Goal: Task Accomplishment & Management: Manage account settings

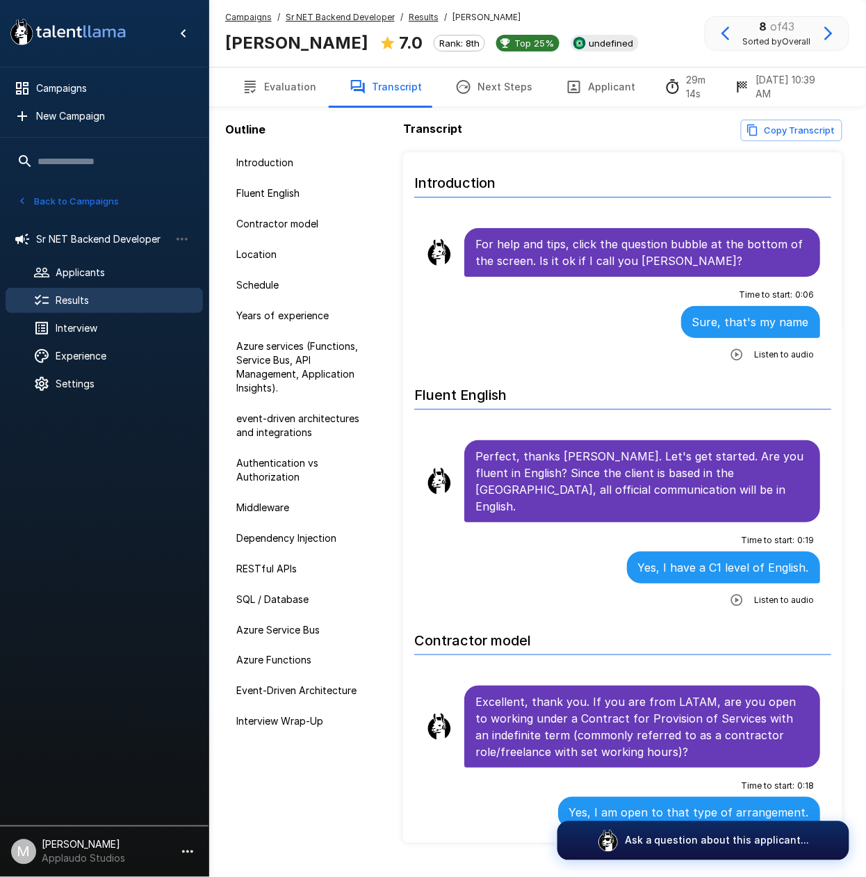
scroll to position [3522, 0]
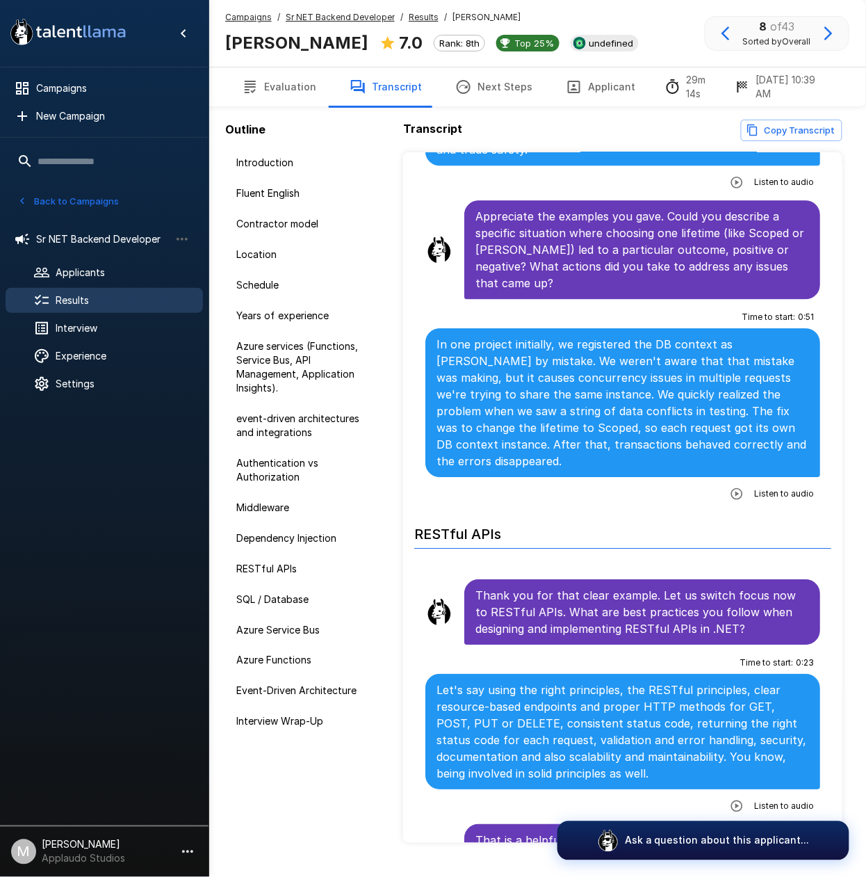
click at [90, 304] on span "Results" at bounding box center [124, 300] width 136 height 14
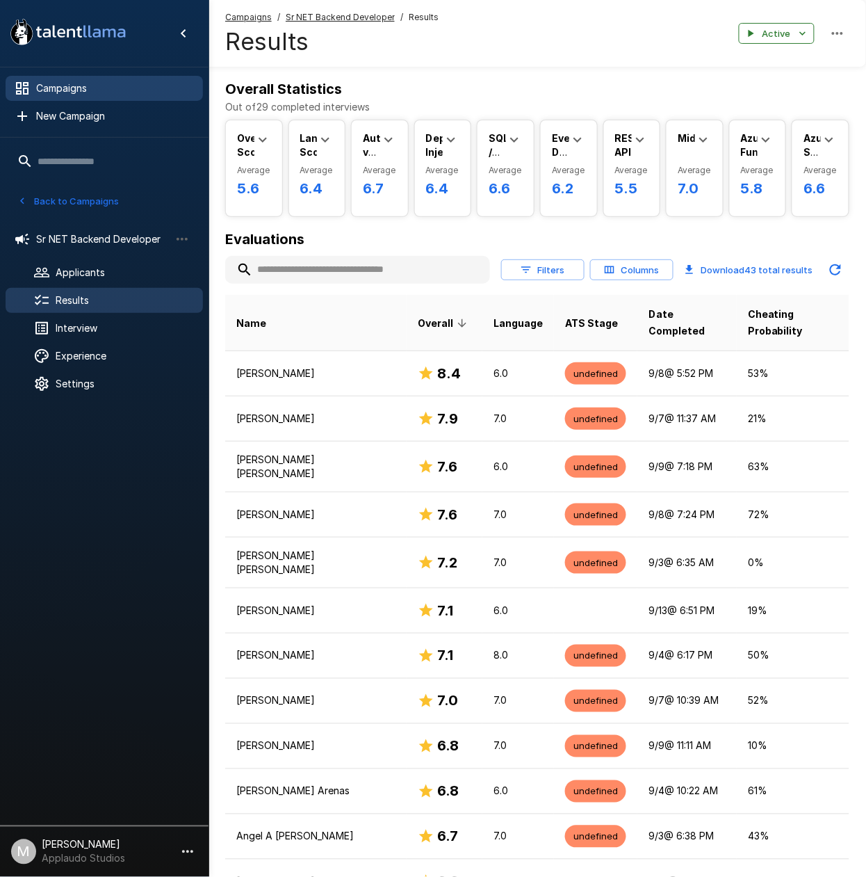
click at [106, 88] on span "Campaigns" at bounding box center [114, 88] width 156 height 14
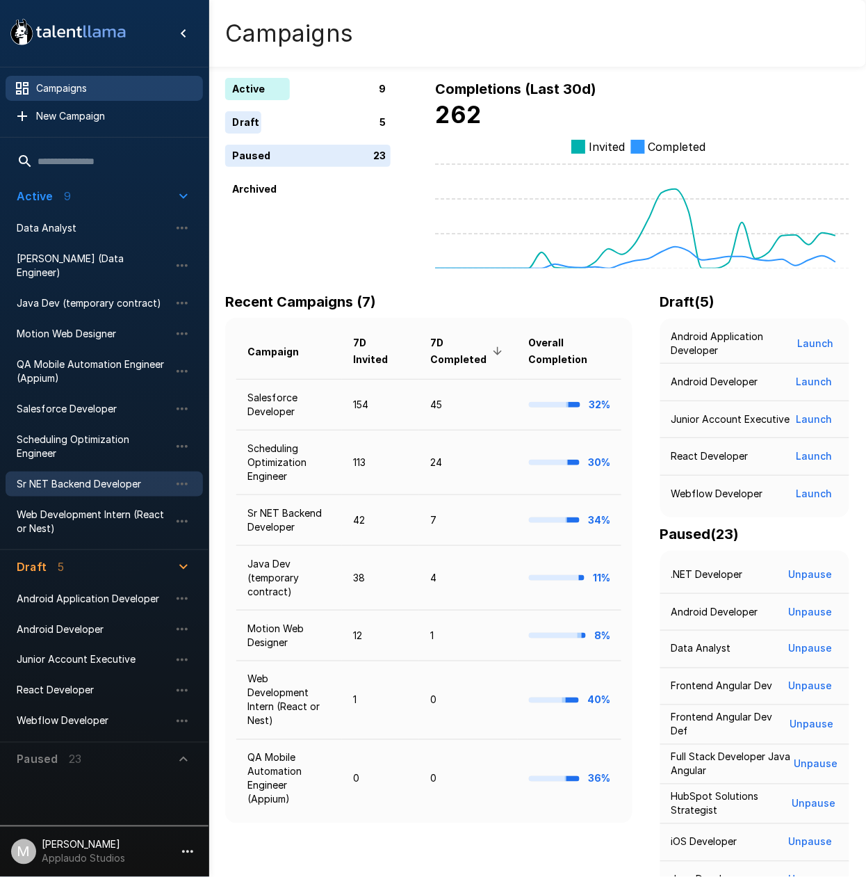
click at [82, 477] on span "Sr NET Backend Developer" at bounding box center [93, 484] width 153 height 14
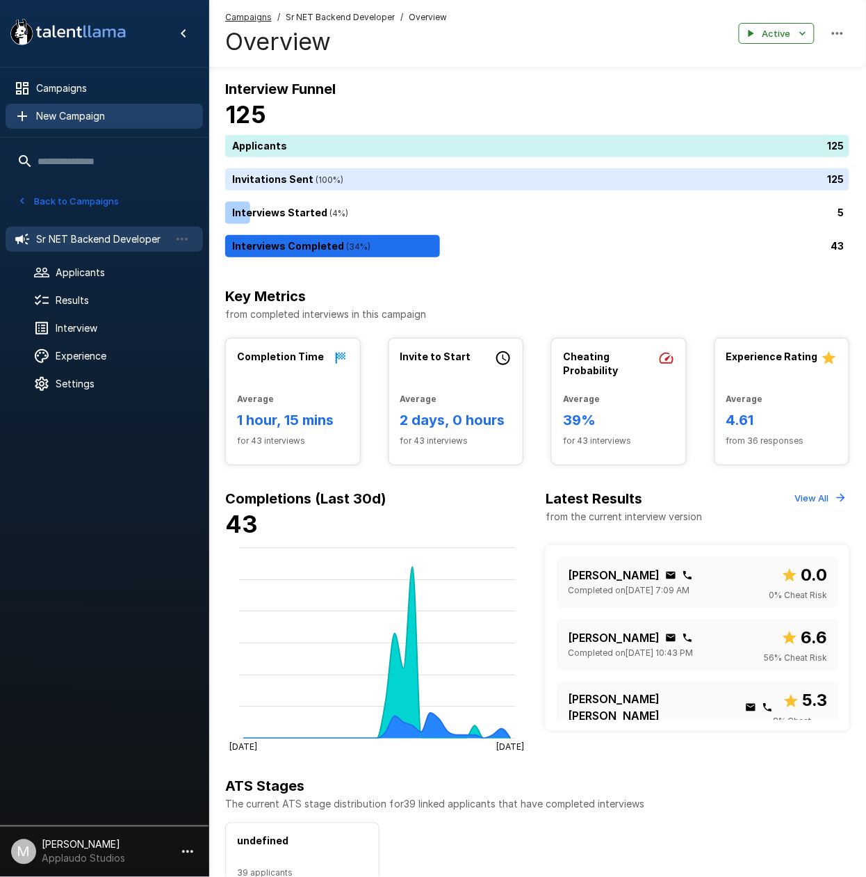
click at [75, 115] on span "New Campaign" at bounding box center [114, 116] width 156 height 14
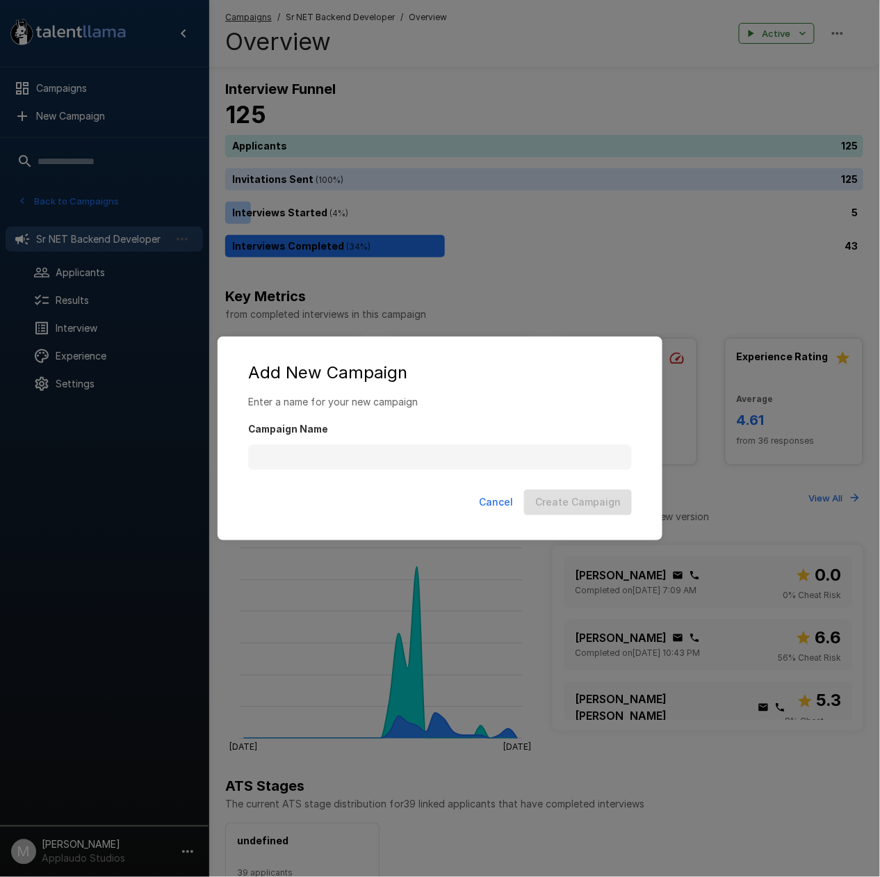
click at [487, 515] on div "Cancel Create Campaign" at bounding box center [439, 505] width 417 height 42
click at [490, 512] on button "Cancel" at bounding box center [495, 502] width 45 height 26
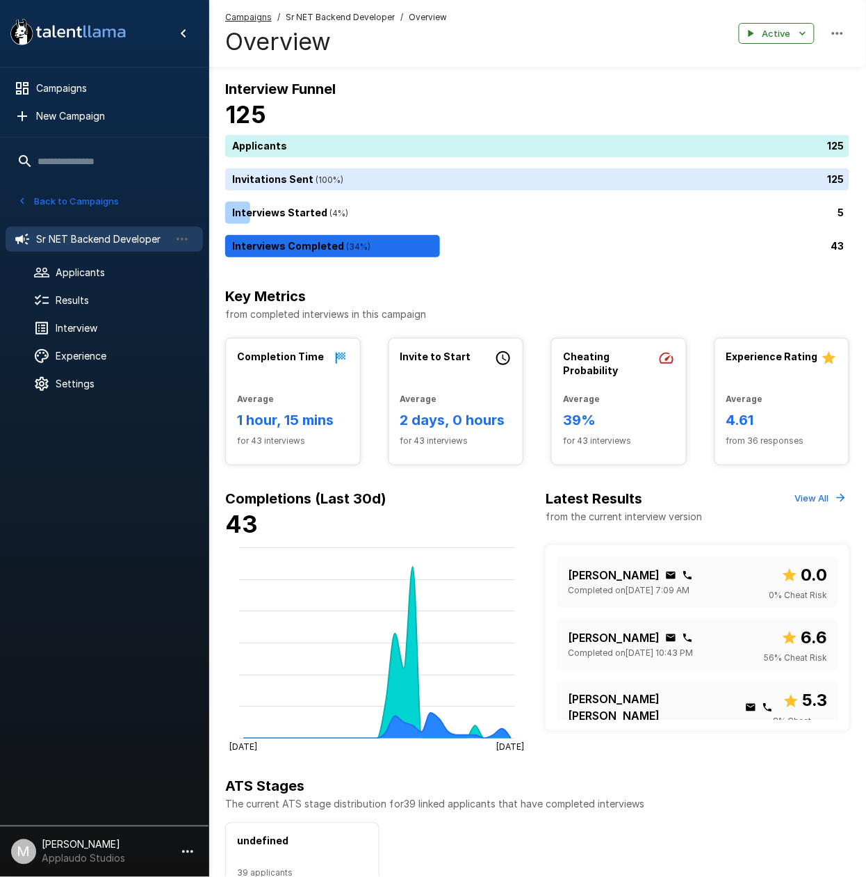
click at [84, 206] on button "Back to Campaigns" at bounding box center [68, 201] width 108 height 22
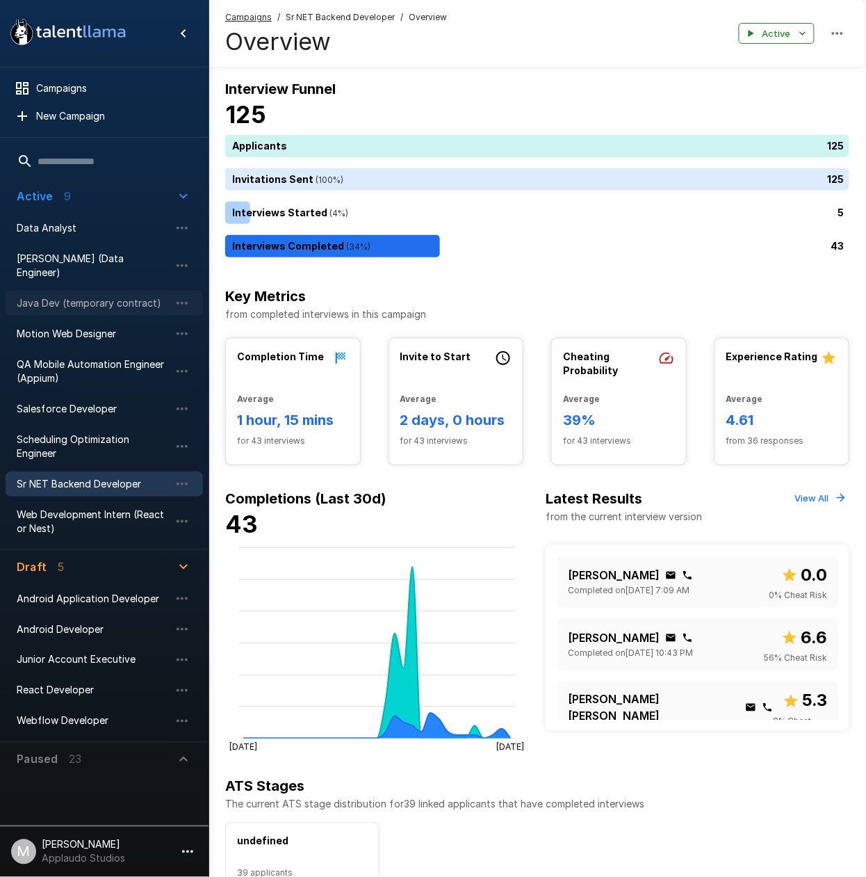
click at [111, 298] on div "Java Dev (temporary contract)" at bounding box center [104, 303] width 197 height 25
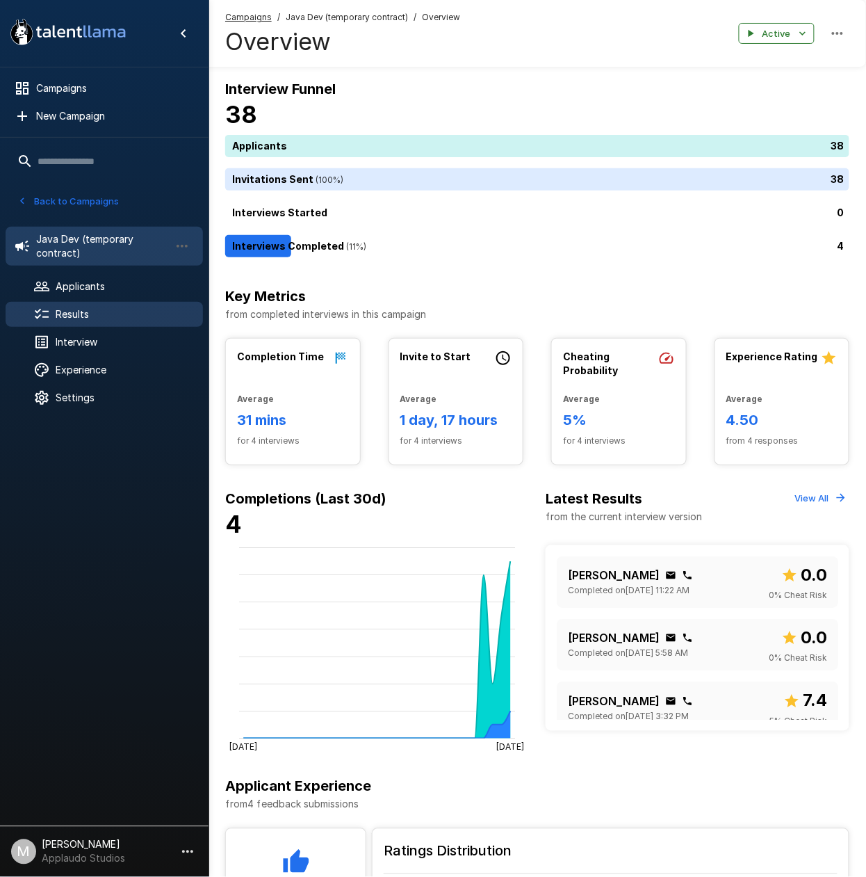
click at [79, 312] on span "Results" at bounding box center [124, 314] width 136 height 14
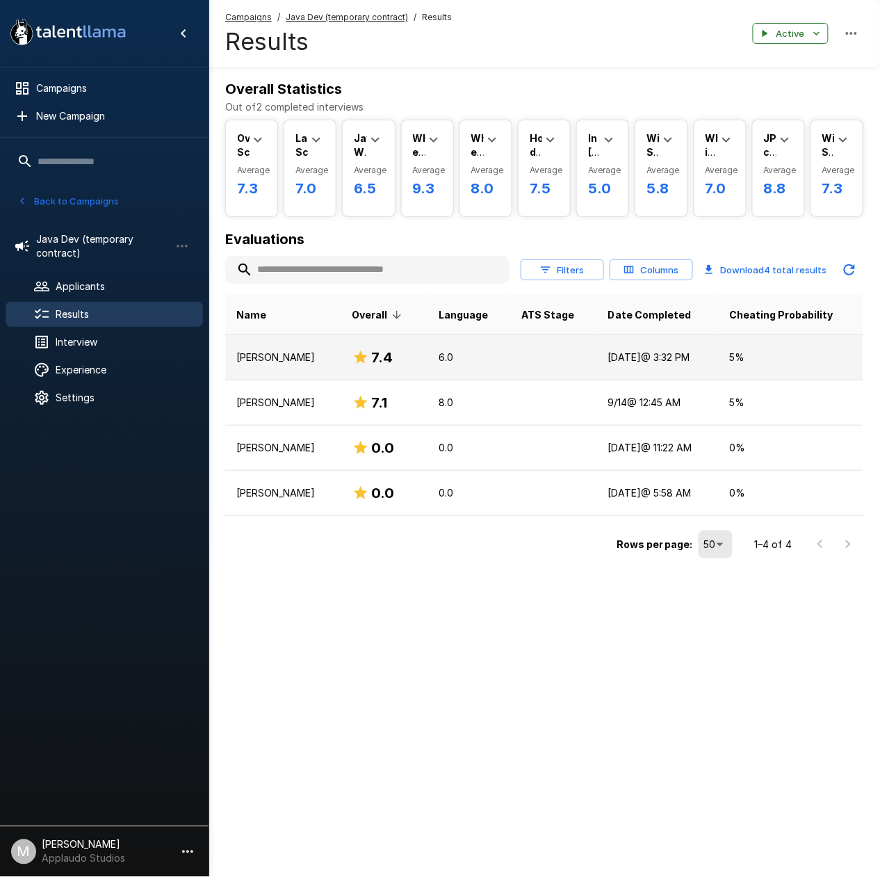
click at [510, 356] on td at bounding box center [553, 357] width 86 height 45
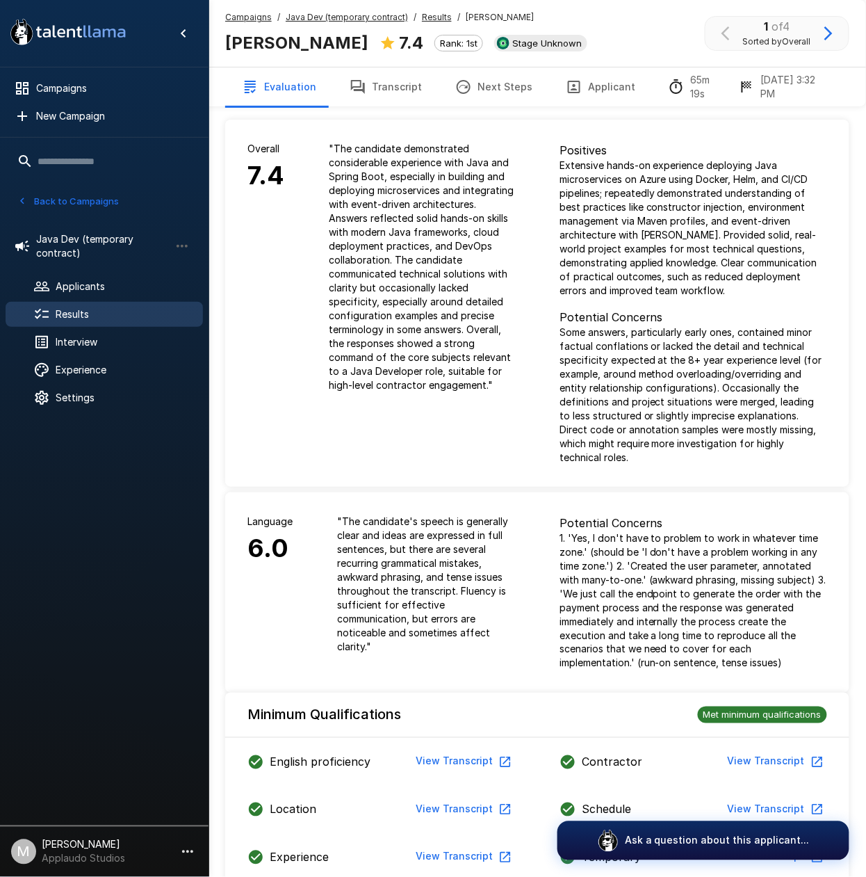
click at [412, 98] on button "Transcript" at bounding box center [386, 86] width 106 height 39
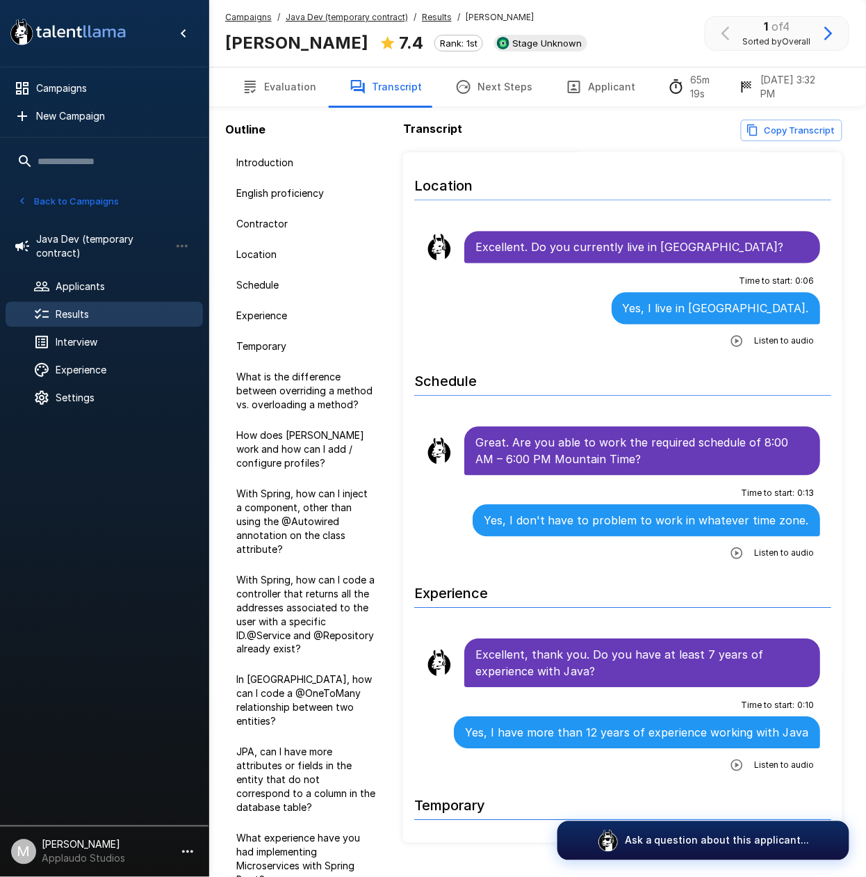
scroll to position [927, 0]
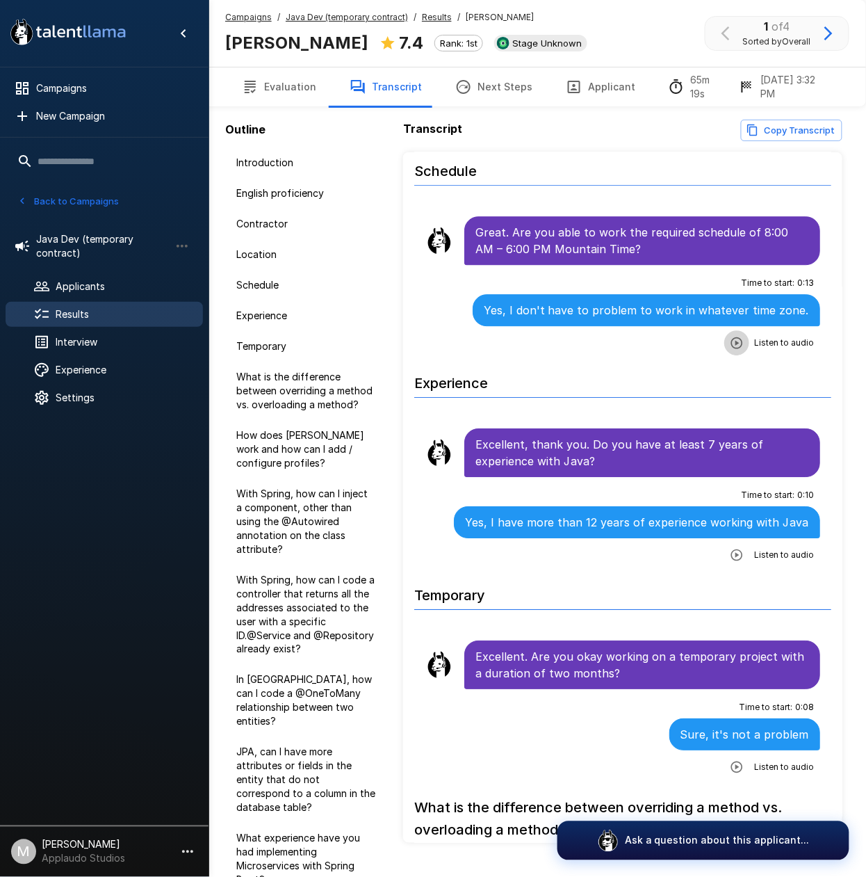
click at [731, 336] on icon "button" at bounding box center [737, 342] width 12 height 12
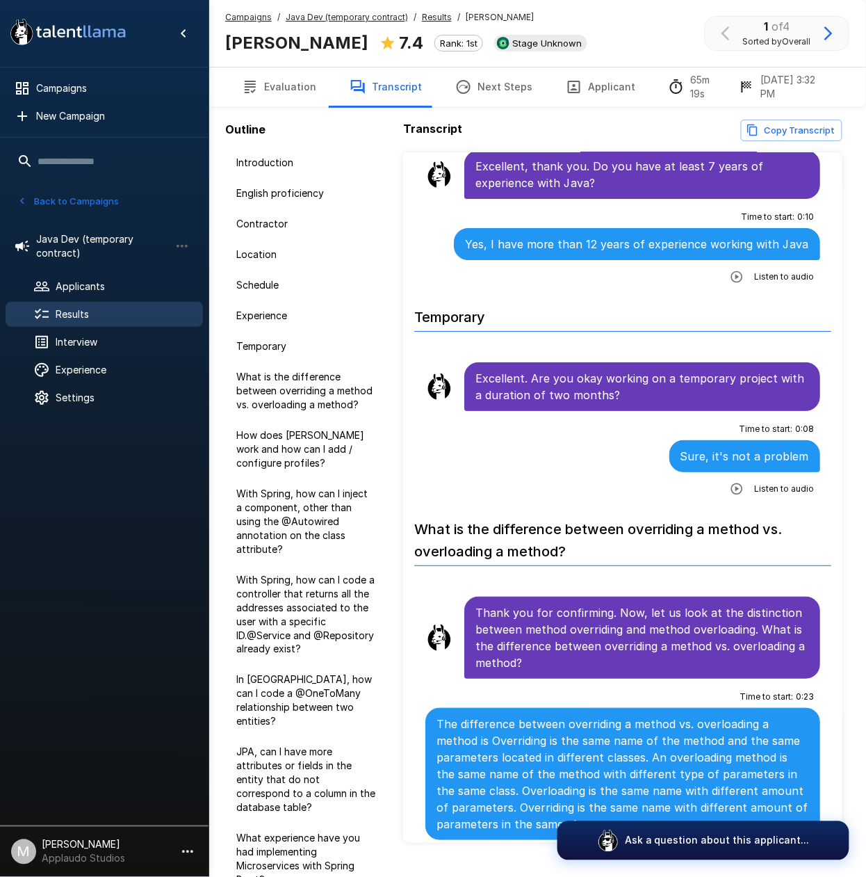
scroll to position [1483, 0]
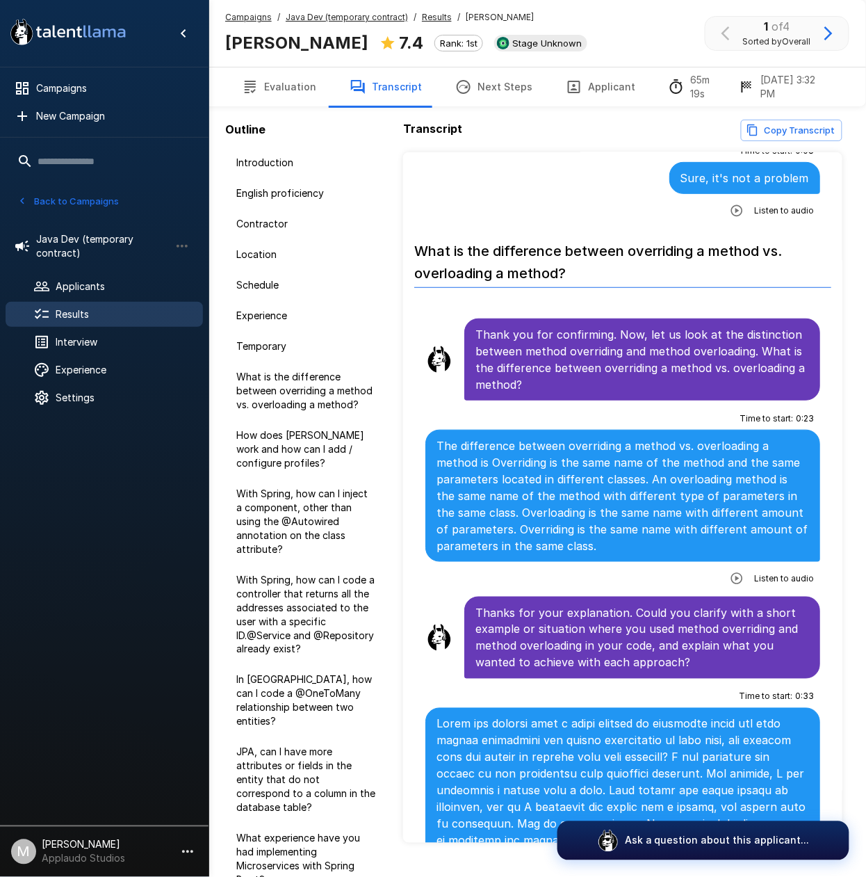
click at [730, 571] on icon "button" at bounding box center [737, 578] width 14 height 14
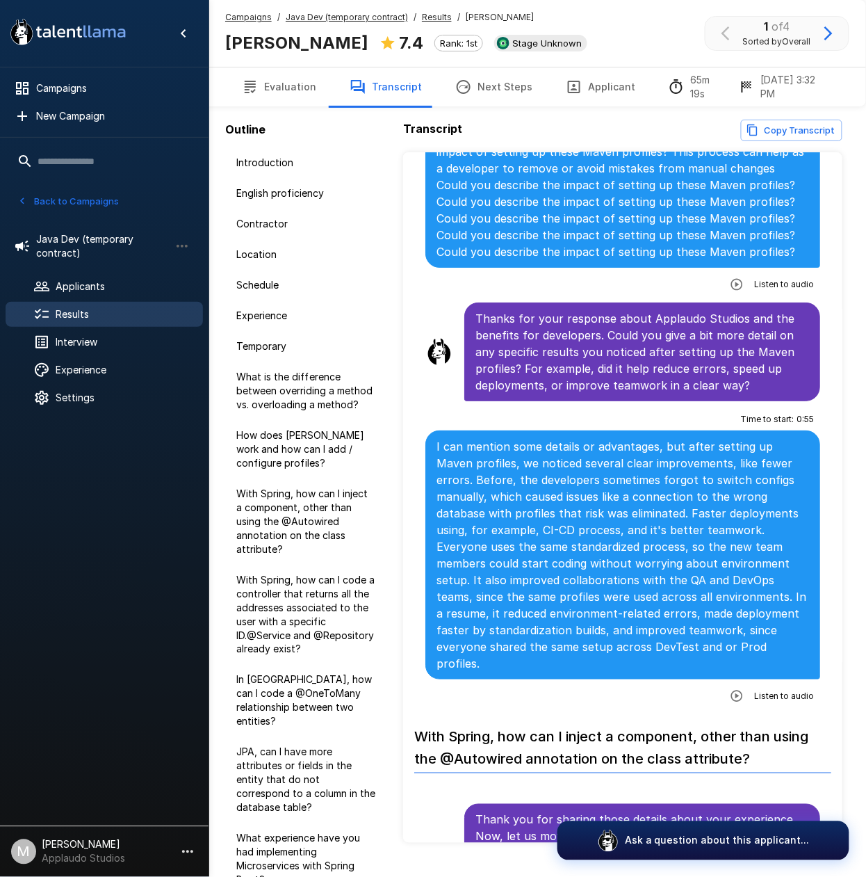
scroll to position [3615, 0]
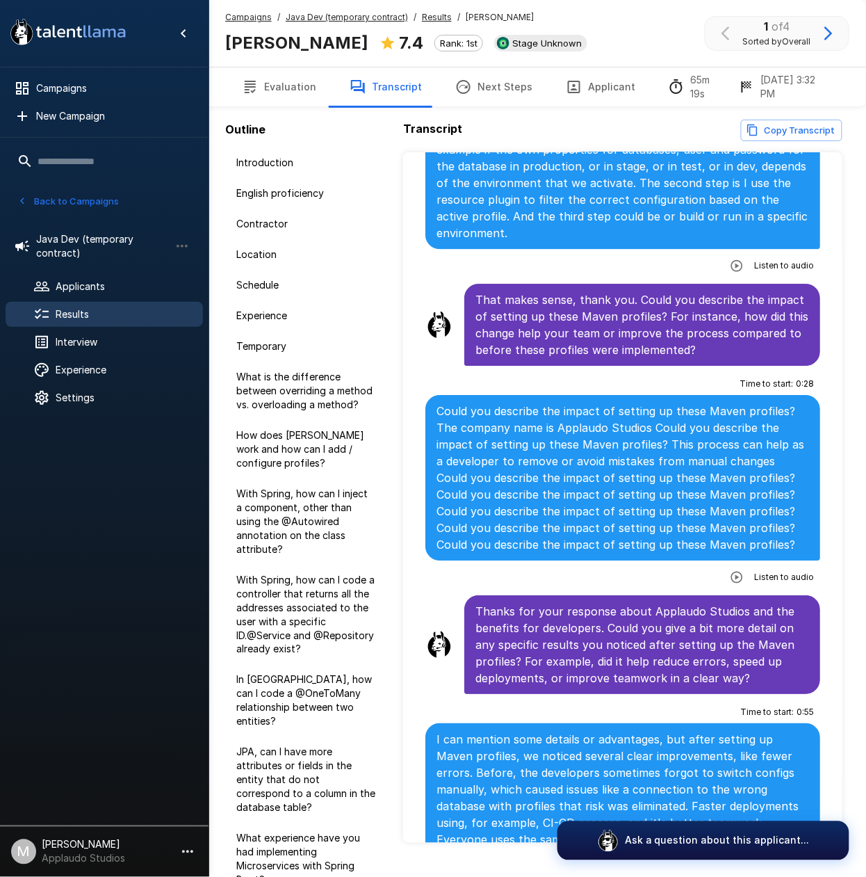
click at [729, 564] on button "button" at bounding box center [736, 576] width 25 height 25
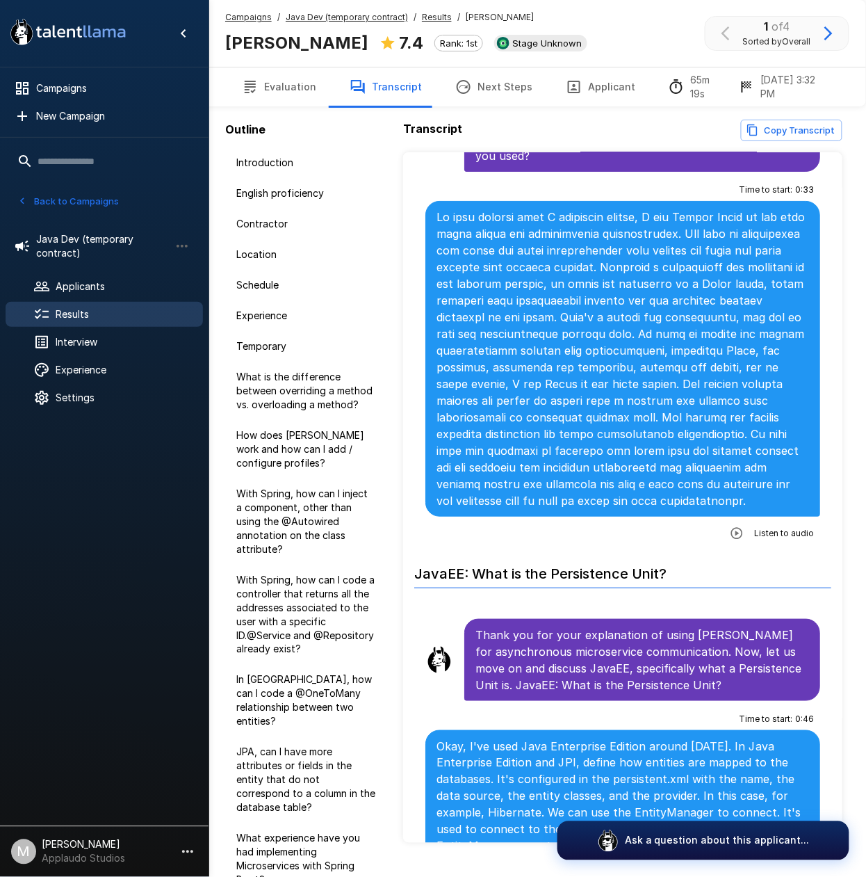
scroll to position [11506, 0]
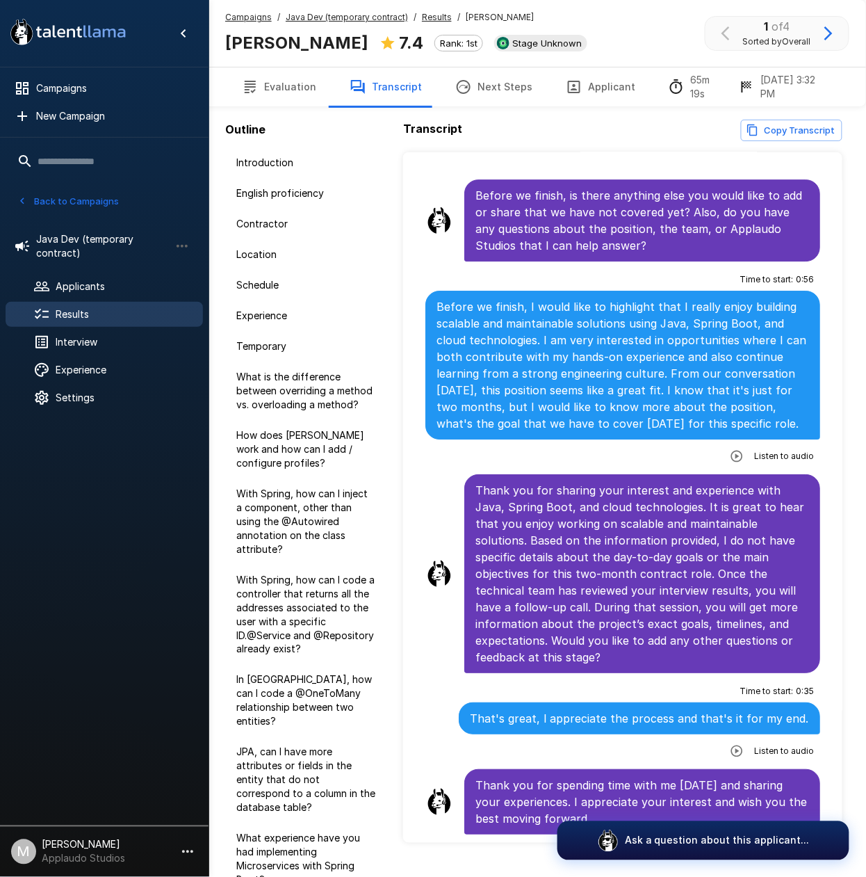
click at [292, 76] on button "Evaluation" at bounding box center [279, 86] width 108 height 39
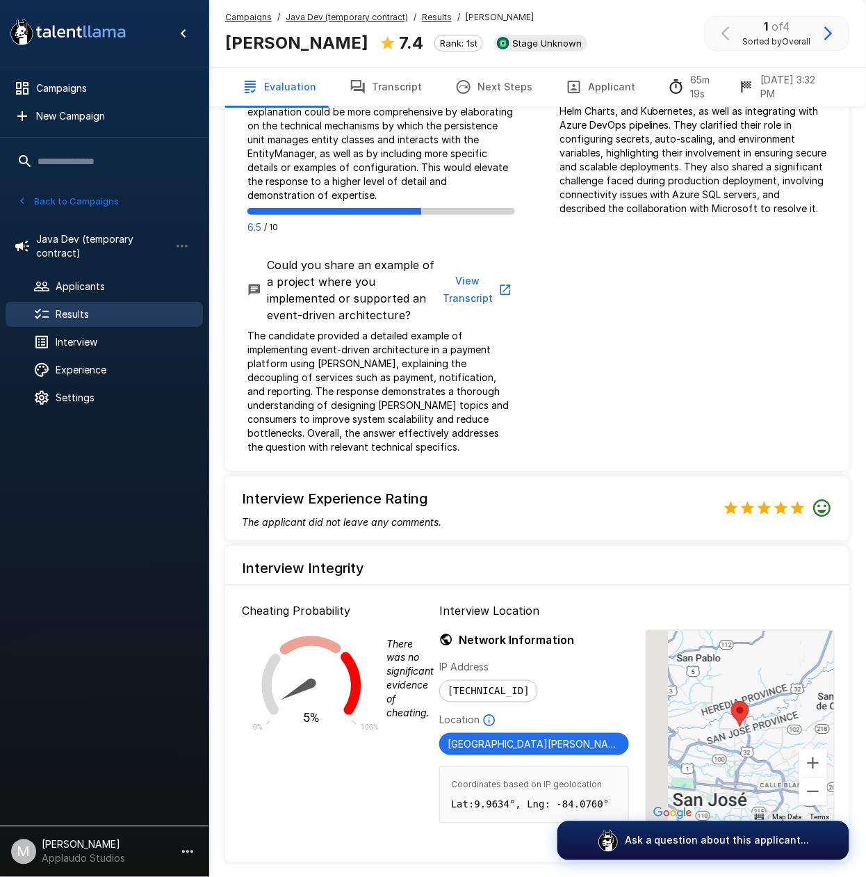
scroll to position [2039, 0]
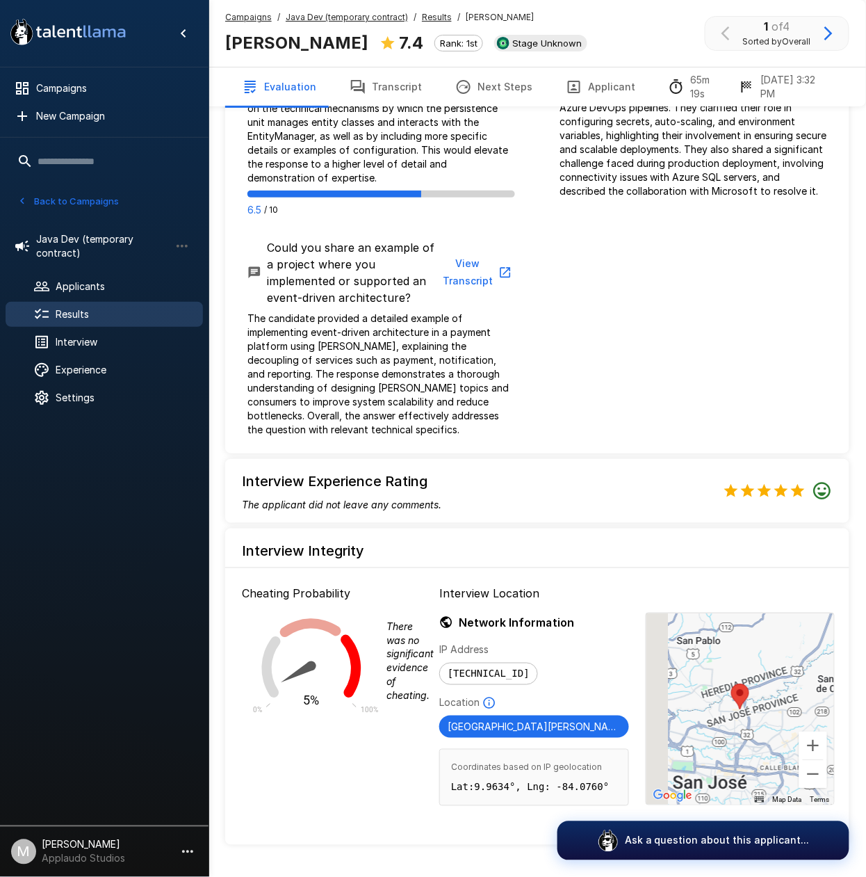
drag, startPoint x: 576, startPoint y: 493, endPoint x: 583, endPoint y: 473, distance: 21.3
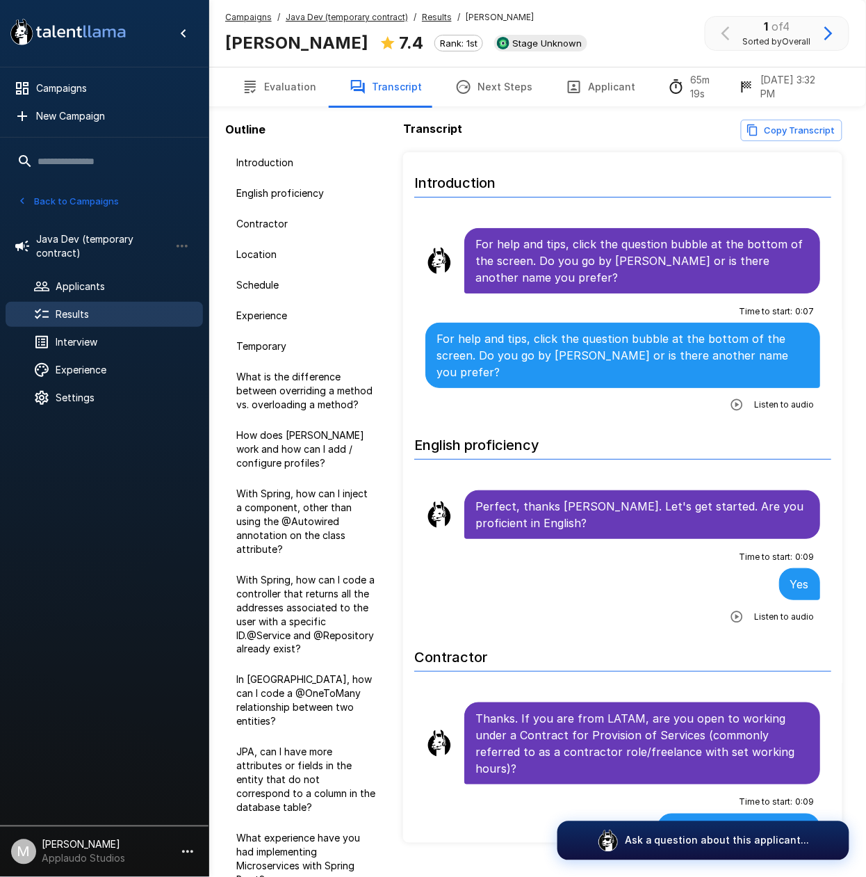
click at [79, 307] on div "Results" at bounding box center [104, 314] width 197 height 25
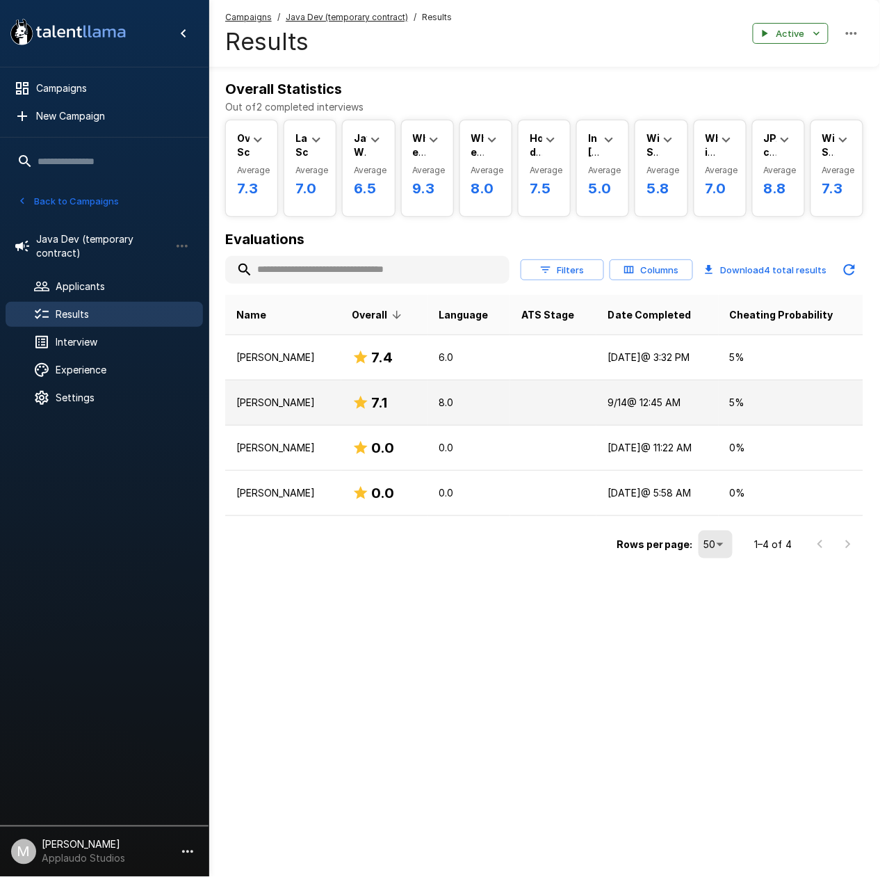
click at [348, 402] on td "7.1" at bounding box center [384, 402] width 87 height 45
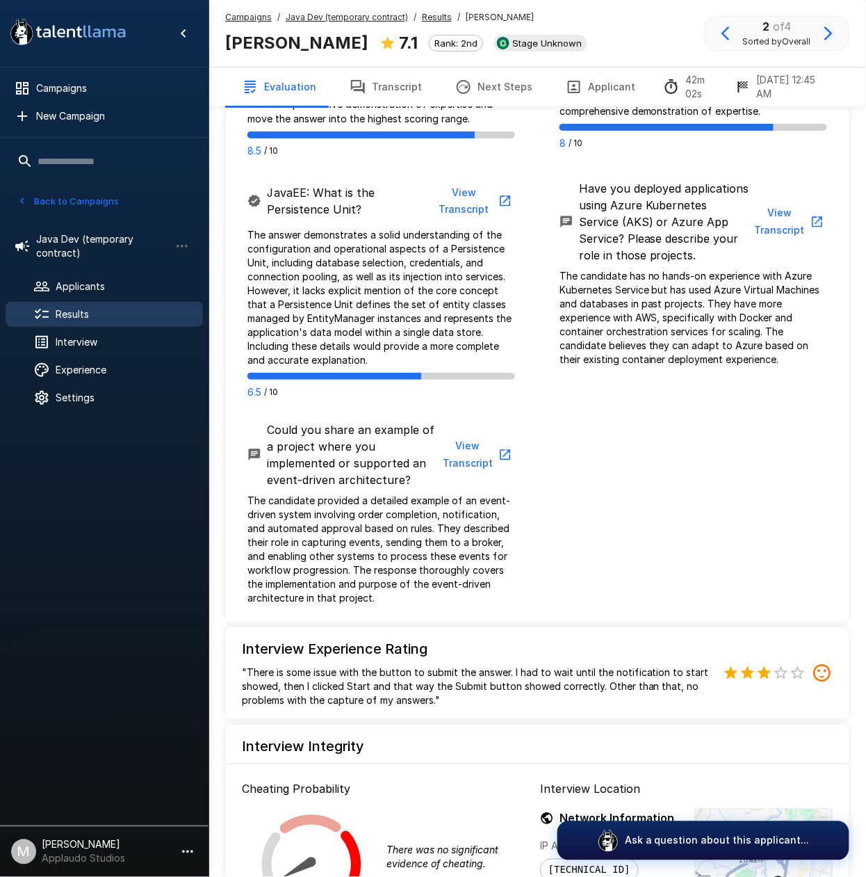
scroll to position [1853, 0]
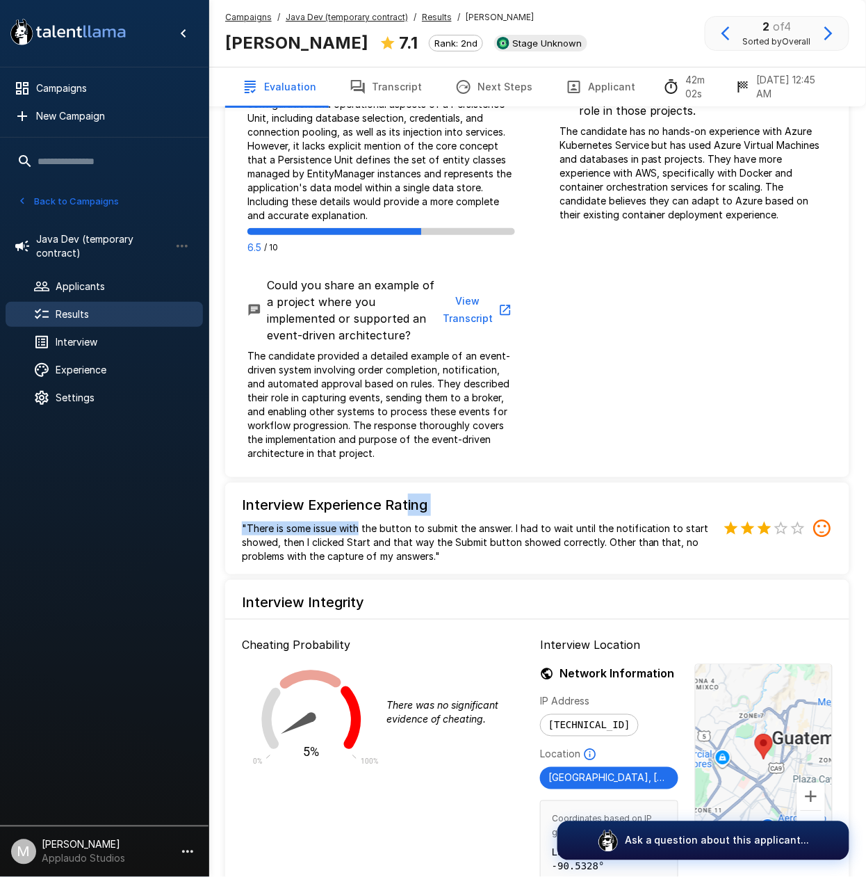
drag, startPoint x: 361, startPoint y: 482, endPoint x: 405, endPoint y: 463, distance: 47.0
click at [405, 494] on div "Interview Experience Rating "There is some issue with the button to submit the …" at bounding box center [479, 529] width 475 height 70
drag, startPoint x: 585, startPoint y: 526, endPoint x: 587, endPoint y: 496, distance: 30.0
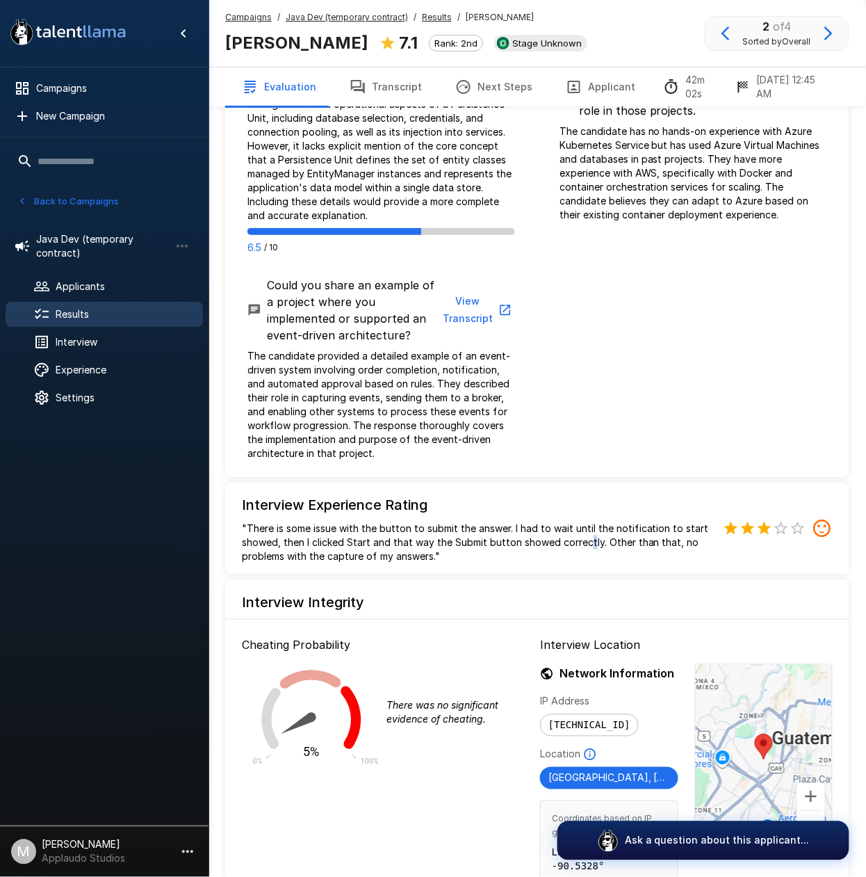
click at [585, 521] on p ""There is some issue with the button to submit the answer. I had to wait until …" at bounding box center [479, 542] width 475 height 42
click at [571, 521] on p ""There is some issue with the button to submit the answer. I had to wait until …" at bounding box center [479, 542] width 475 height 42
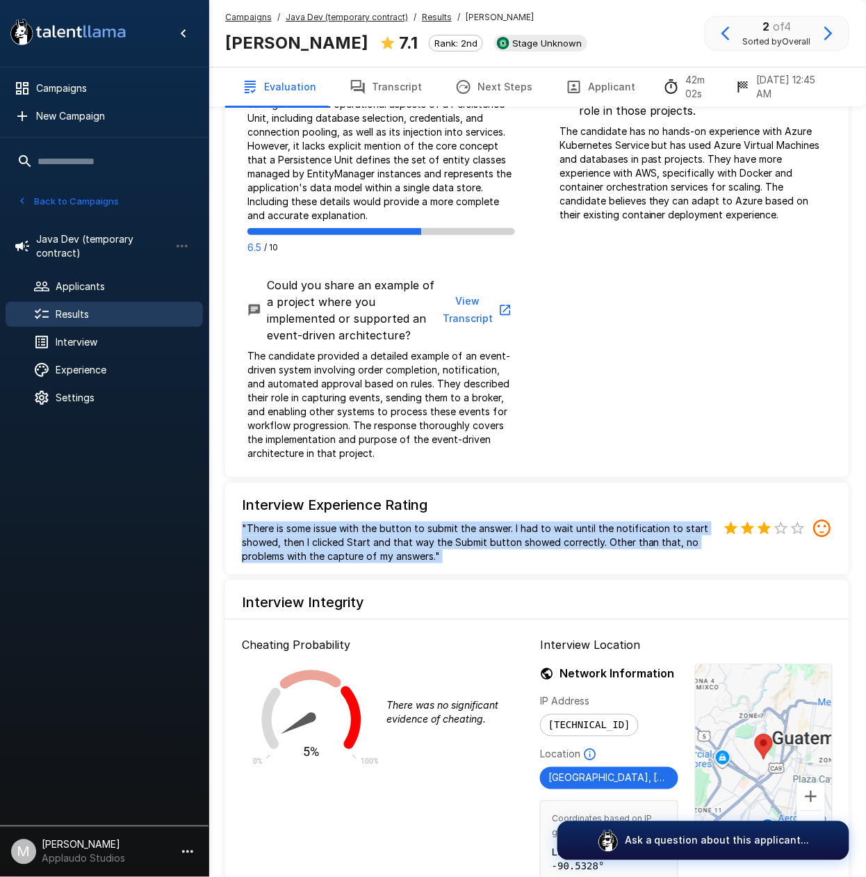
click at [571, 521] on p ""There is some issue with the button to submit the answer. I had to wait until …" at bounding box center [479, 542] width 475 height 42
click at [552, 521] on p ""There is some issue with the button to submit the answer. I had to wait until …" at bounding box center [479, 542] width 475 height 42
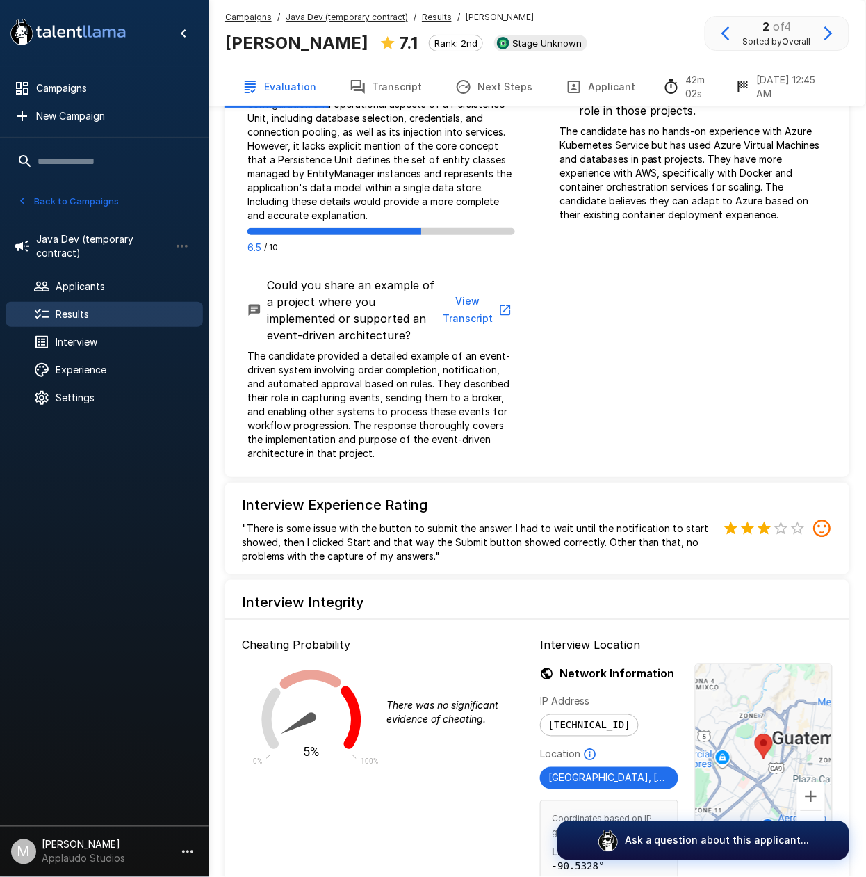
click at [440, 521] on p ""There is some issue with the button to submit the answer. I had to wait until …" at bounding box center [479, 542] width 475 height 42
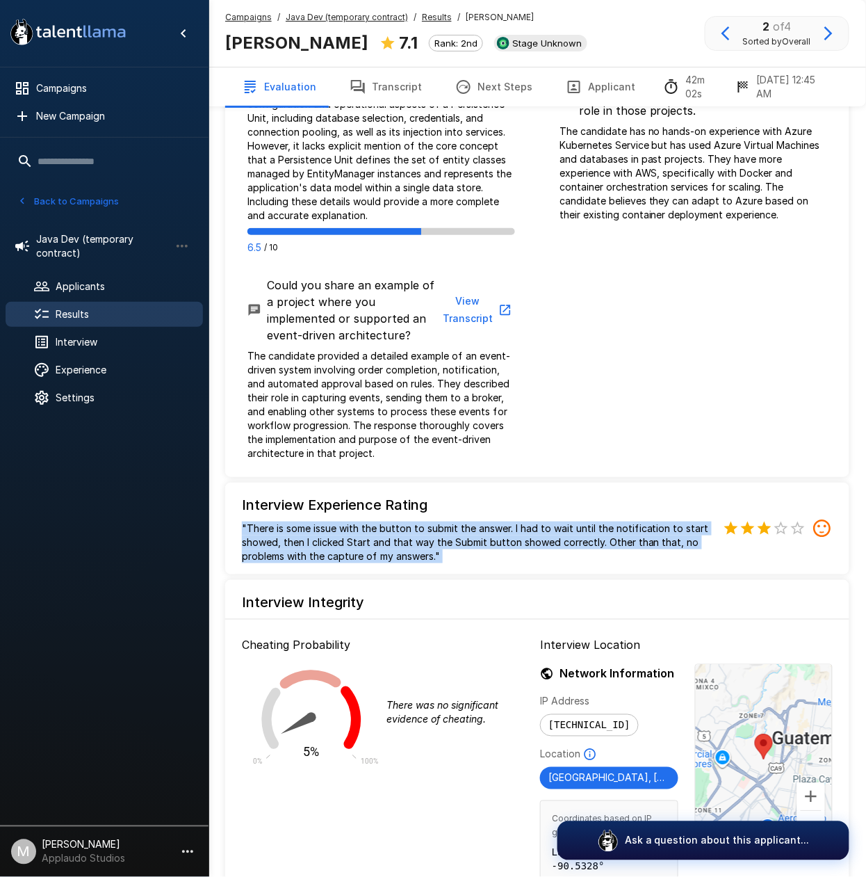
click at [440, 521] on p ""There is some issue with the button to submit the answer. I had to wait until …" at bounding box center [479, 542] width 475 height 42
click at [532, 521] on p ""There is some issue with the button to submit the answer. I had to wait until …" at bounding box center [479, 542] width 475 height 42
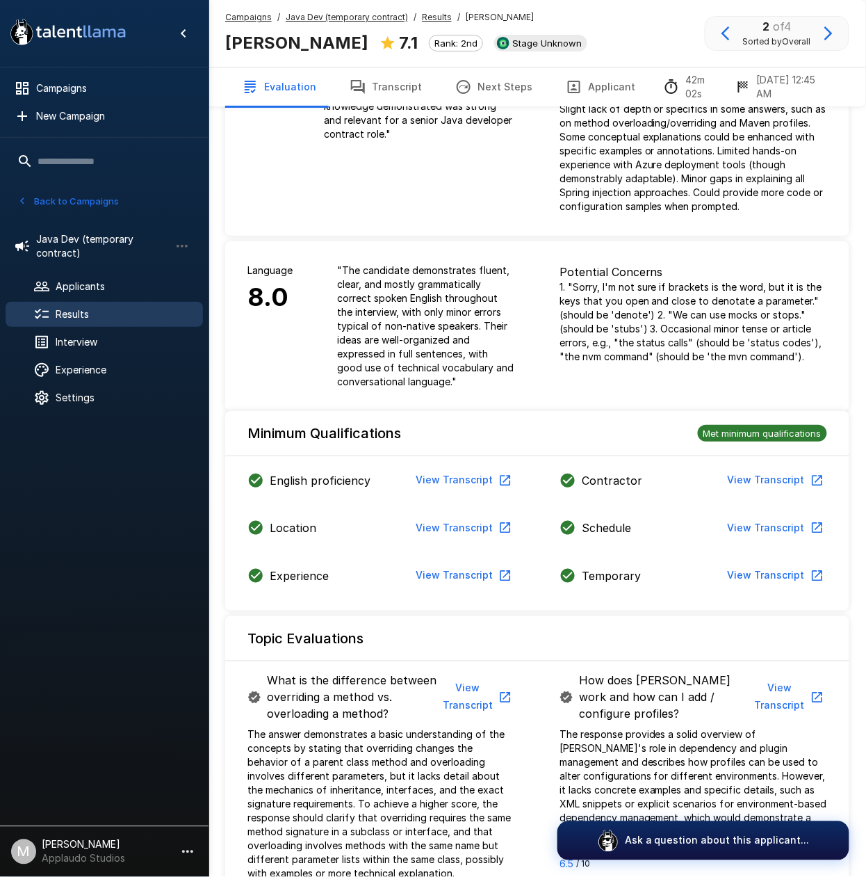
scroll to position [0, 0]
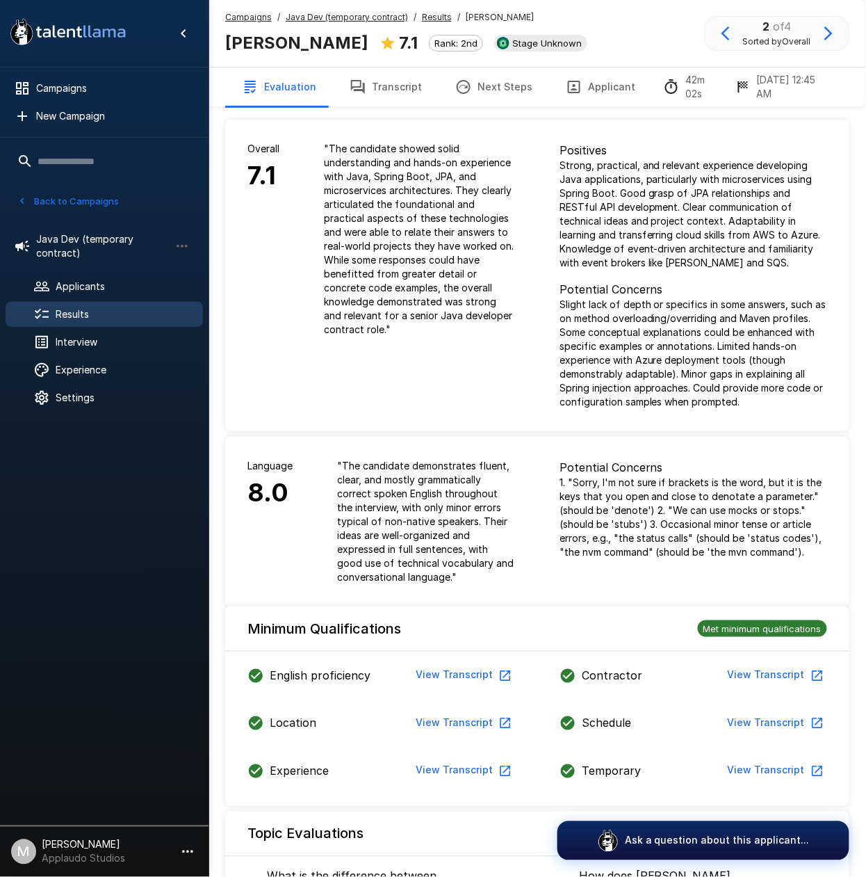
click at [363, 79] on button "Transcript" at bounding box center [386, 86] width 106 height 39
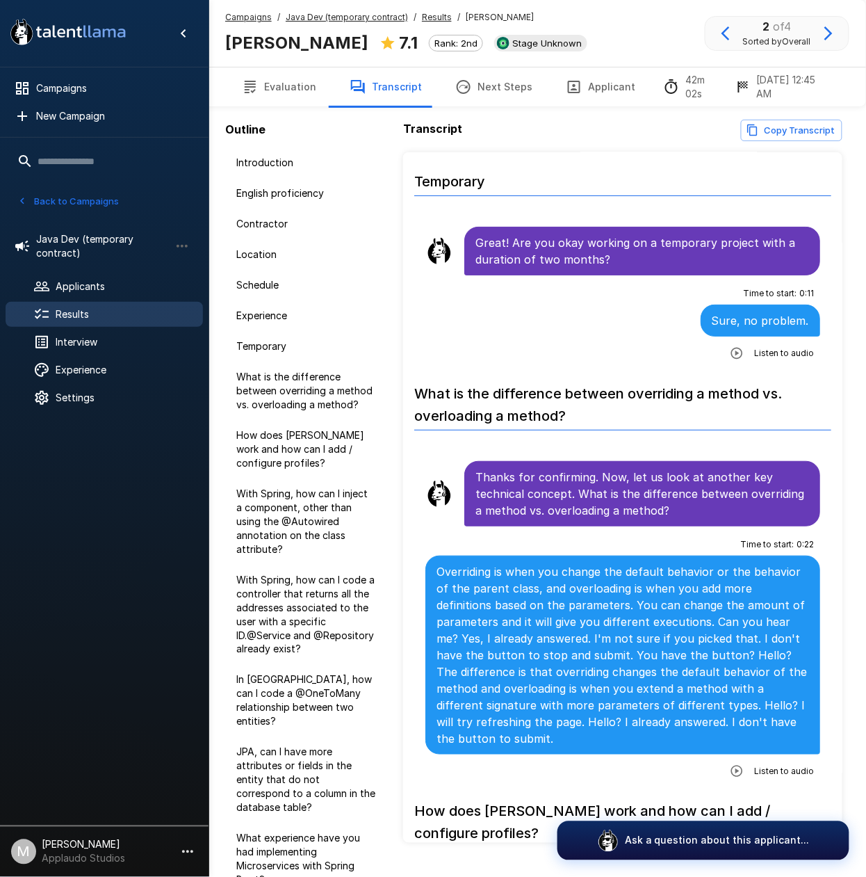
scroll to position [1483, 0]
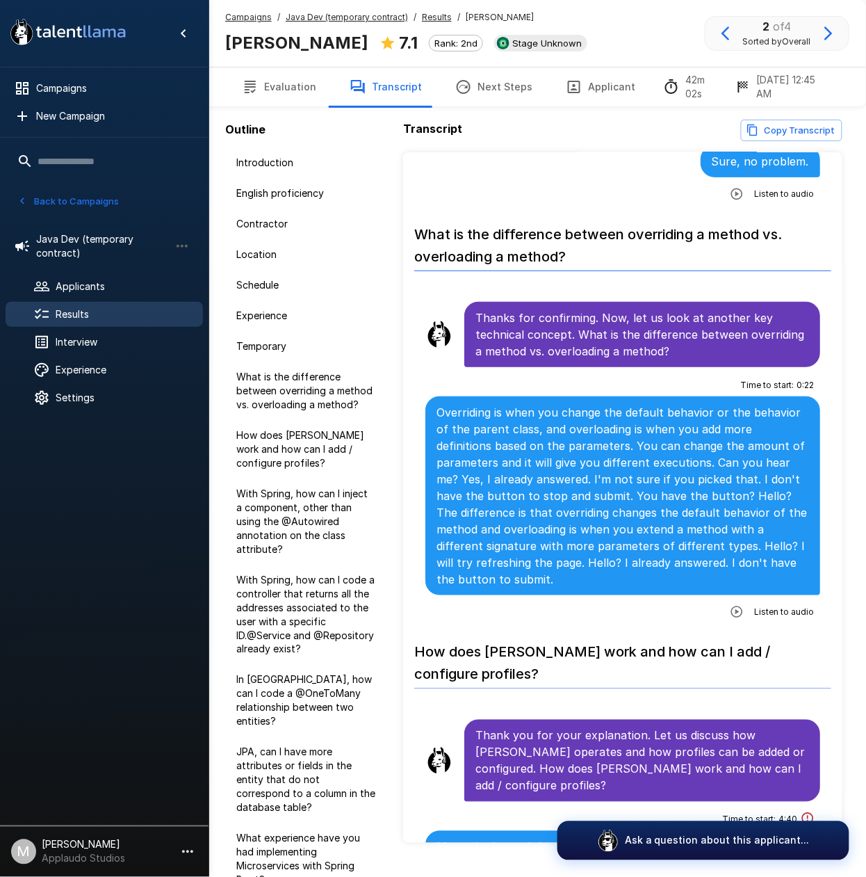
click at [724, 607] on button "button" at bounding box center [736, 611] width 25 height 25
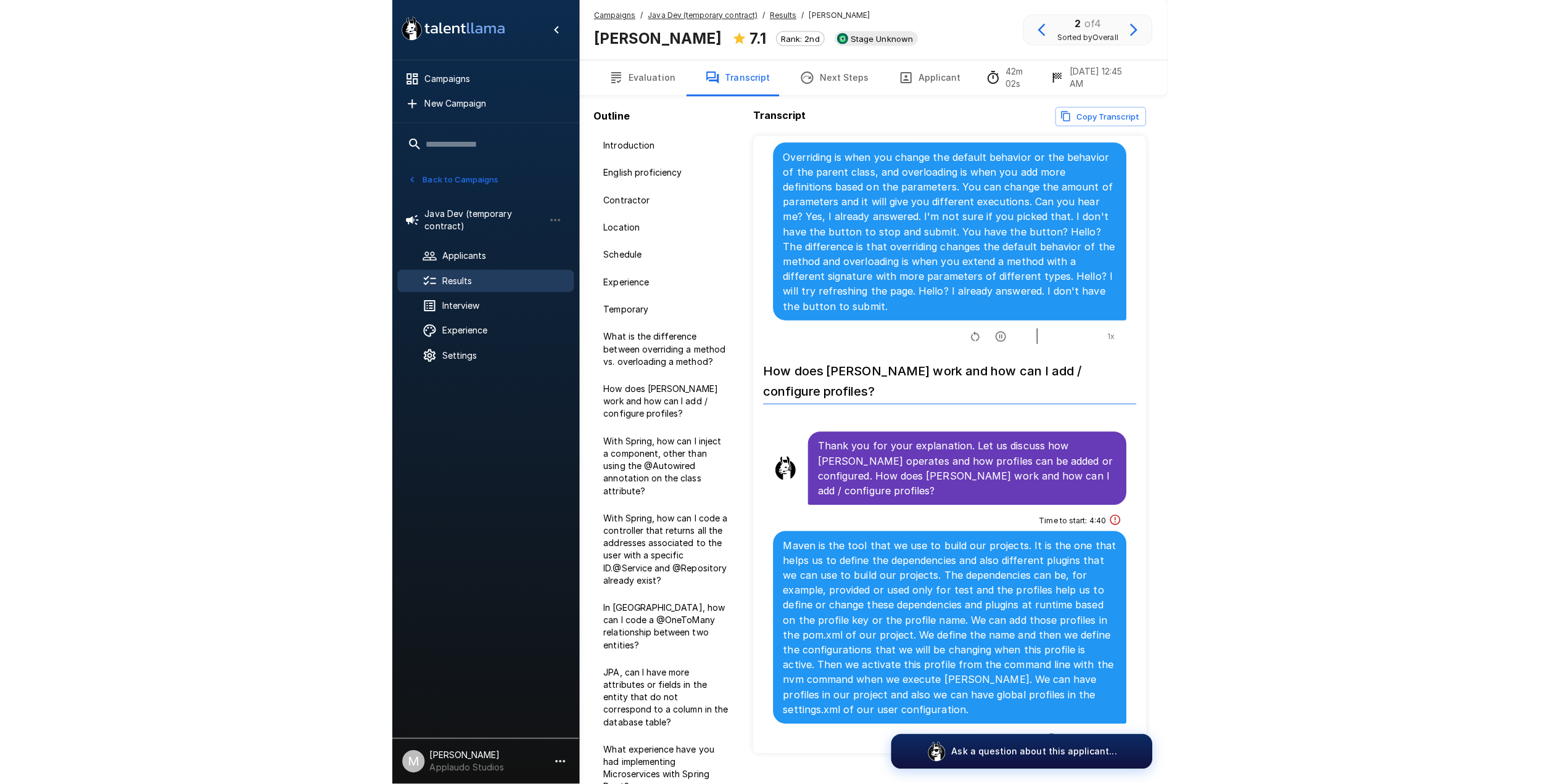
scroll to position [1690, 0]
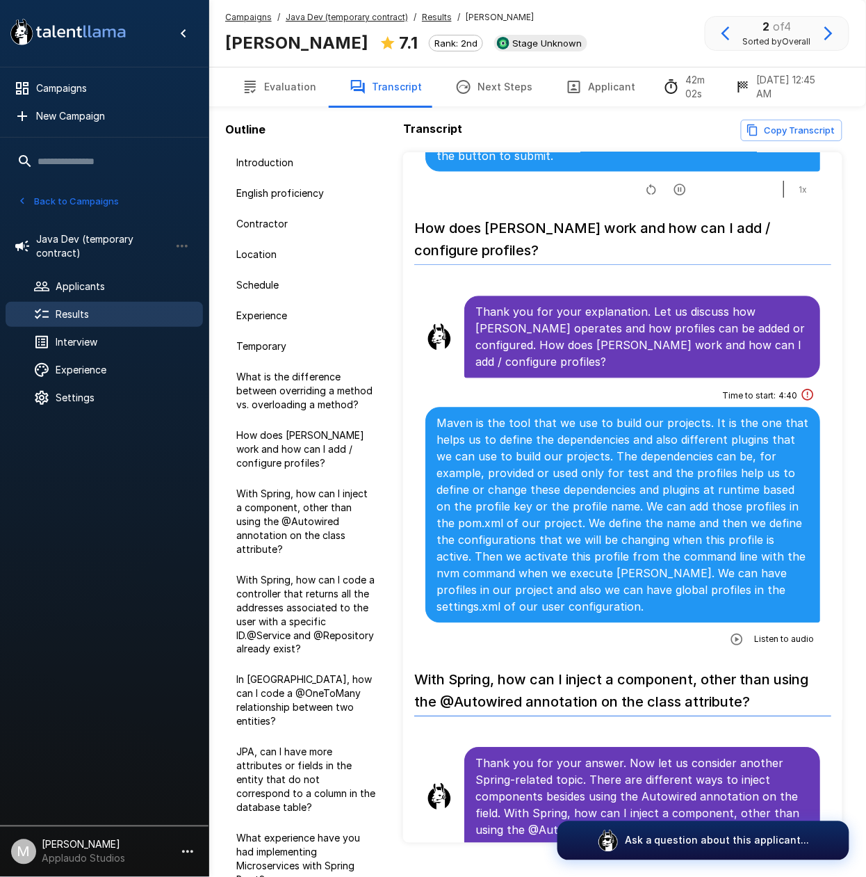
click at [673, 184] on icon "button" at bounding box center [680, 190] width 14 height 14
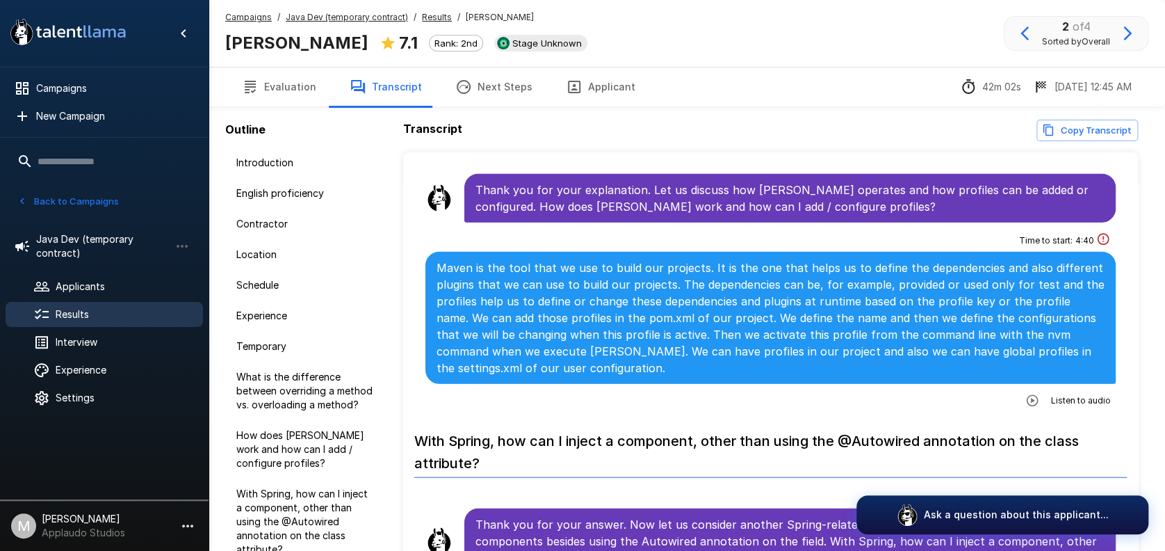
scroll to position [1734, 0]
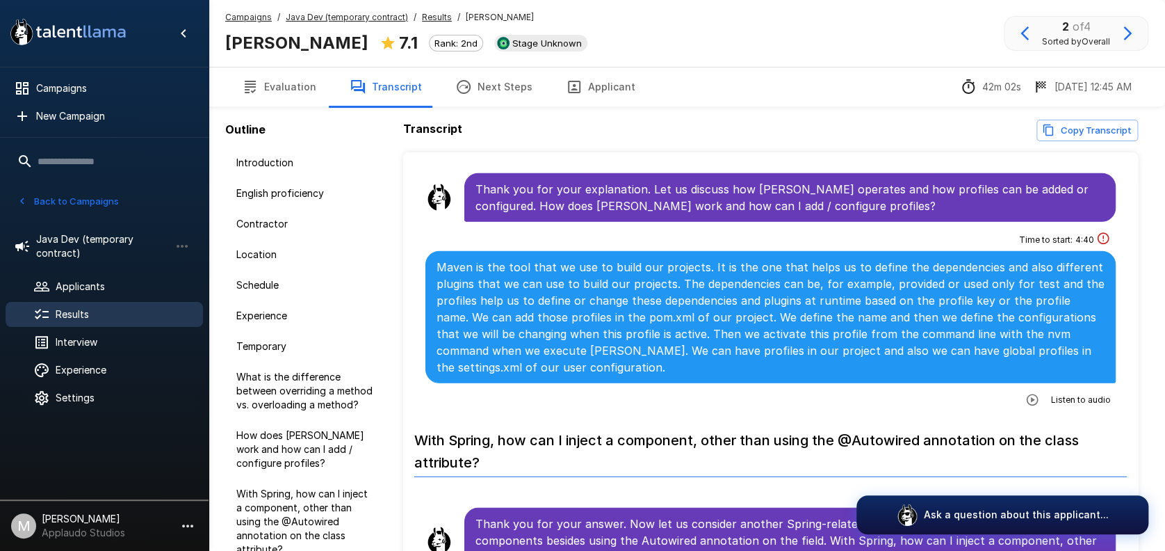
click at [26, 209] on button "Back to Campaigns" at bounding box center [68, 201] width 108 height 22
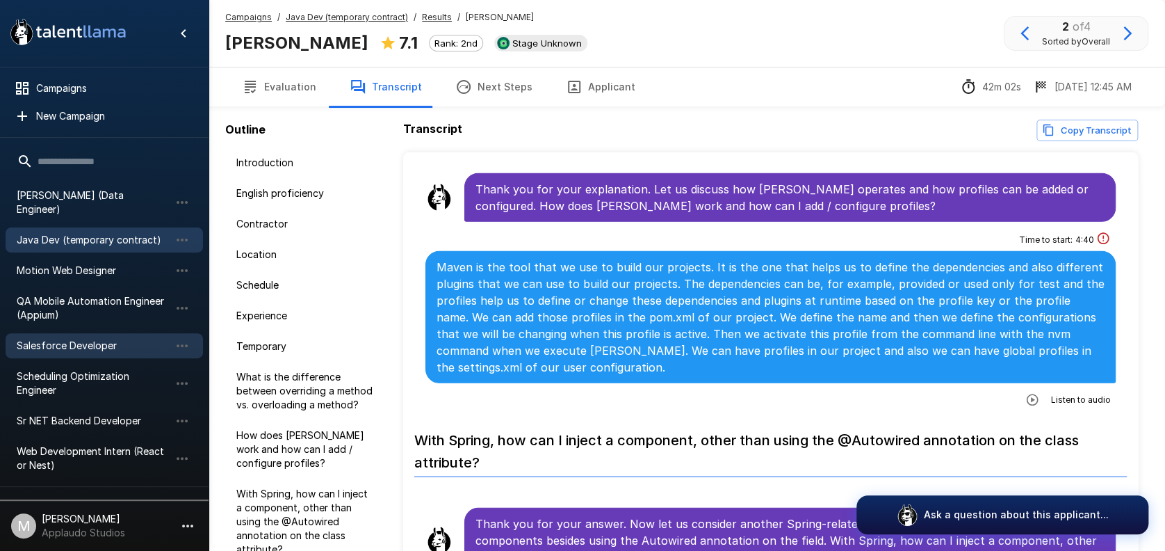
scroll to position [92, 0]
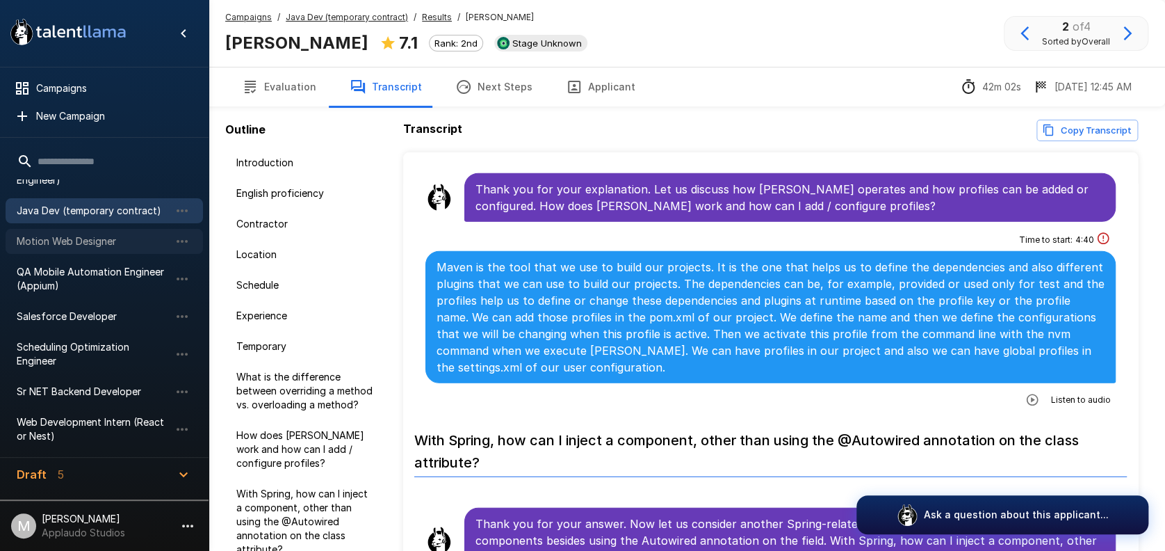
click at [31, 234] on span "Motion Web Designer" at bounding box center [93, 241] width 153 height 14
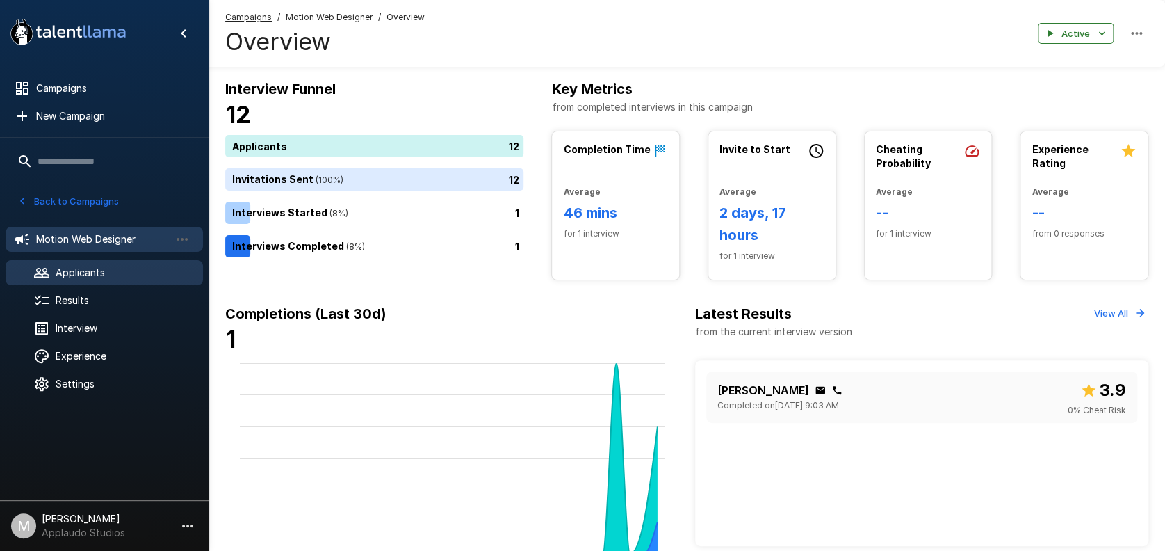
click at [100, 279] on div "Applicants" at bounding box center [104, 272] width 197 height 25
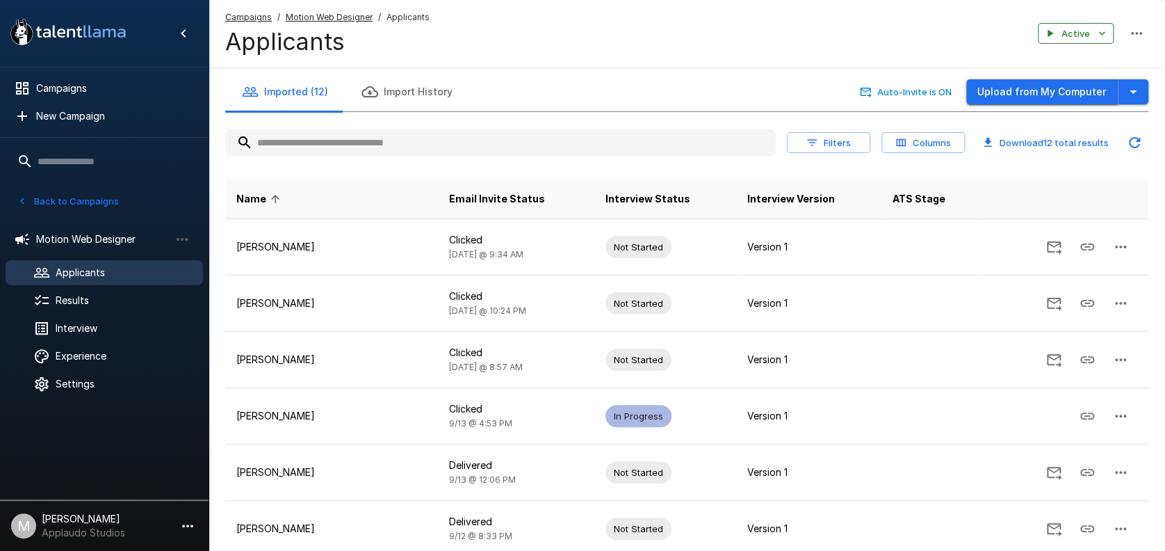
click at [865, 89] on button "Upload from My Computer" at bounding box center [1042, 92] width 152 height 26
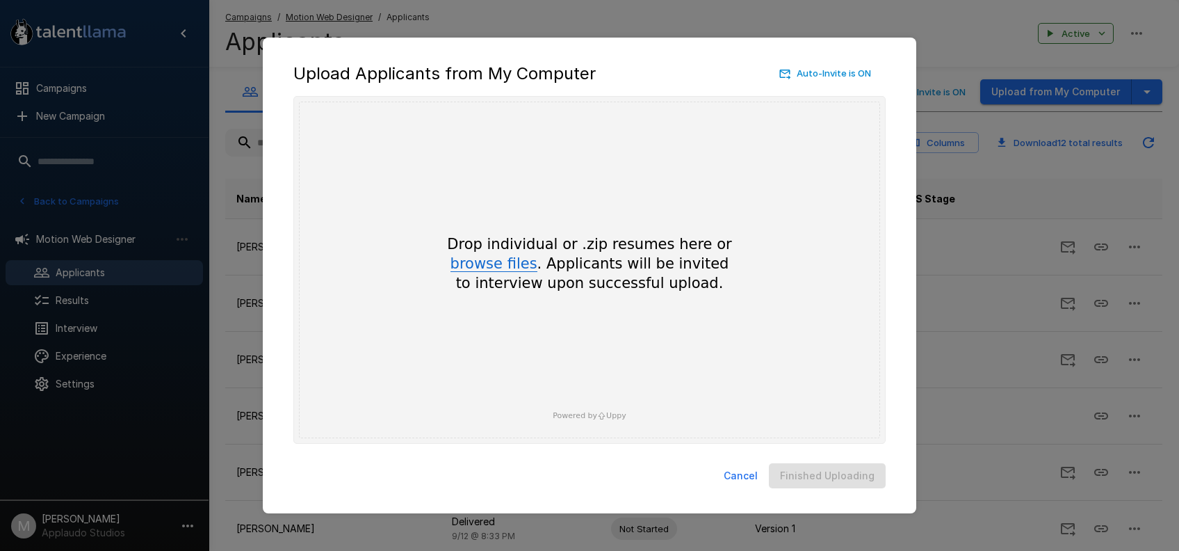
click at [489, 261] on button "browse files" at bounding box center [493, 264] width 87 height 15
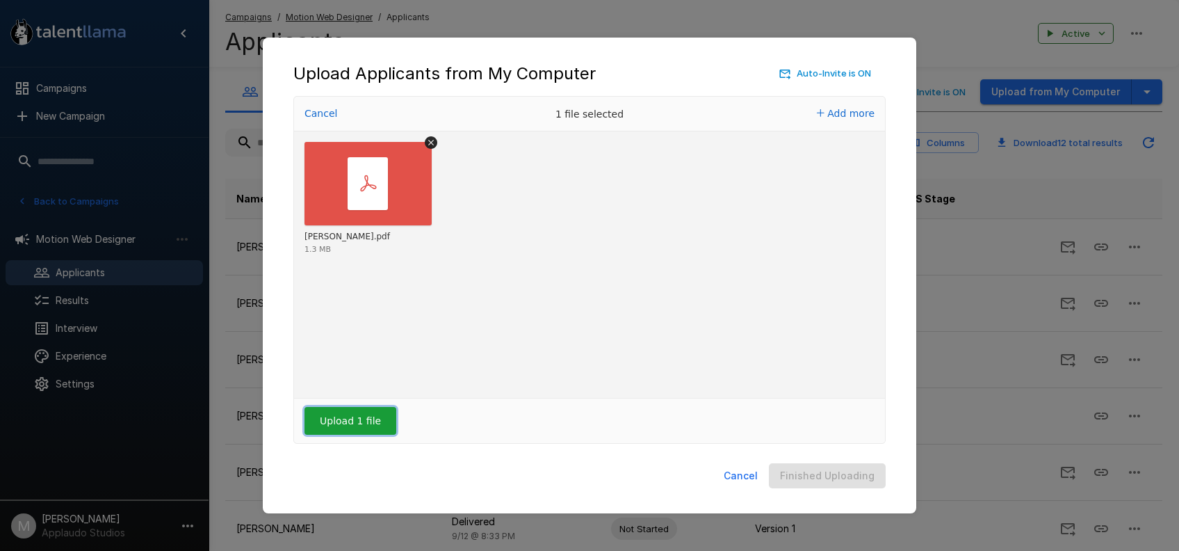
click at [354, 432] on button "Upload 1 file" at bounding box center [350, 421] width 92 height 28
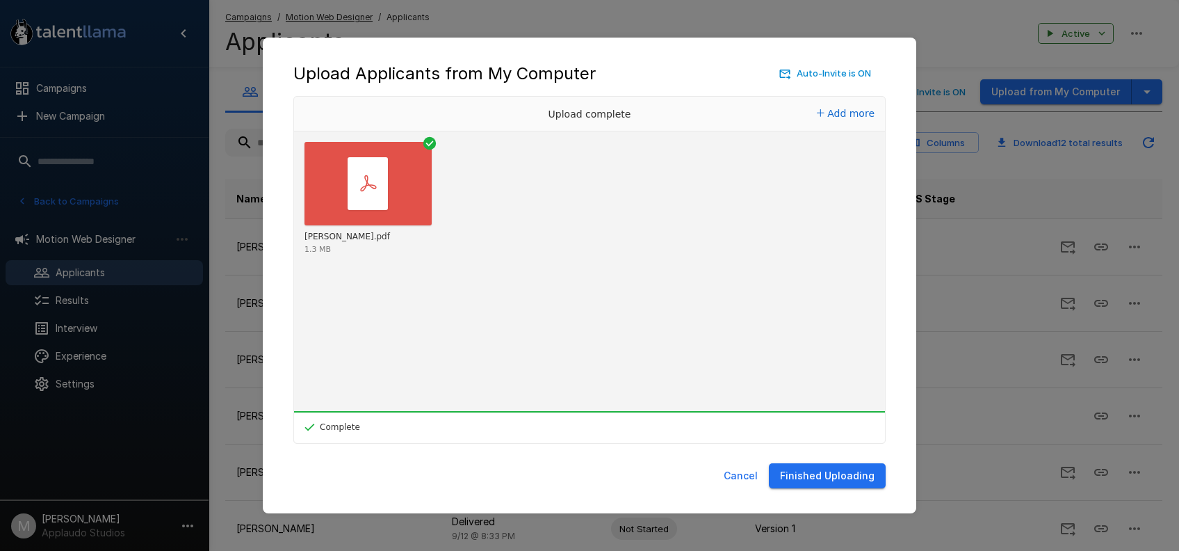
click at [836, 477] on button "Finished Uploading" at bounding box center [827, 476] width 117 height 26
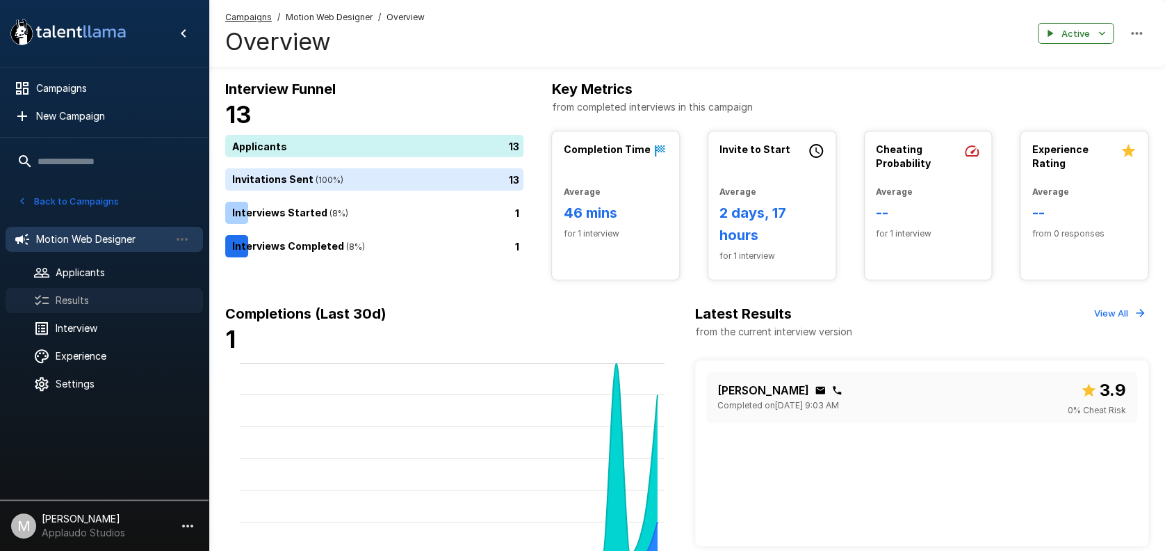
click at [79, 307] on div "Results" at bounding box center [104, 300] width 197 height 25
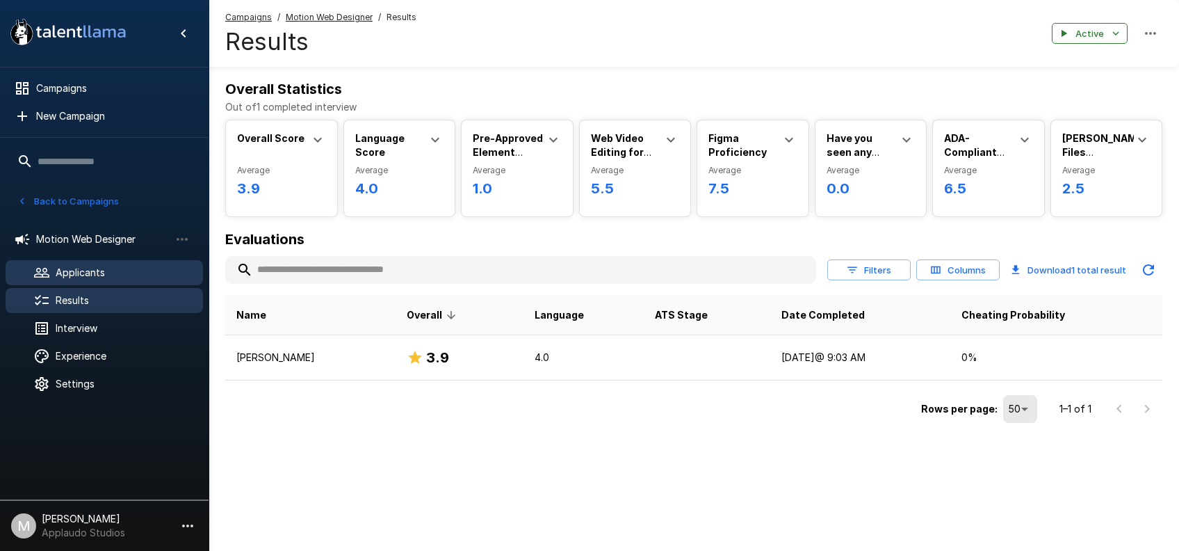
click at [95, 270] on span "Applicants" at bounding box center [124, 273] width 136 height 14
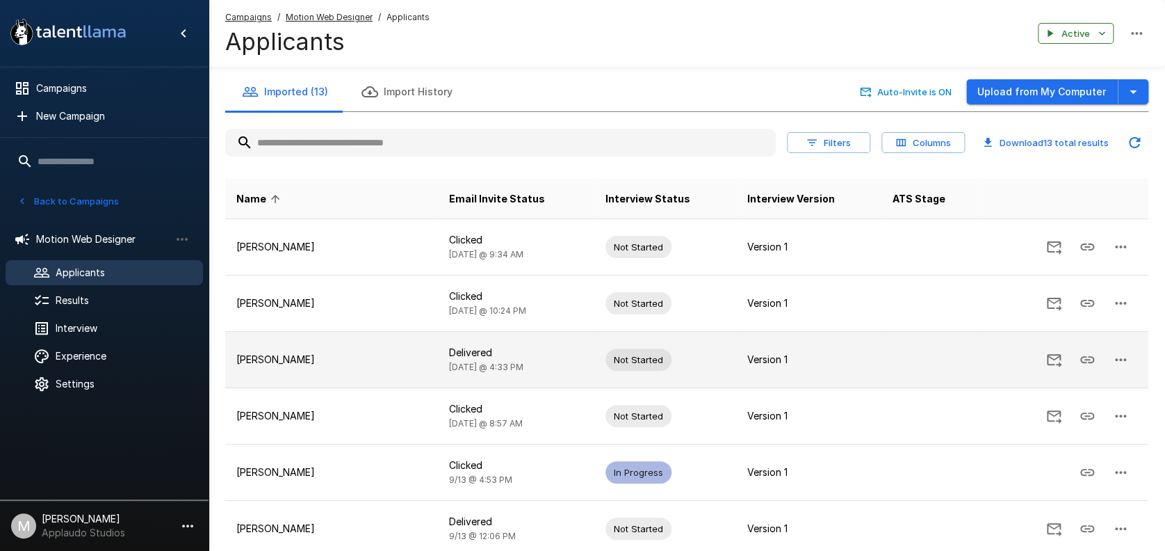
scroll to position [185, 0]
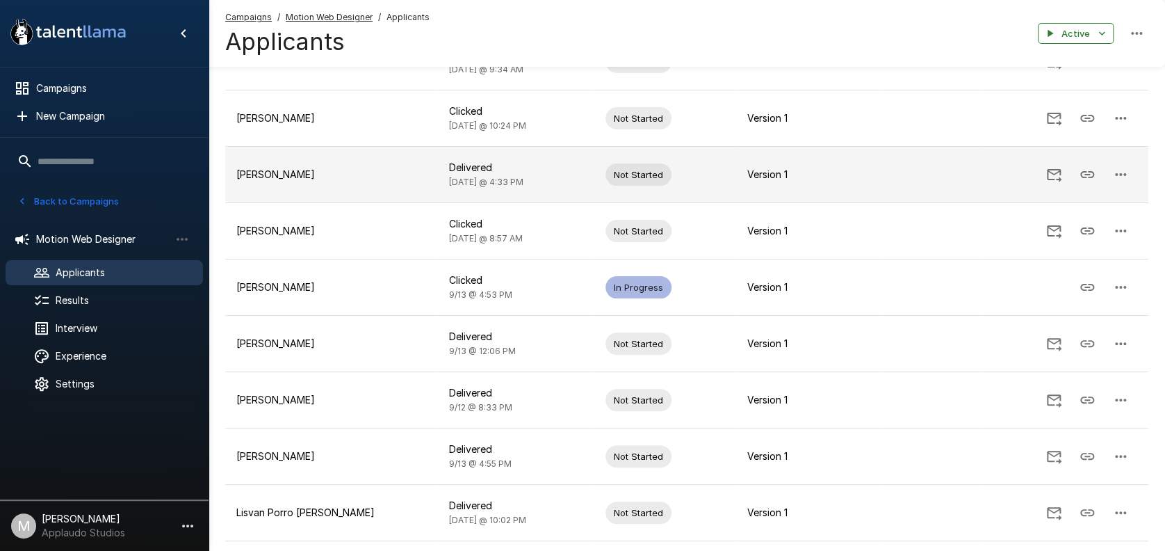
click at [865, 172] on icon "button" at bounding box center [1120, 174] width 17 height 17
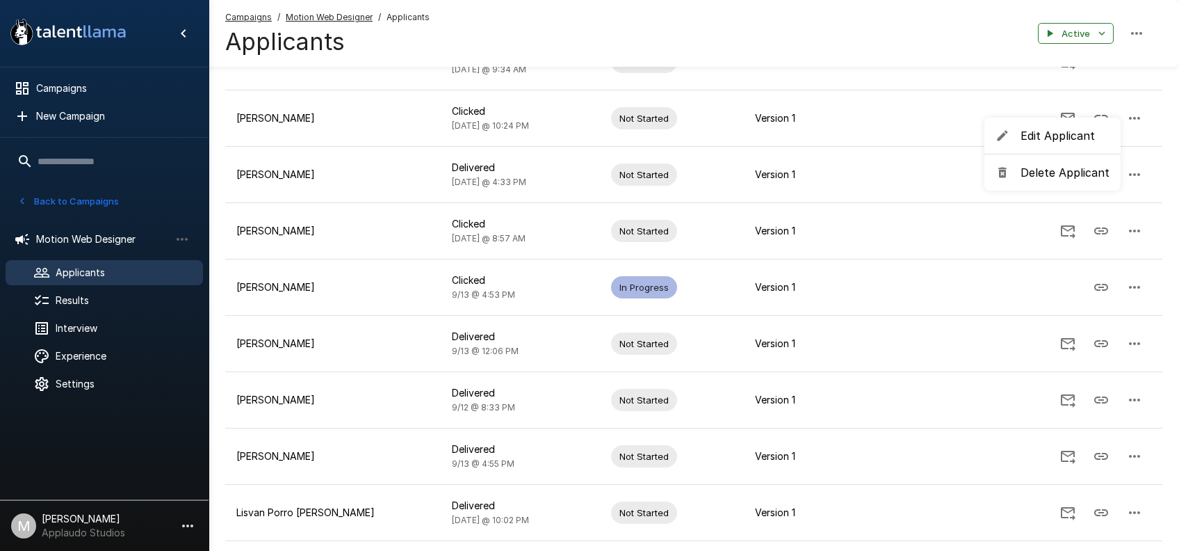
click at [865, 134] on span "Edit Applicant" at bounding box center [1064, 135] width 89 height 17
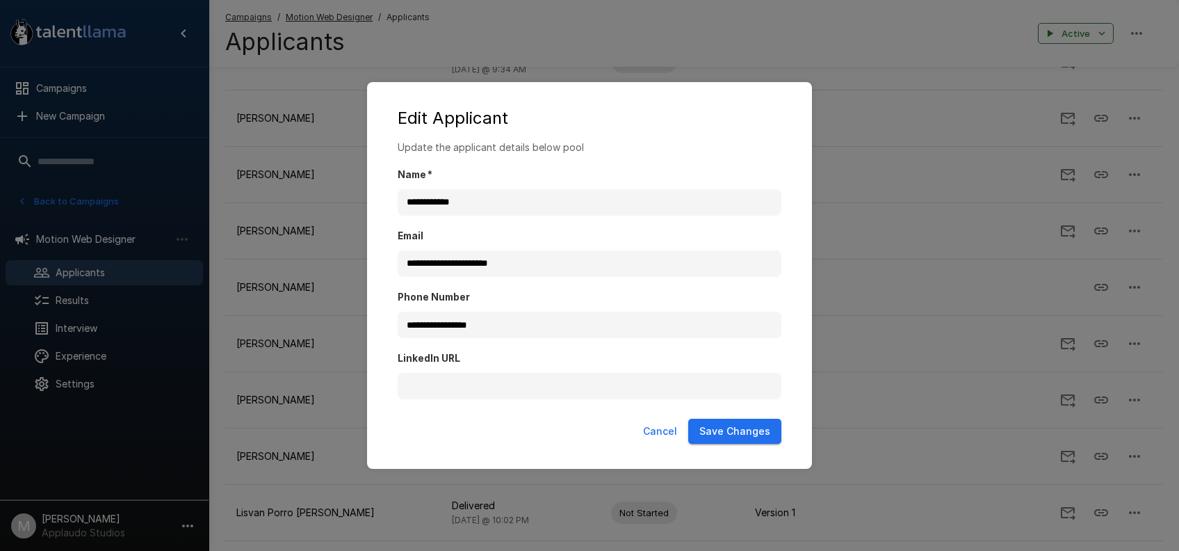
click at [770, 429] on button "Save Changes" at bounding box center [734, 431] width 93 height 26
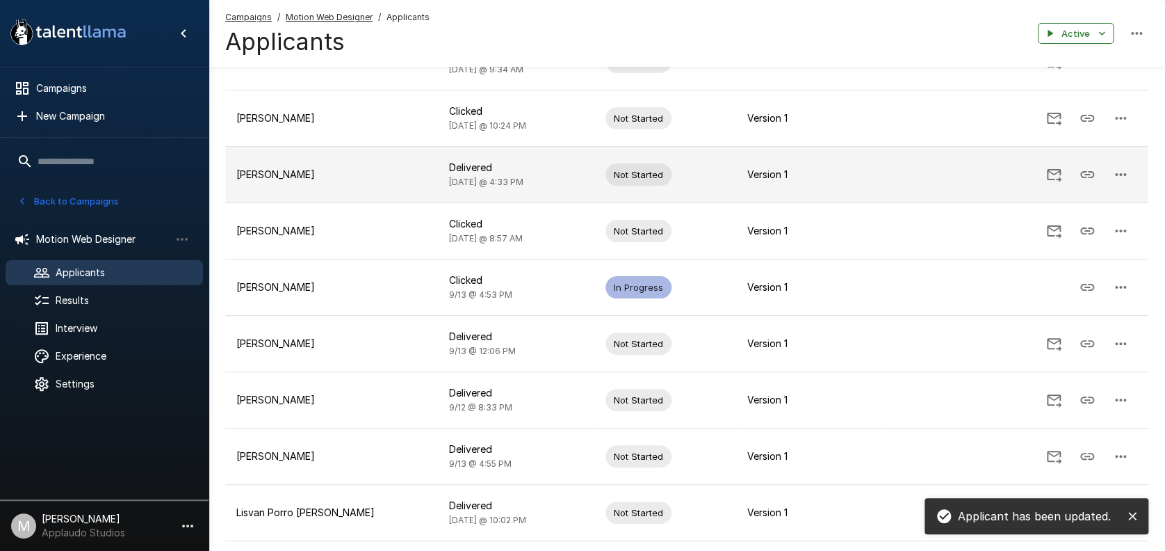
click at [865, 175] on button "Send Invitation" at bounding box center [1053, 174] width 33 height 33
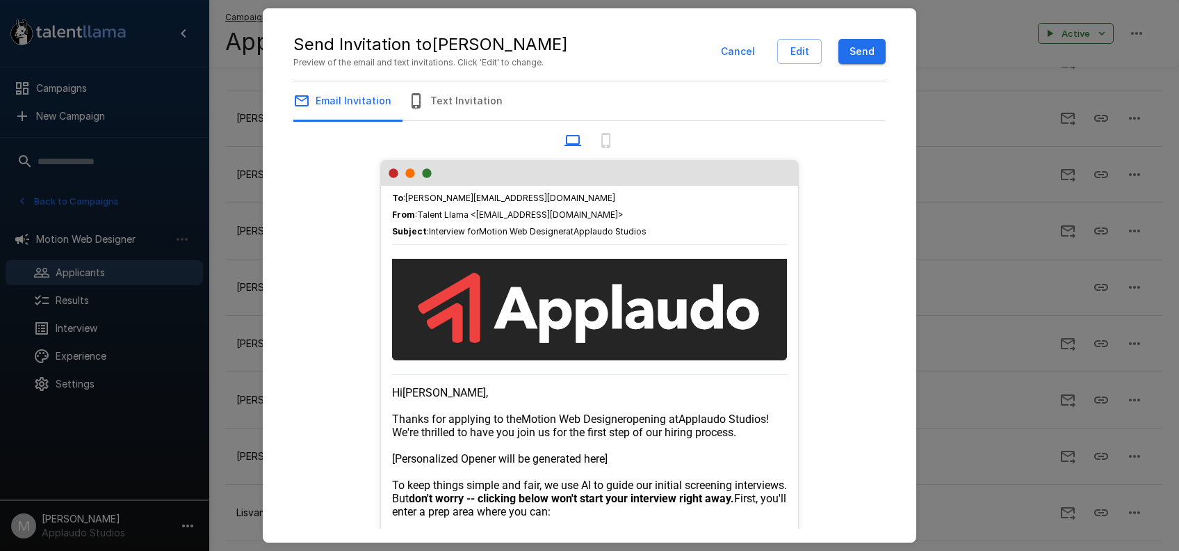
click at [865, 51] on button "Send" at bounding box center [861, 52] width 47 height 26
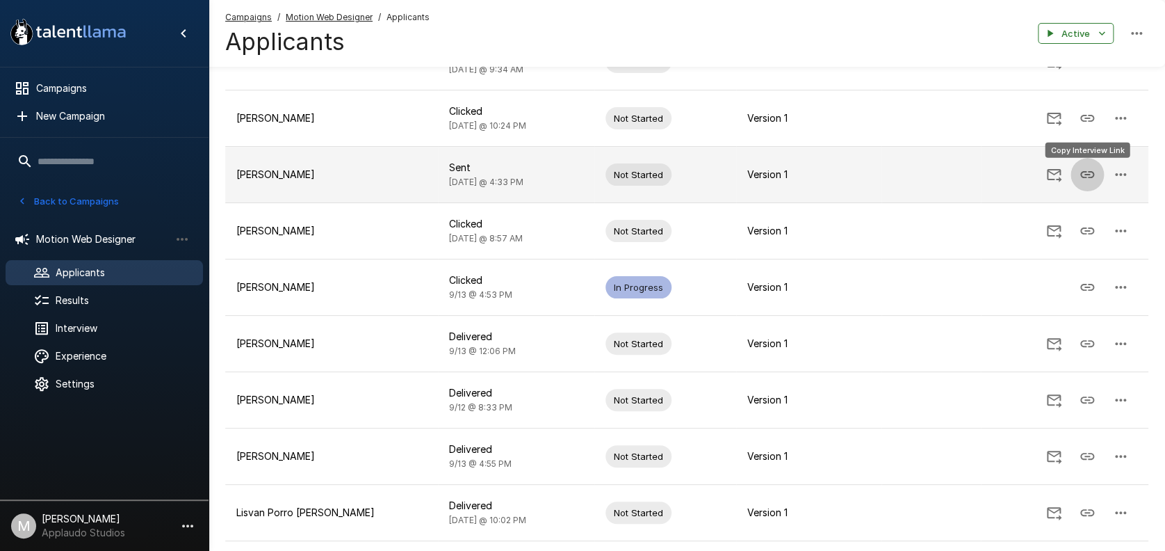
click at [865, 172] on icon "Copy Interview Link" at bounding box center [1087, 174] width 17 height 17
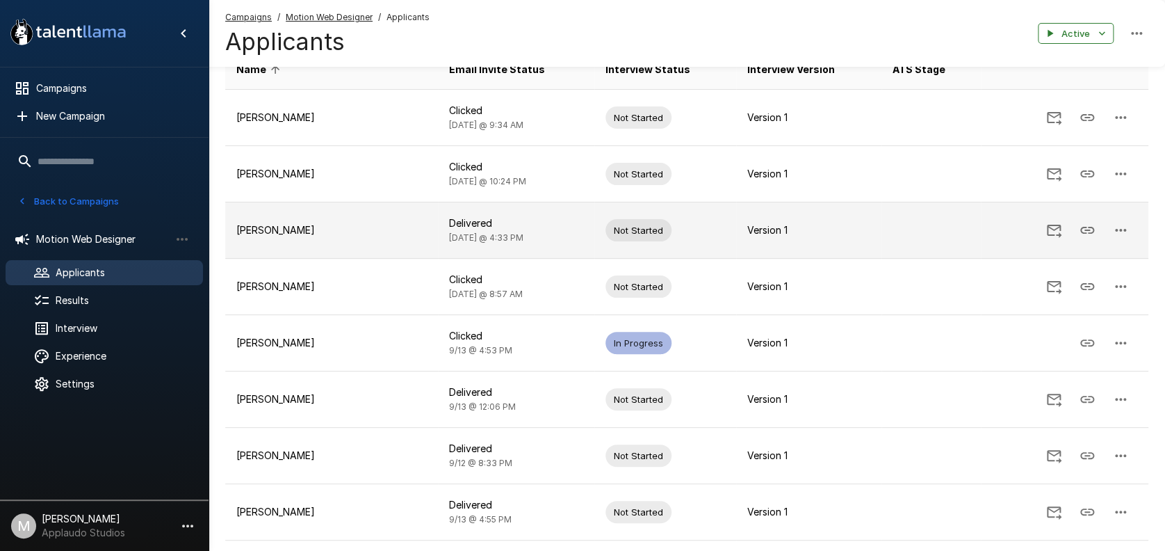
scroll to position [0, 0]
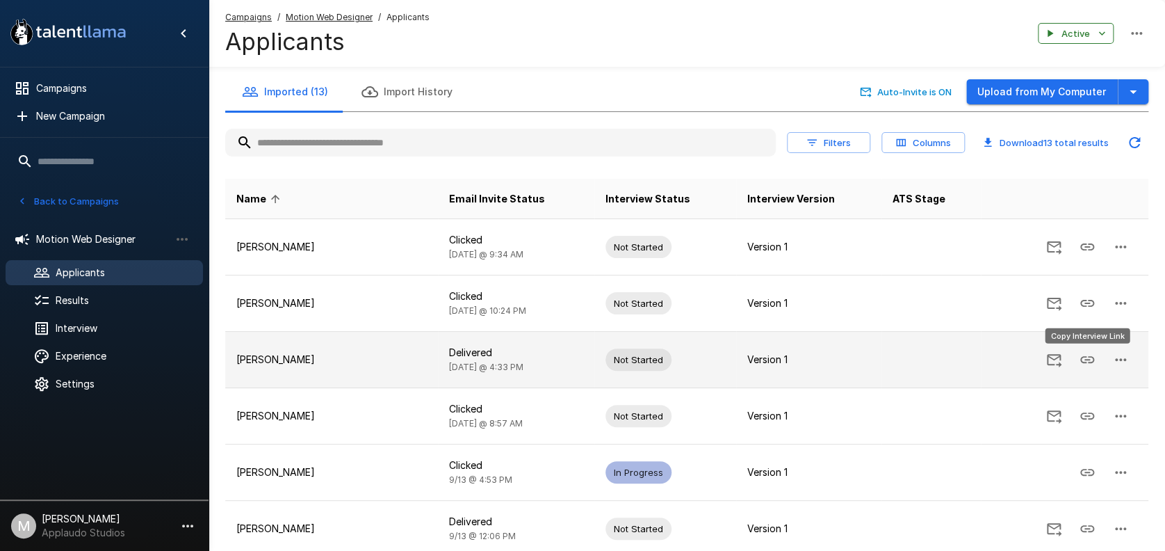
click at [865, 366] on icon "Copy Interview Link" at bounding box center [1087, 359] width 17 height 17
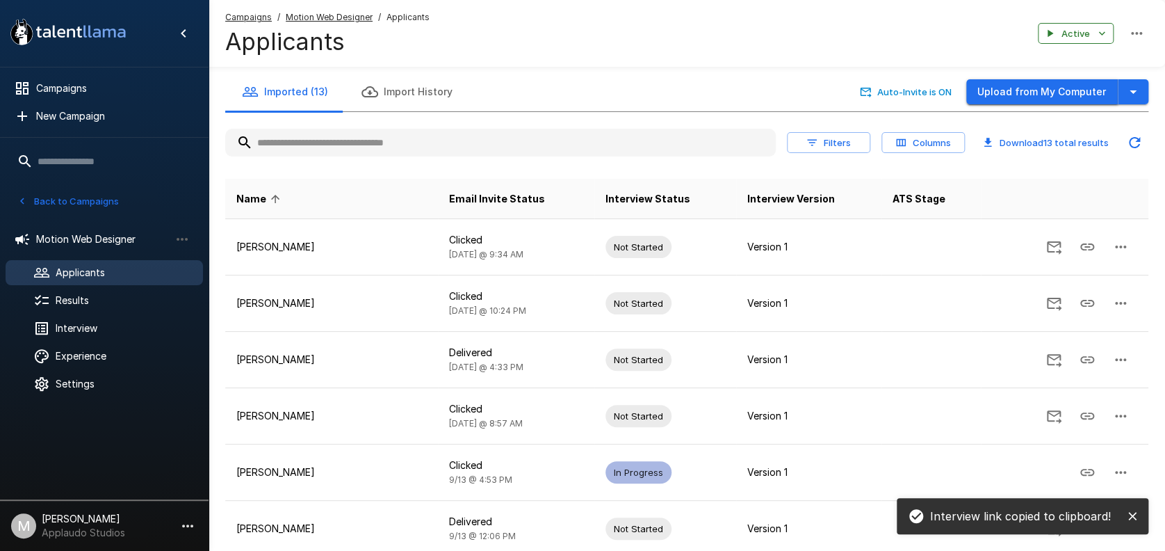
click at [865, 88] on button "Upload from My Computer" at bounding box center [1042, 92] width 152 height 26
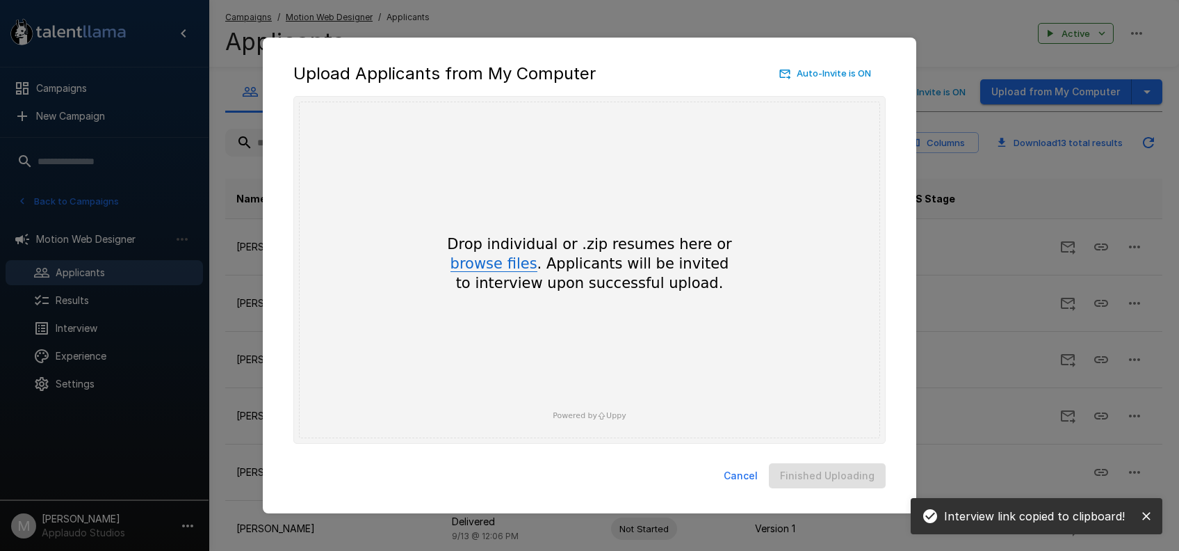
click at [483, 262] on button "browse files" at bounding box center [493, 264] width 87 height 15
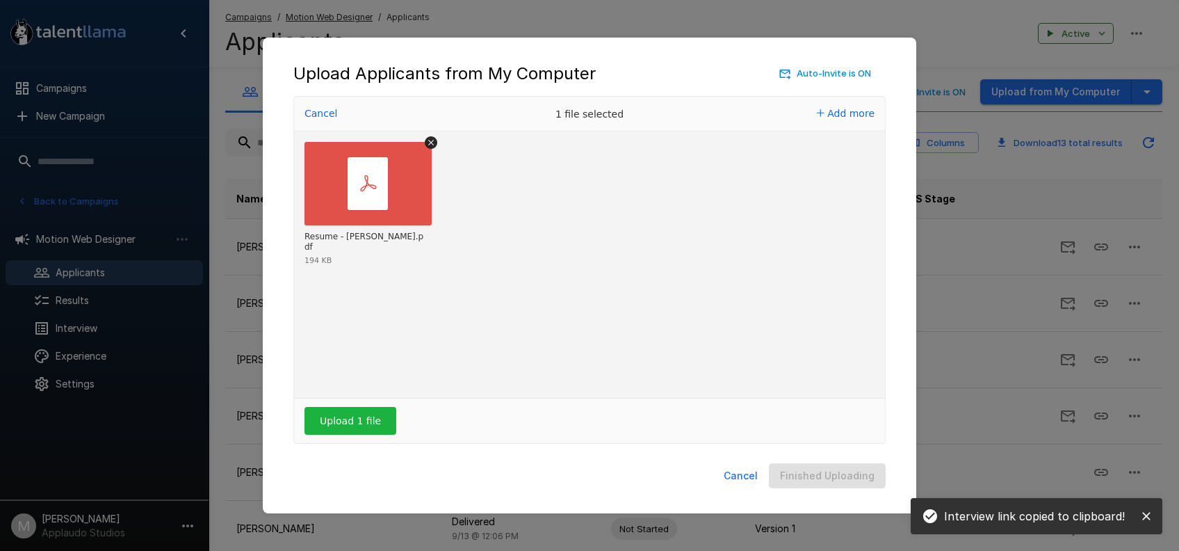
click at [347, 391] on div "Resume - Carlos Alonso.pdf 194 KB" at bounding box center [589, 264] width 591 height 266
click at [356, 428] on button "Upload 1 file" at bounding box center [350, 421] width 92 height 28
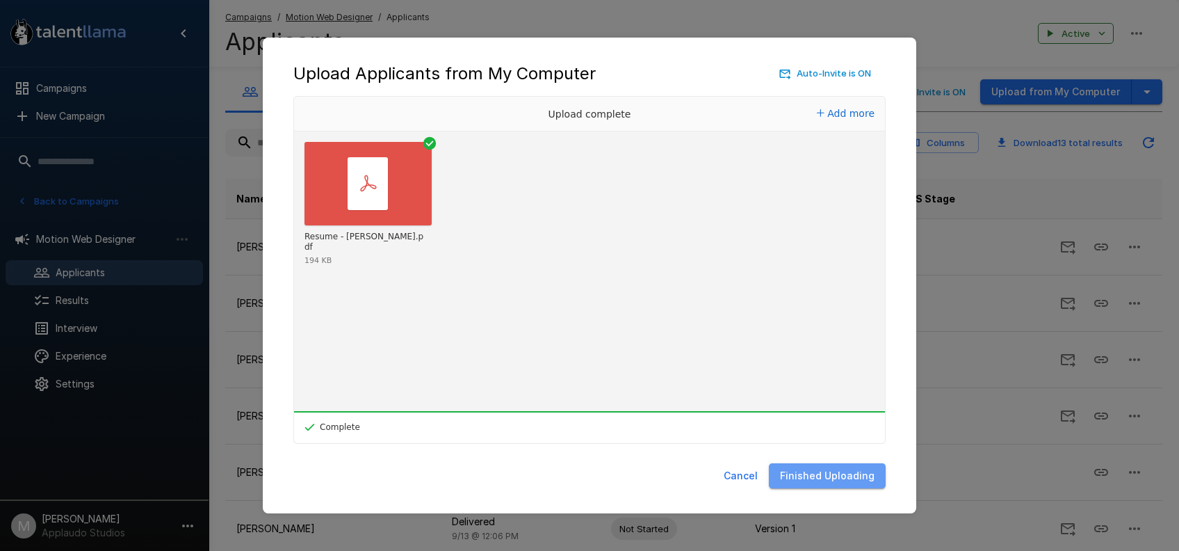
click at [843, 471] on button "Finished Uploading" at bounding box center [827, 476] width 117 height 26
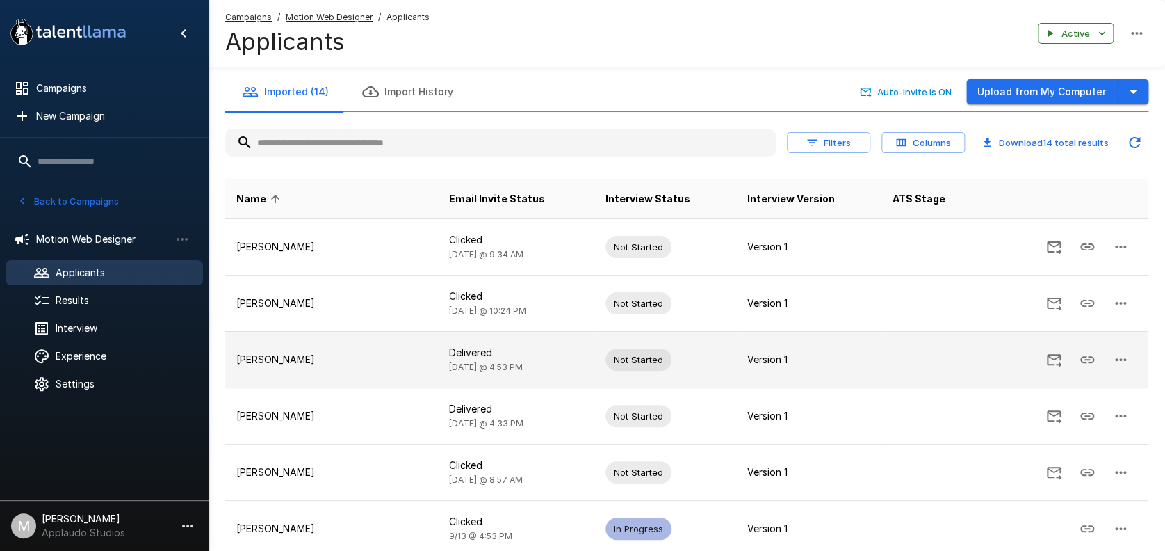
click at [1130, 371] on button "button" at bounding box center [1120, 359] width 33 height 33
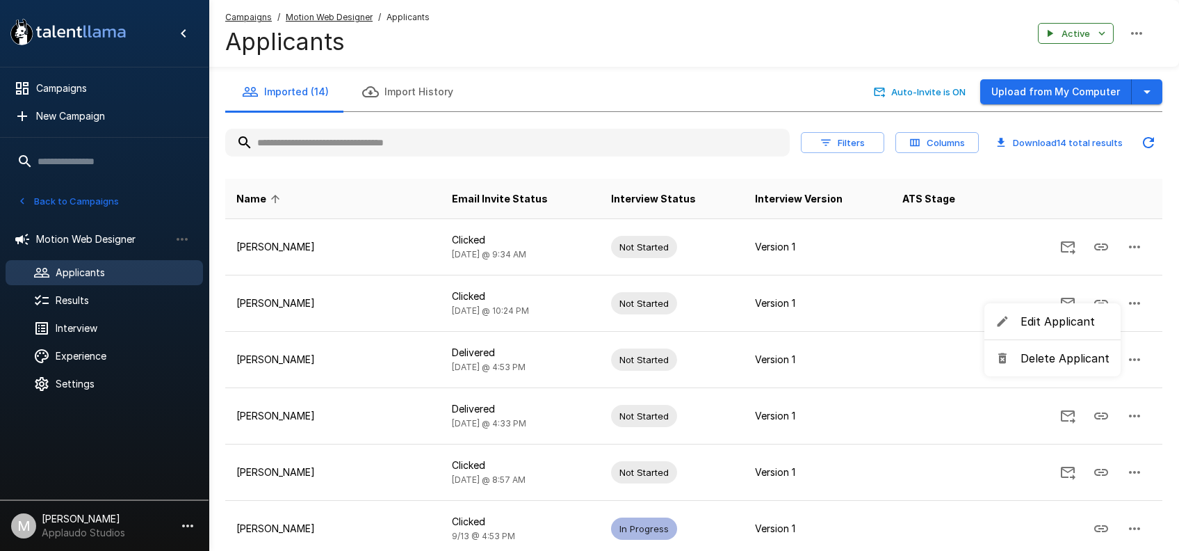
click at [1089, 335] on ul "Edit Applicant Delete Applicant" at bounding box center [1052, 339] width 136 height 73
click at [1082, 330] on li "Edit Applicant" at bounding box center [1052, 321] width 136 height 25
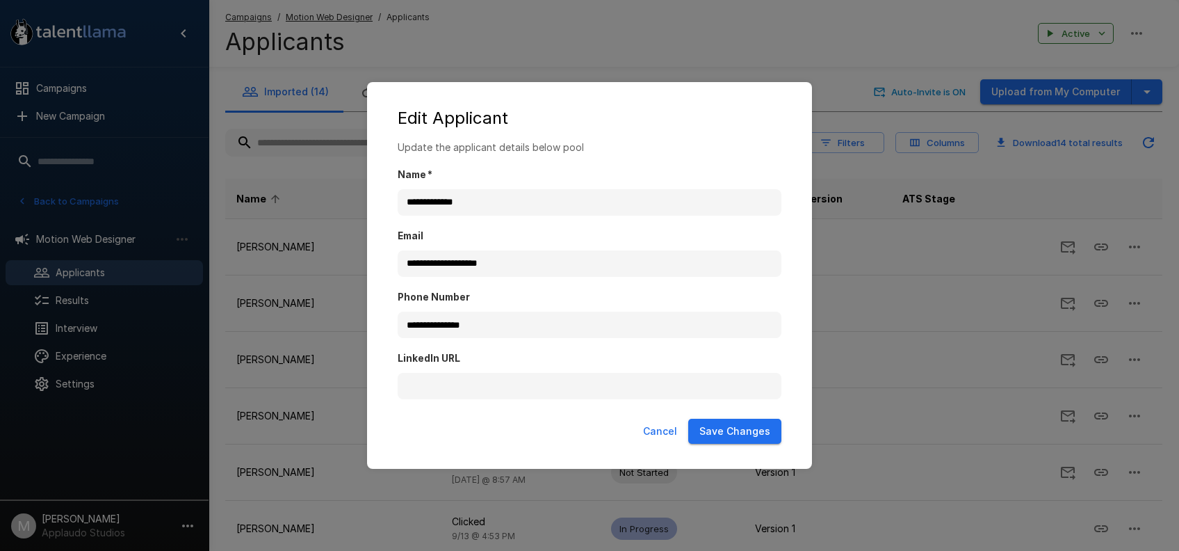
click at [663, 437] on button "Cancel" at bounding box center [659, 431] width 45 height 26
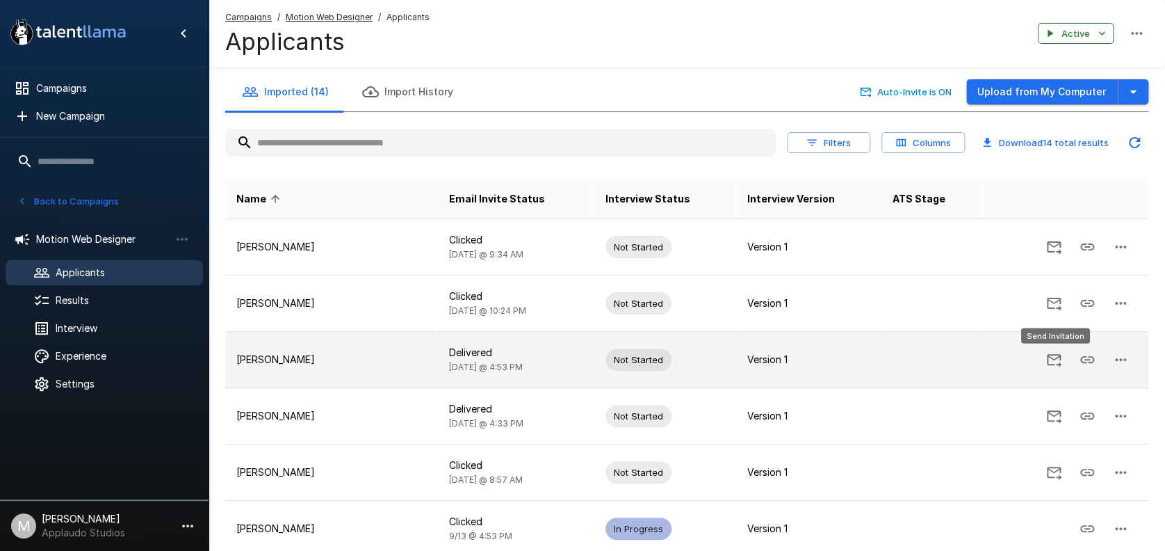
click at [1053, 364] on icon "Send Invitation" at bounding box center [1054, 360] width 15 height 13
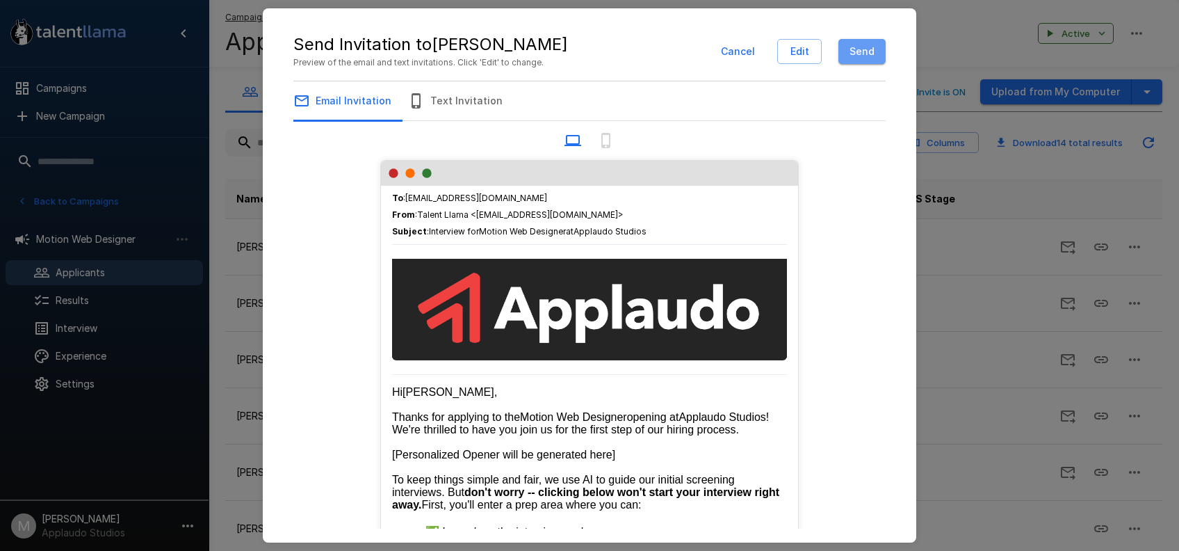
click at [851, 56] on button "Send" at bounding box center [861, 52] width 47 height 26
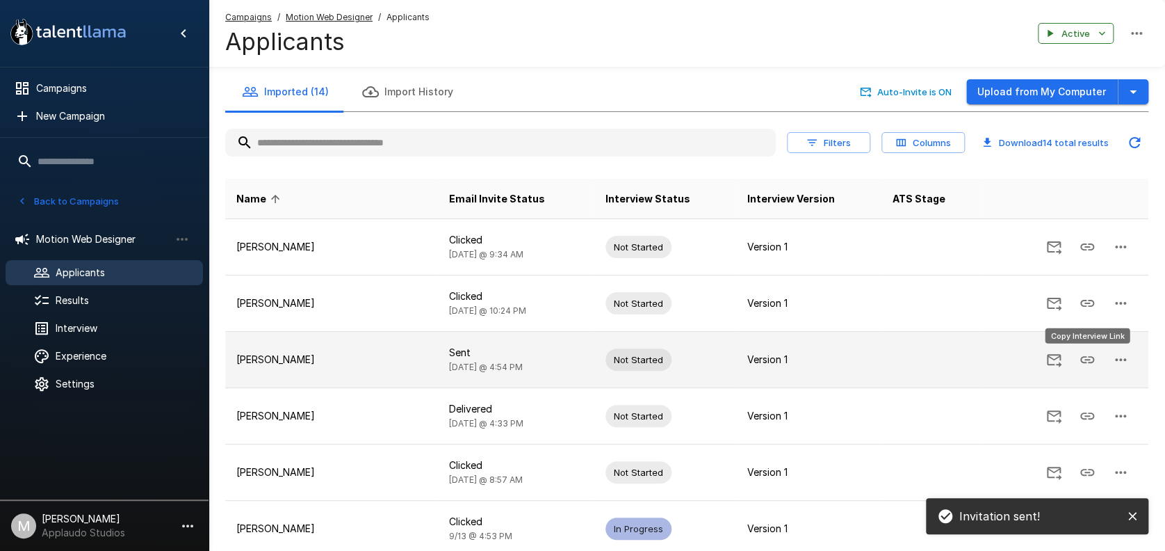
click at [1090, 368] on button "Copy Interview Link" at bounding box center [1087, 359] width 33 height 33
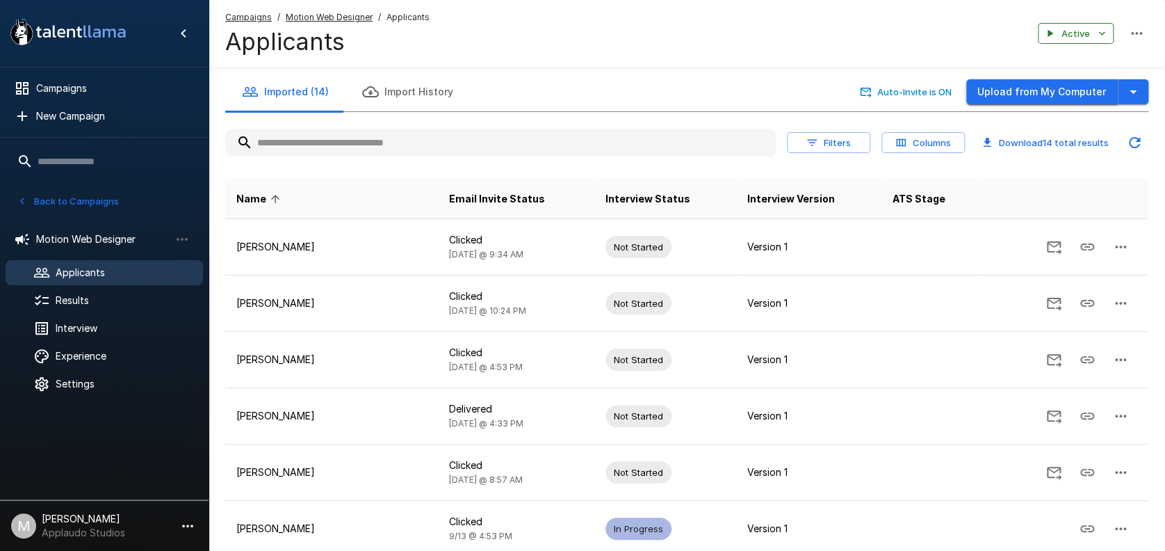
click at [1033, 83] on button "Upload from My Computer" at bounding box center [1042, 92] width 152 height 26
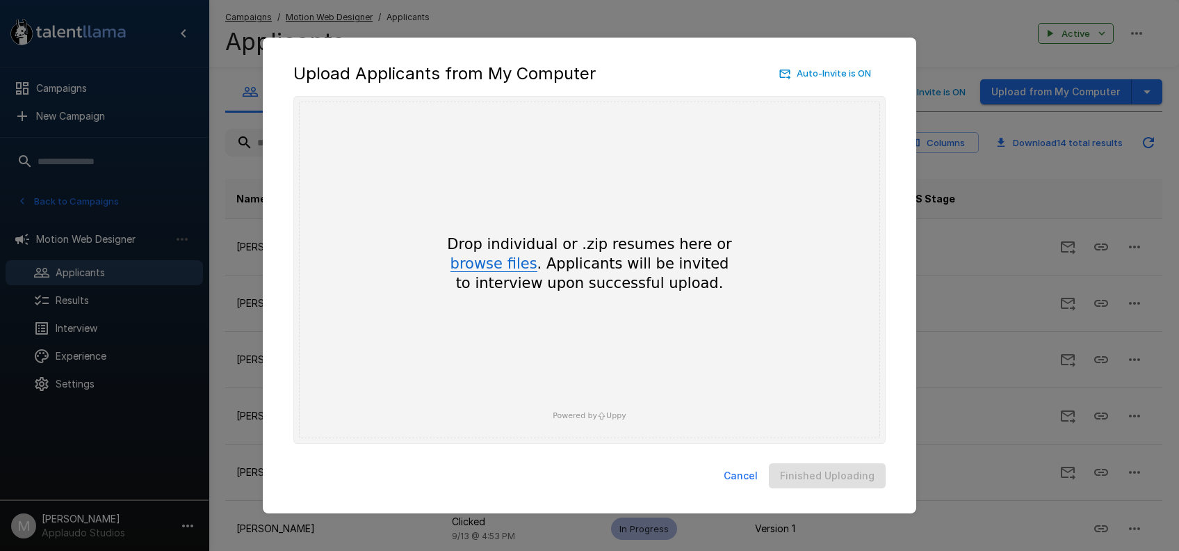
click at [528, 268] on button "browse files" at bounding box center [493, 264] width 87 height 15
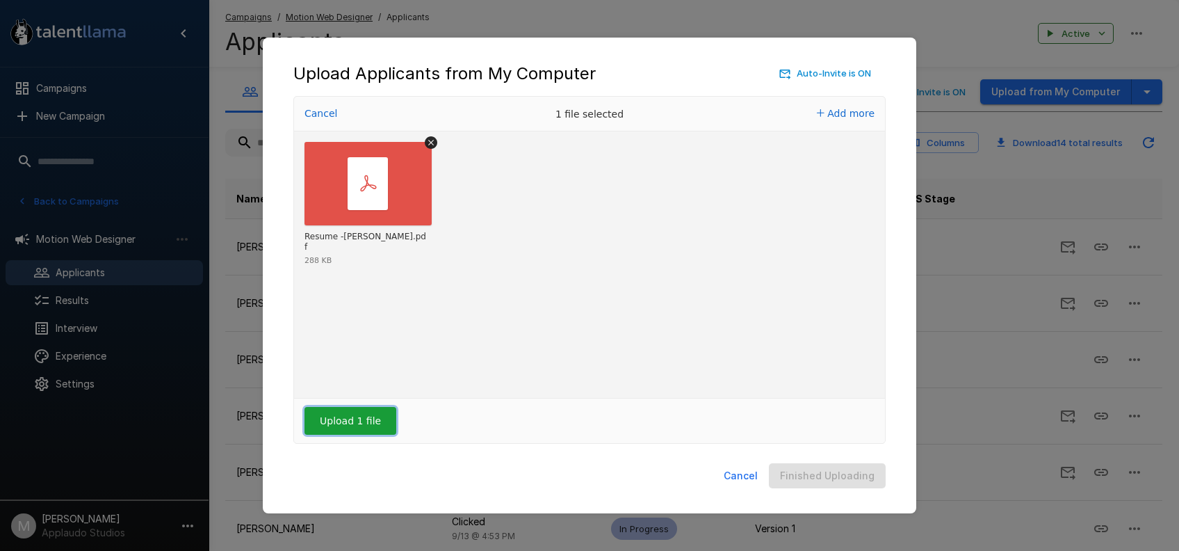
click at [358, 421] on button "Upload 1 file" at bounding box center [350, 421] width 92 height 28
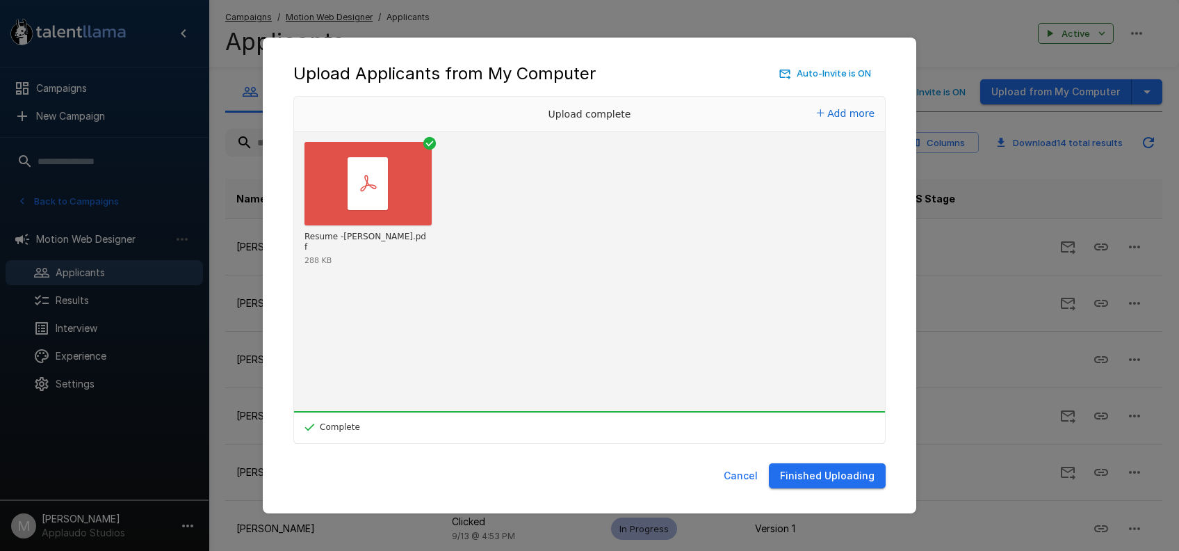
click at [836, 482] on button "Finished Uploading" at bounding box center [827, 476] width 117 height 26
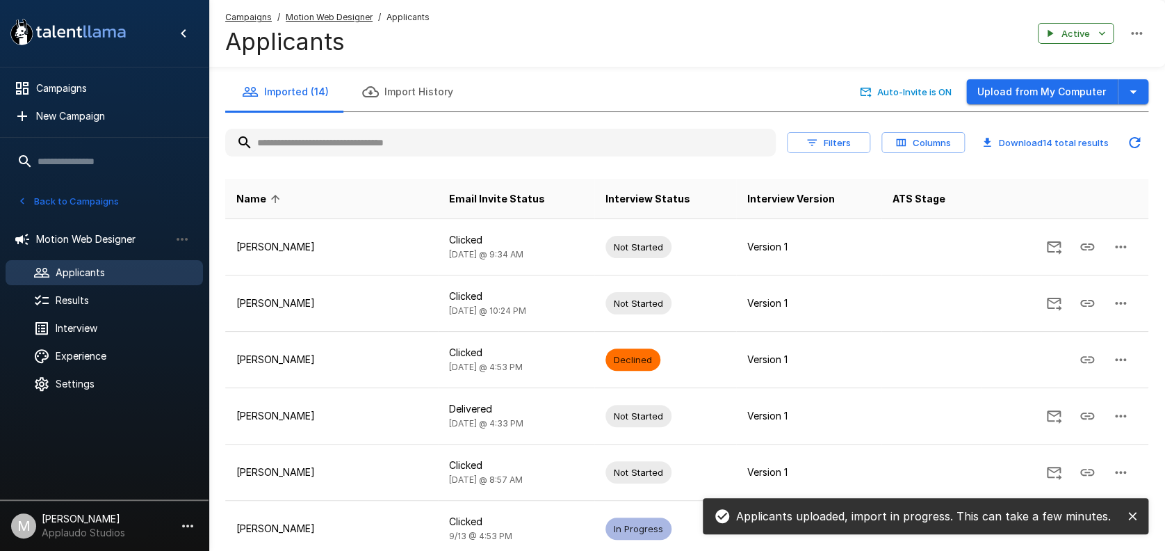
click at [1132, 510] on icon "close" at bounding box center [1132, 516] width 14 height 14
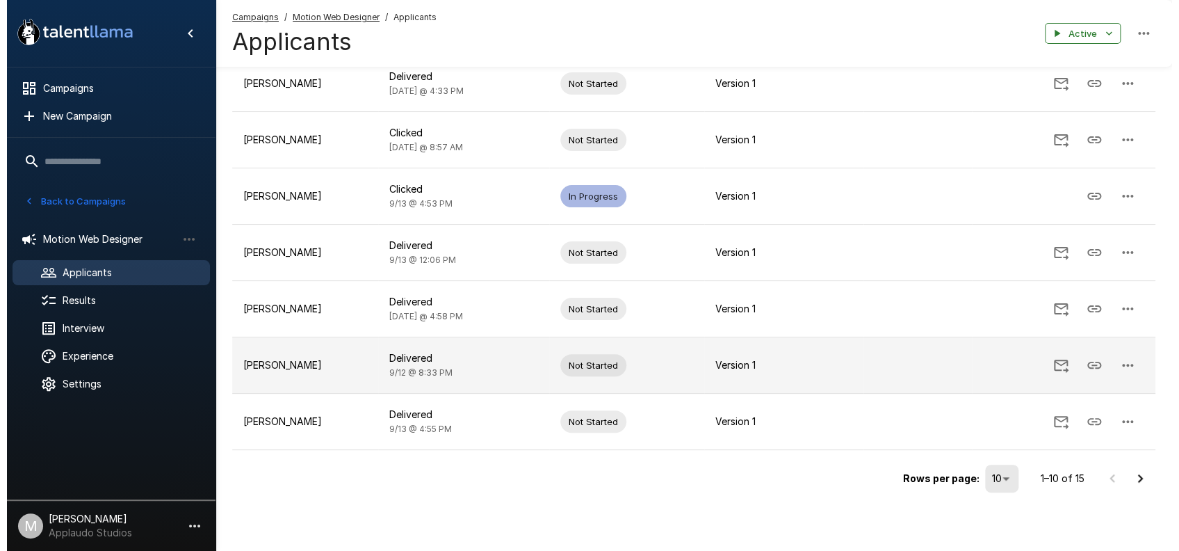
scroll to position [333, 0]
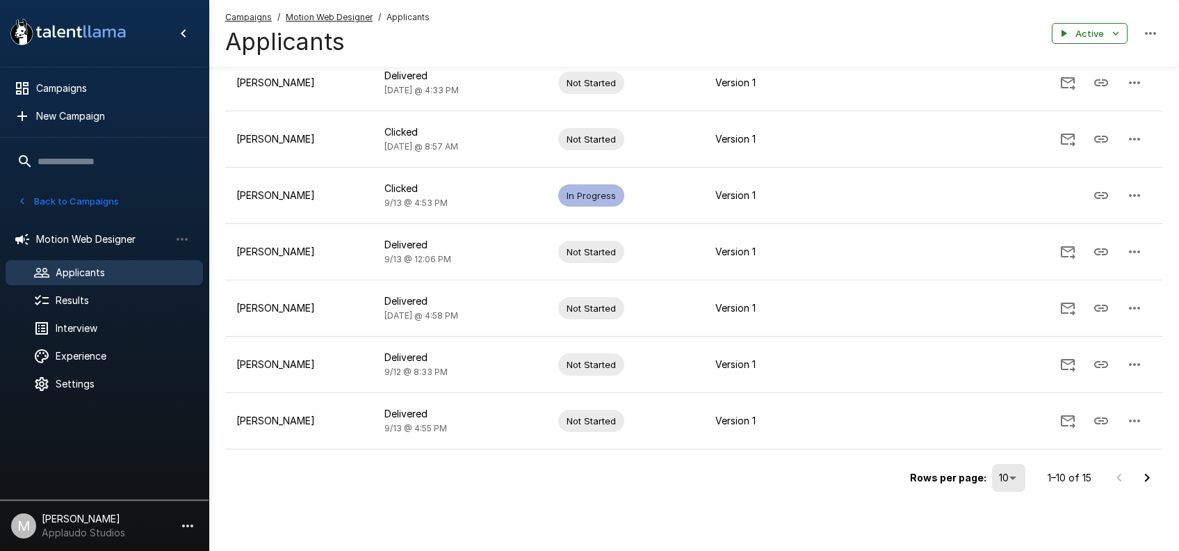
click at [1014, 473] on li "25" at bounding box center [1009, 471] width 41 height 25
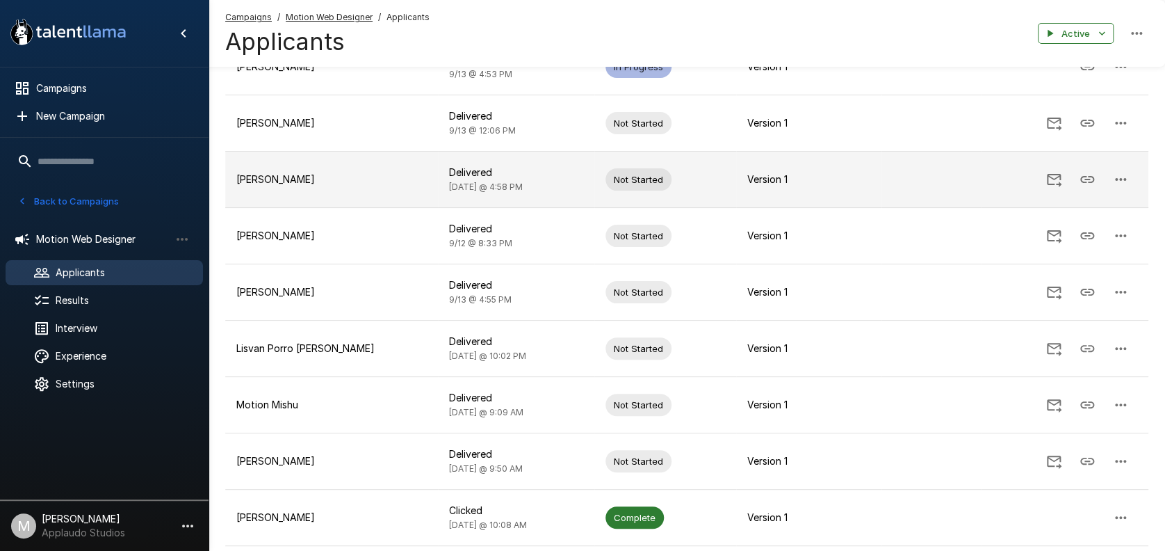
scroll to position [371, 0]
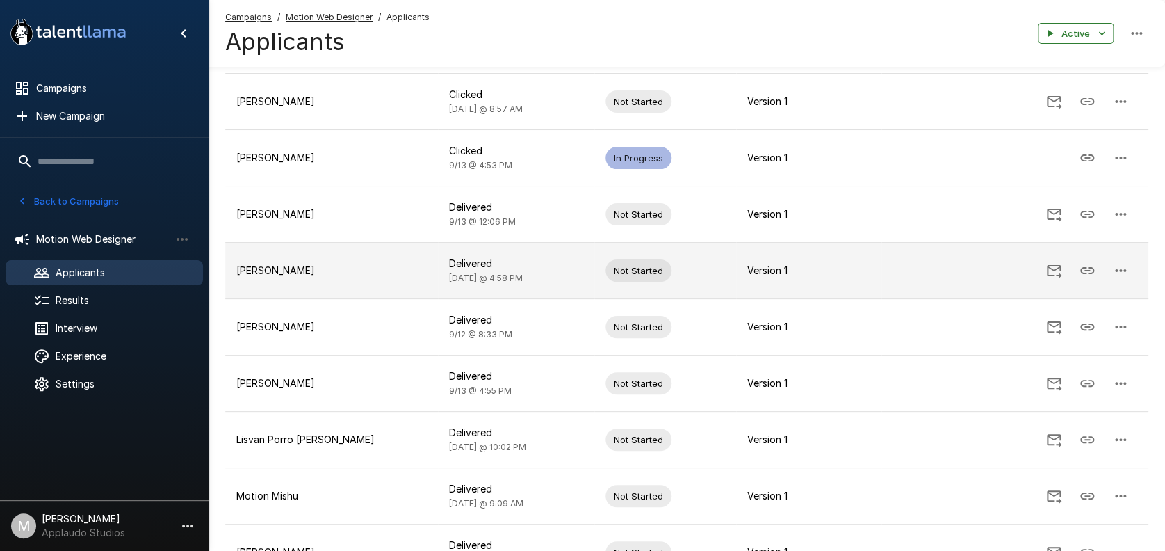
click at [1132, 262] on button "button" at bounding box center [1120, 270] width 33 height 33
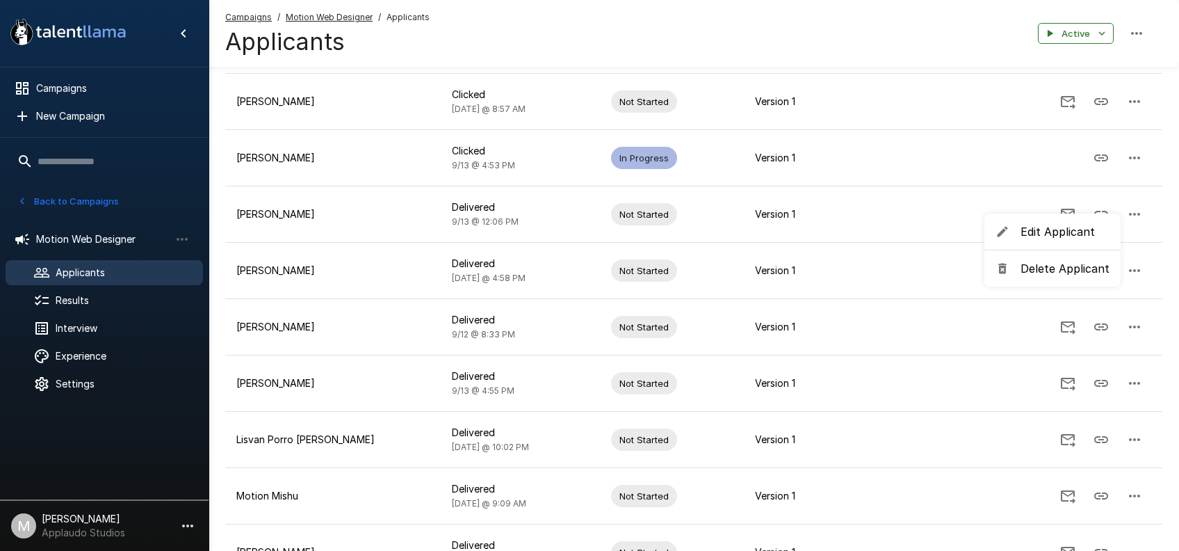
click at [1075, 234] on span "Edit Applicant" at bounding box center [1064, 231] width 89 height 17
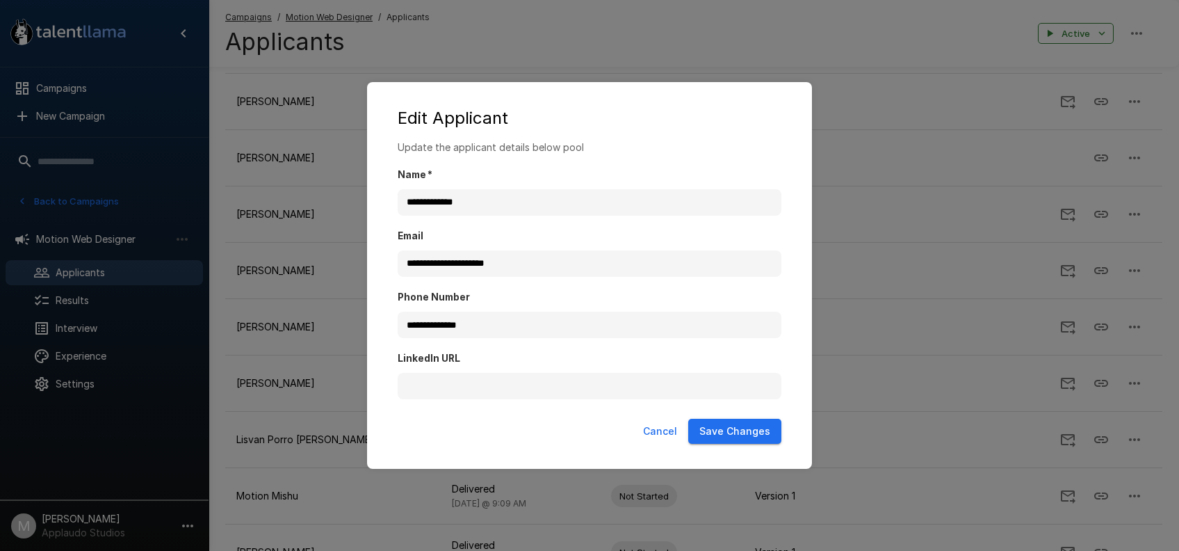
click at [659, 437] on button "Cancel" at bounding box center [659, 431] width 45 height 26
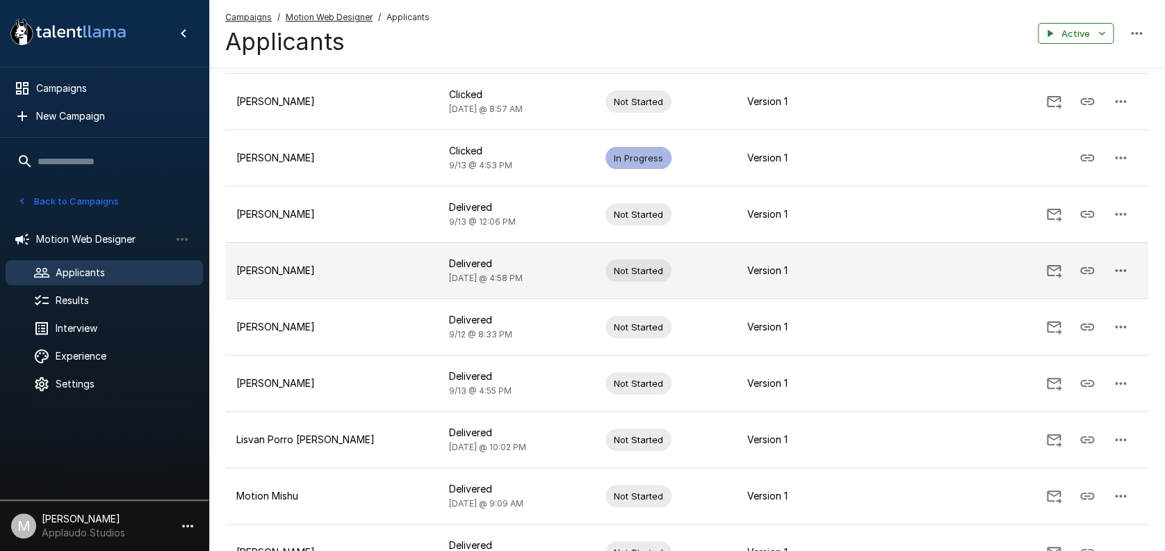
click at [1053, 273] on icon "Send Invitation" at bounding box center [1054, 270] width 17 height 17
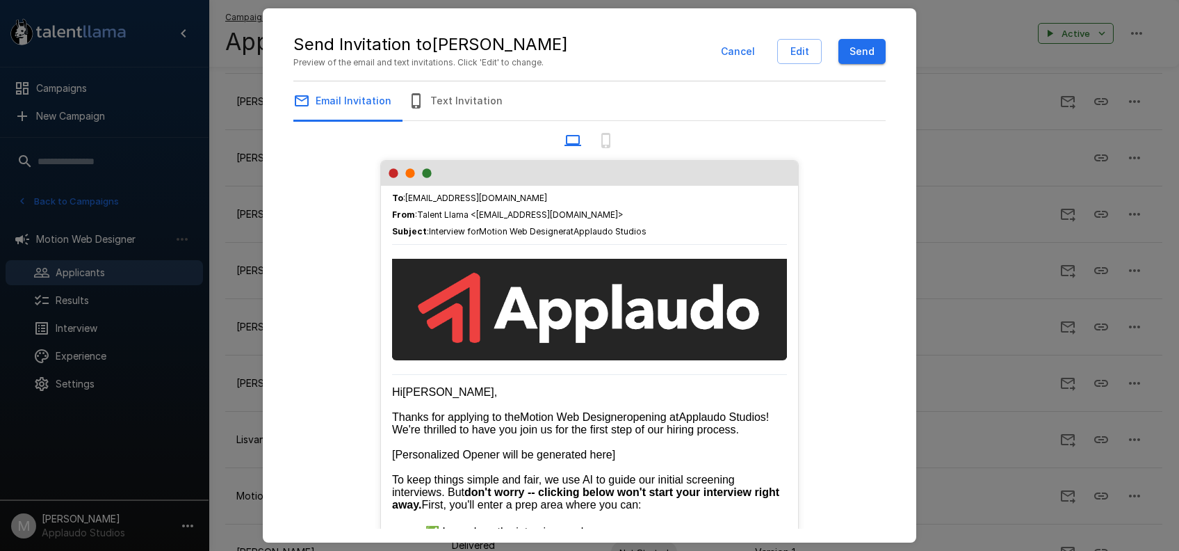
click at [867, 49] on button "Send" at bounding box center [861, 52] width 47 height 26
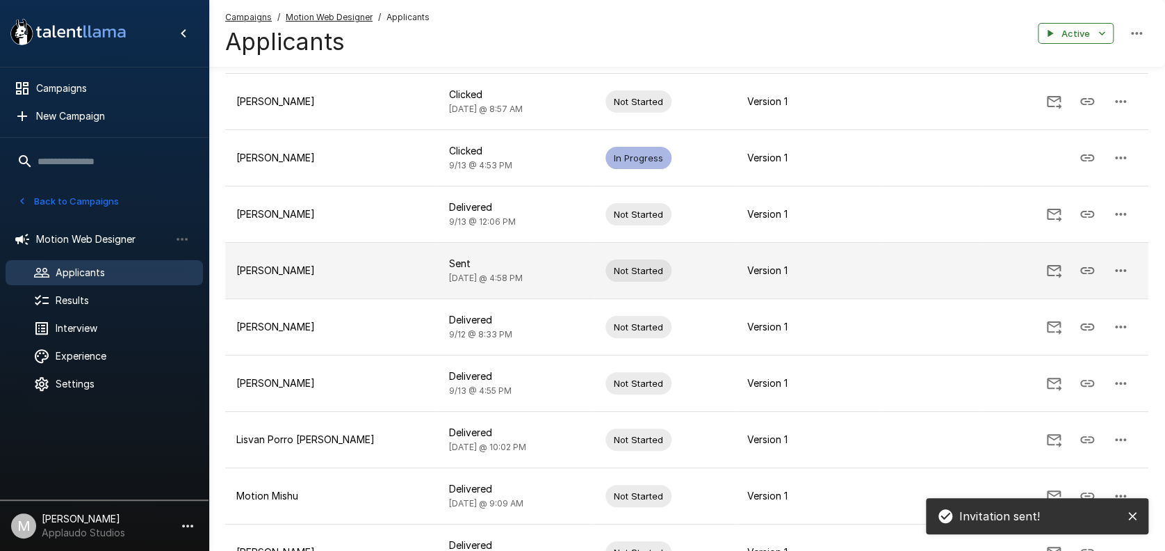
click at [1082, 270] on icon "Copy Interview Link" at bounding box center [1087, 270] width 17 height 17
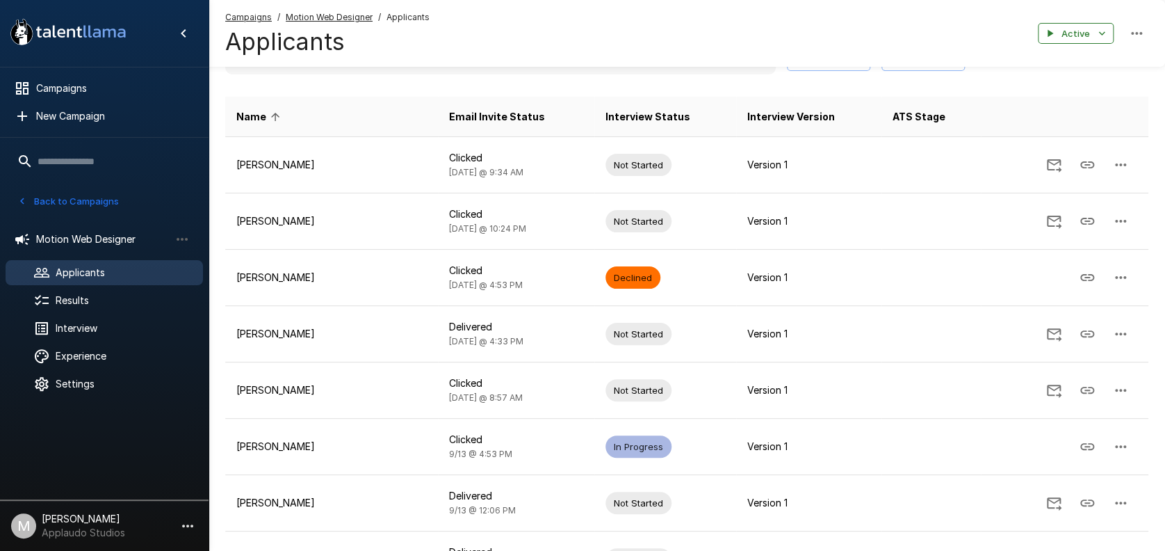
scroll to position [0, 0]
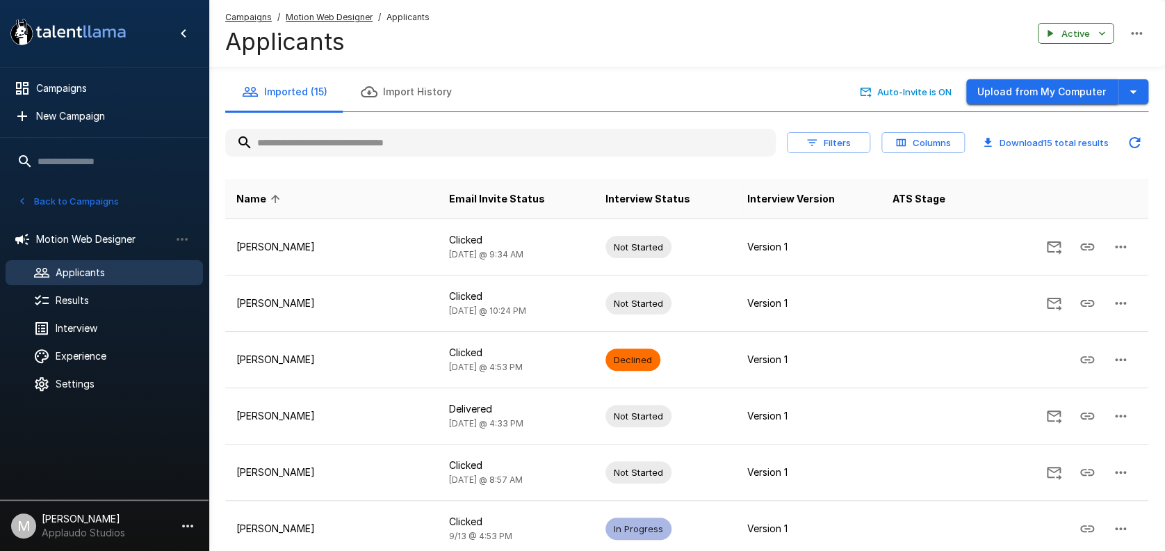
click at [1028, 95] on button "Upload from My Computer" at bounding box center [1042, 92] width 152 height 26
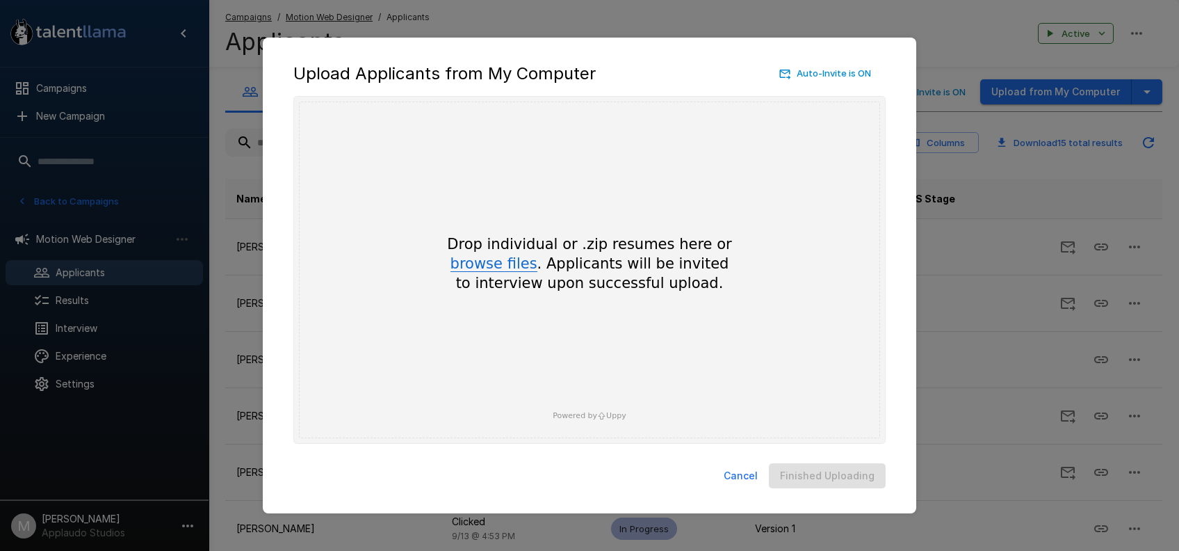
click at [521, 266] on button "browse files" at bounding box center [493, 264] width 87 height 15
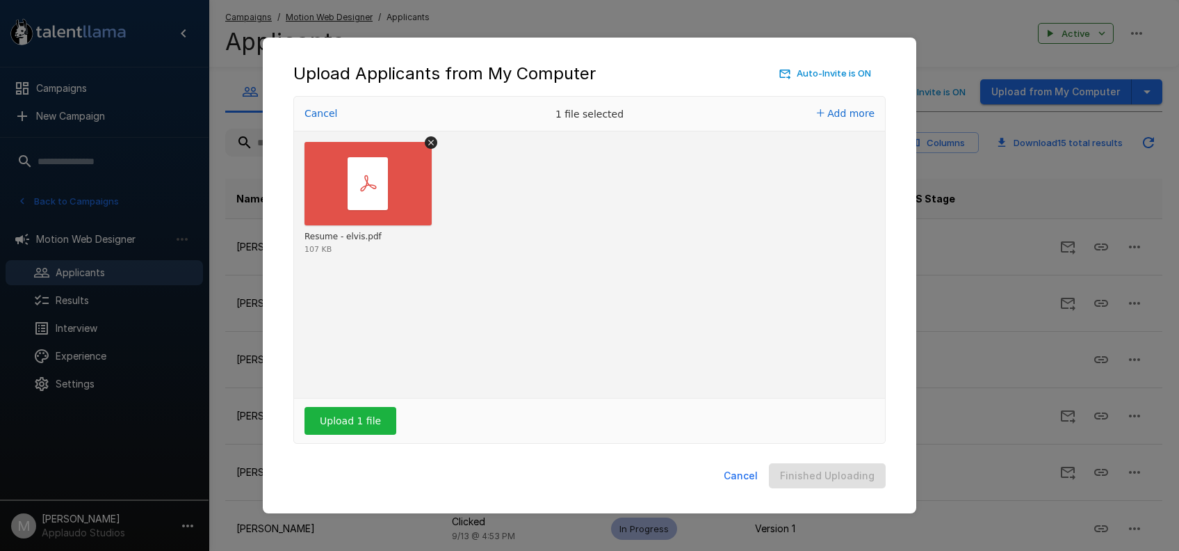
click at [364, 437] on div "Upload 1 file" at bounding box center [589, 420] width 591 height 44
click at [361, 422] on button "Upload 1 file" at bounding box center [350, 421] width 92 height 28
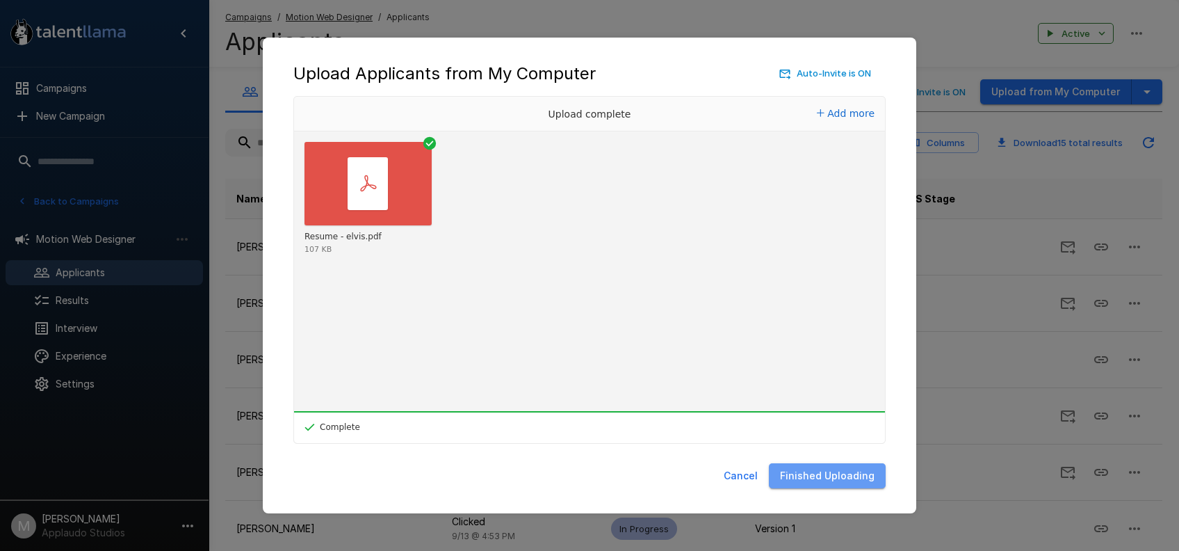
click at [854, 482] on button "Finished Uploading" at bounding box center [827, 476] width 117 height 26
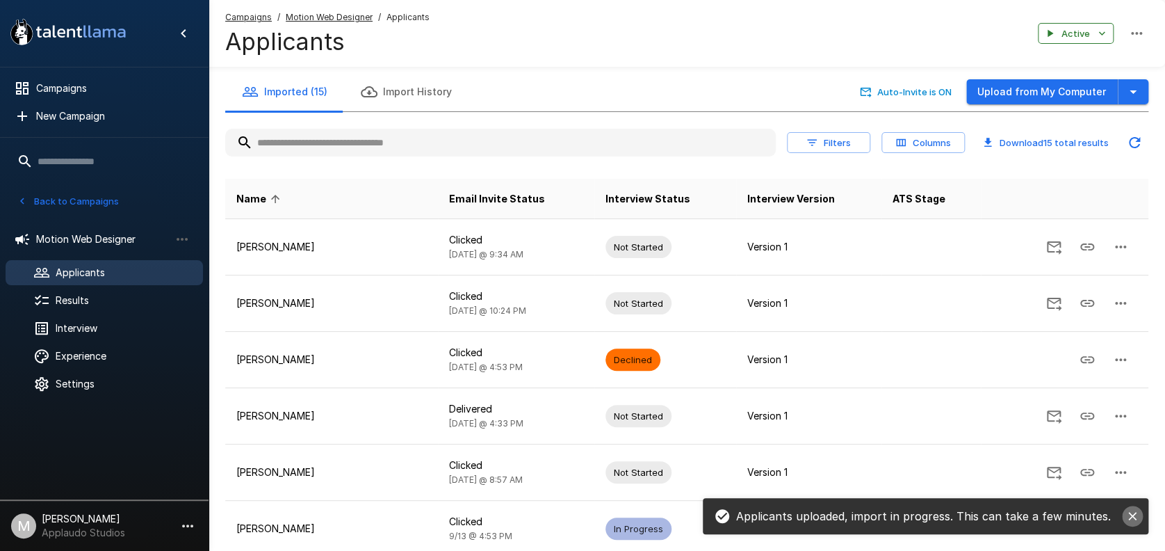
click at [1125, 514] on icon "close" at bounding box center [1132, 516] width 14 height 14
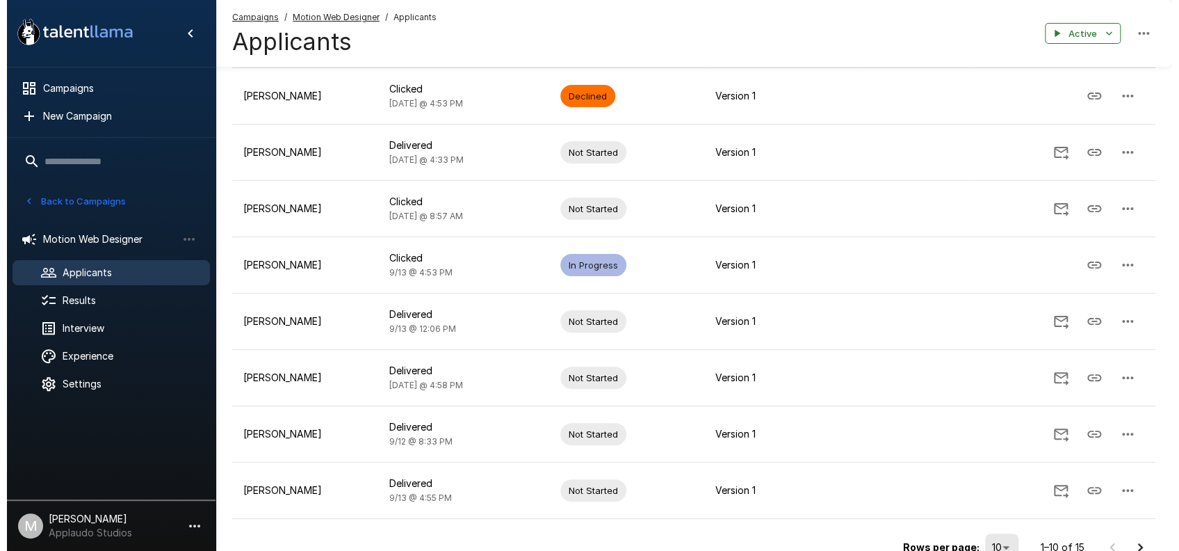
scroll to position [333, 0]
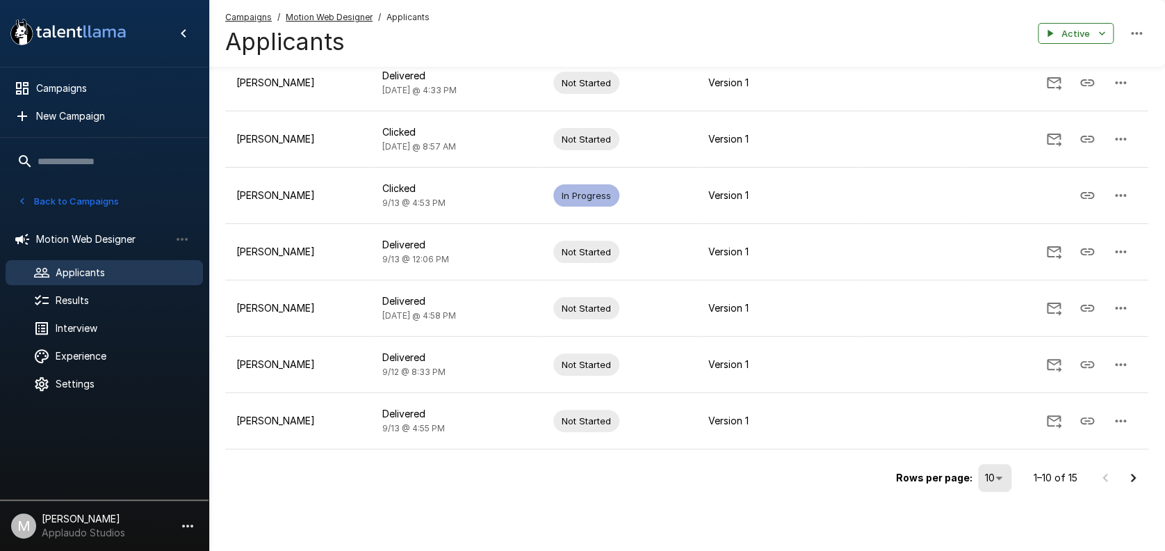
click at [997, 462] on div "Rows per page: 10 ** 1–10 of 15" at bounding box center [686, 472] width 923 height 47
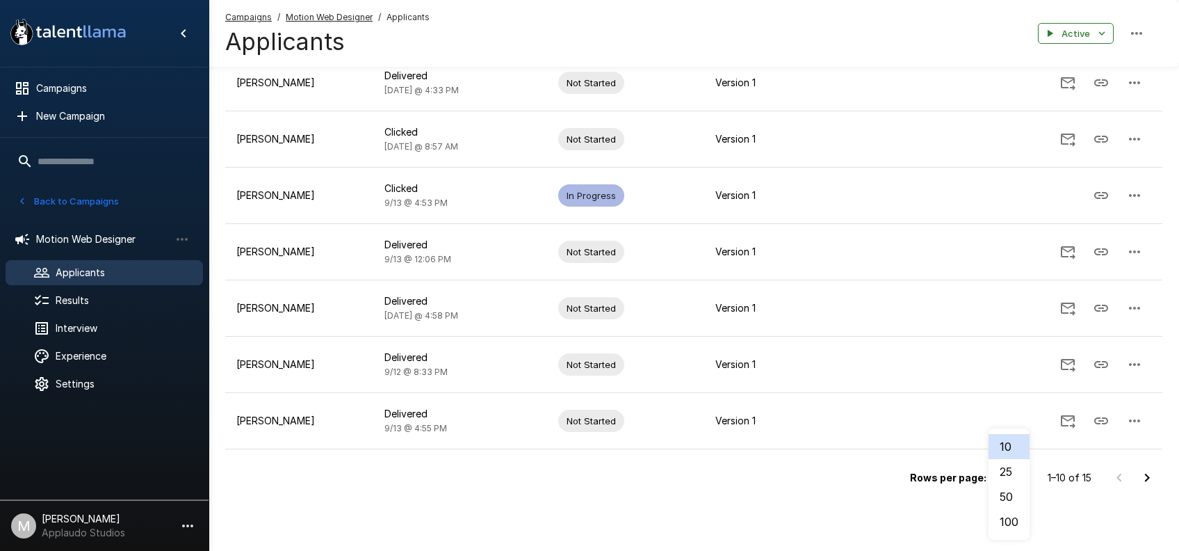
click at [1013, 462] on li "25" at bounding box center [1009, 471] width 41 height 25
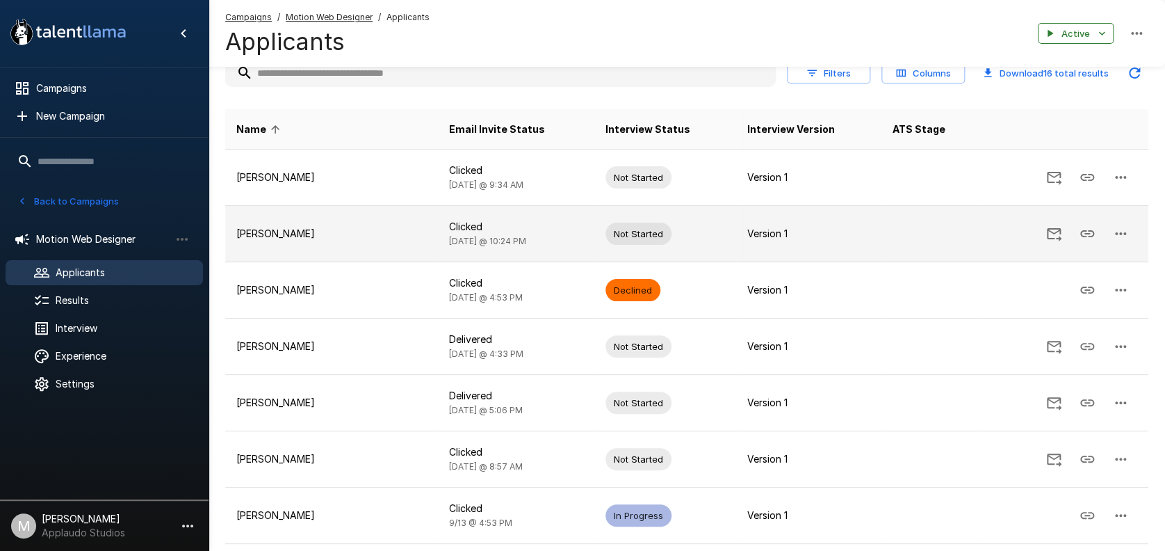
scroll to position [185, 0]
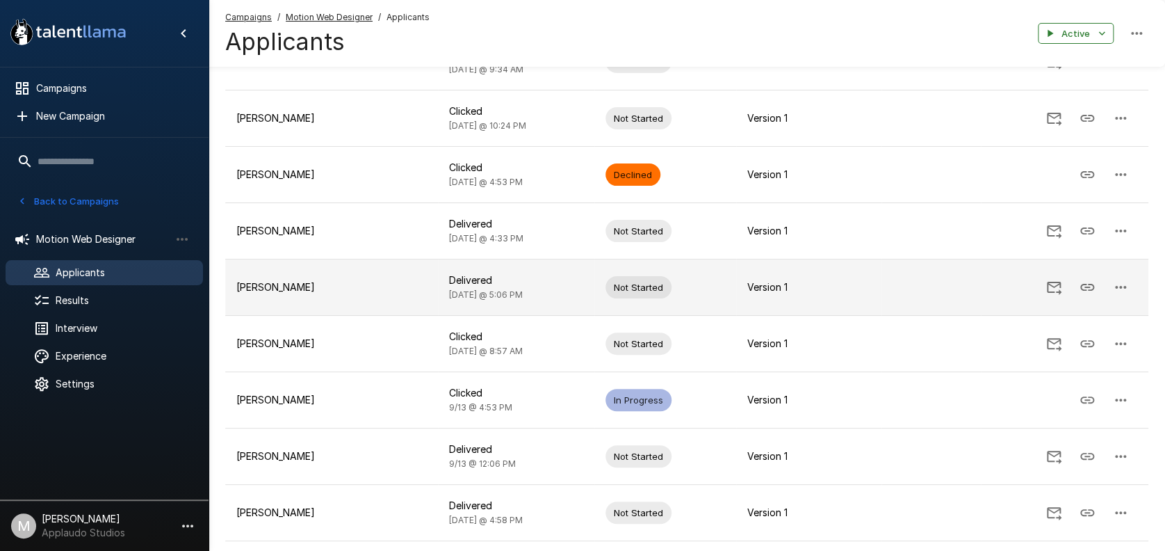
click at [1132, 288] on button "button" at bounding box center [1120, 286] width 33 height 33
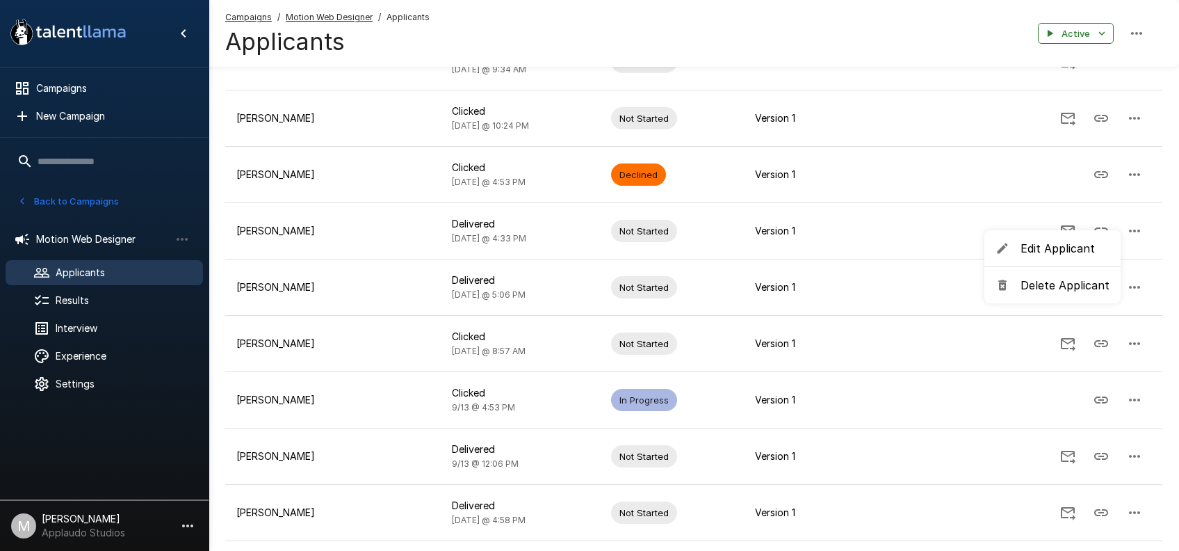
click at [1046, 239] on li "Edit Applicant" at bounding box center [1052, 248] width 136 height 25
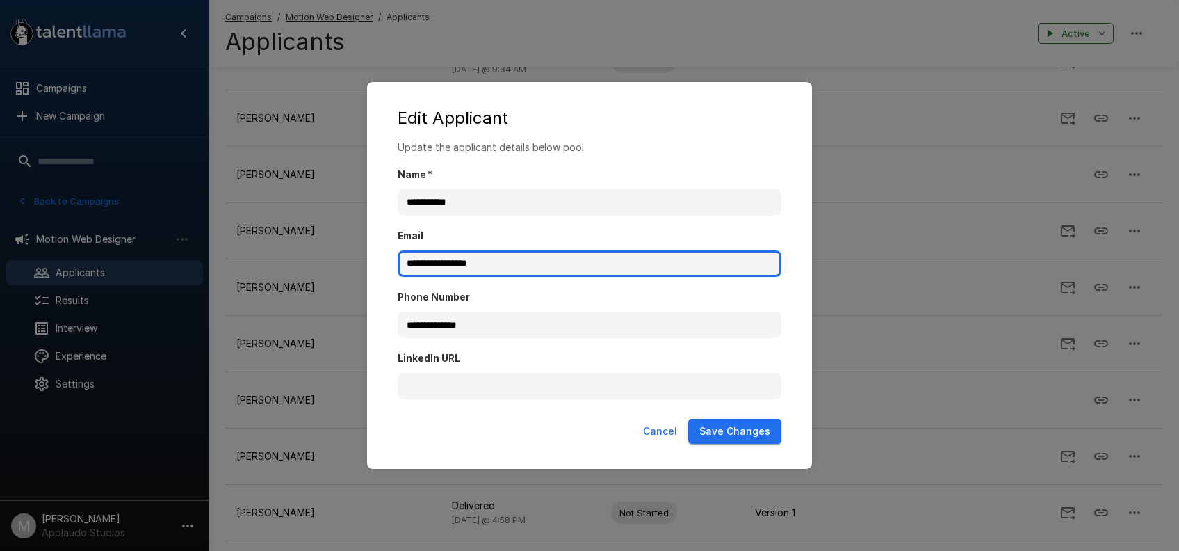
click at [498, 263] on input "**********" at bounding box center [590, 263] width 384 height 26
paste input "*********"
type input "**********"
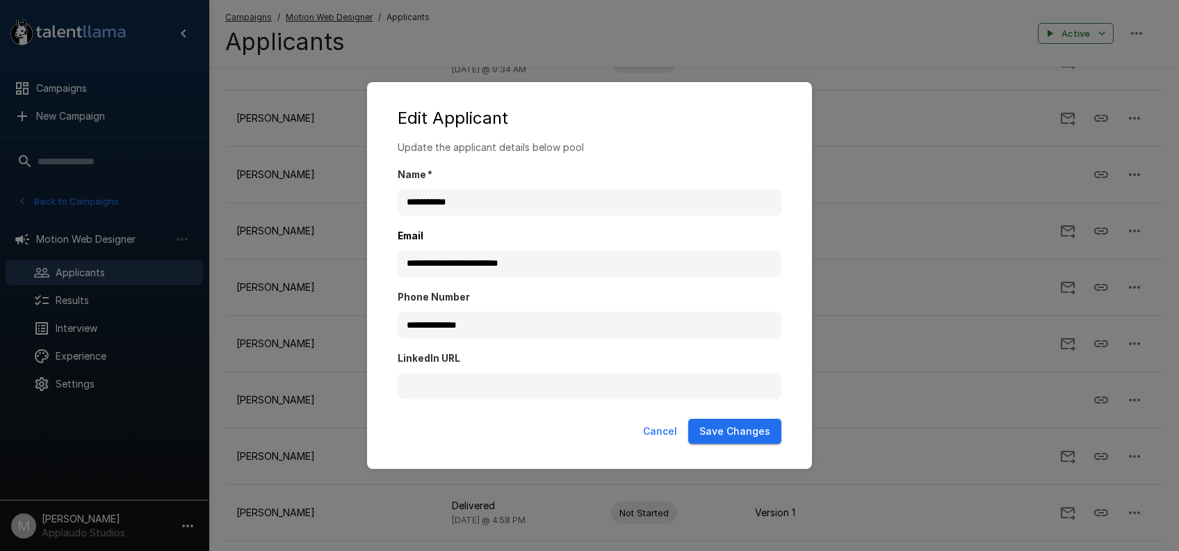
click at [738, 432] on button "Save Changes" at bounding box center [734, 431] width 93 height 26
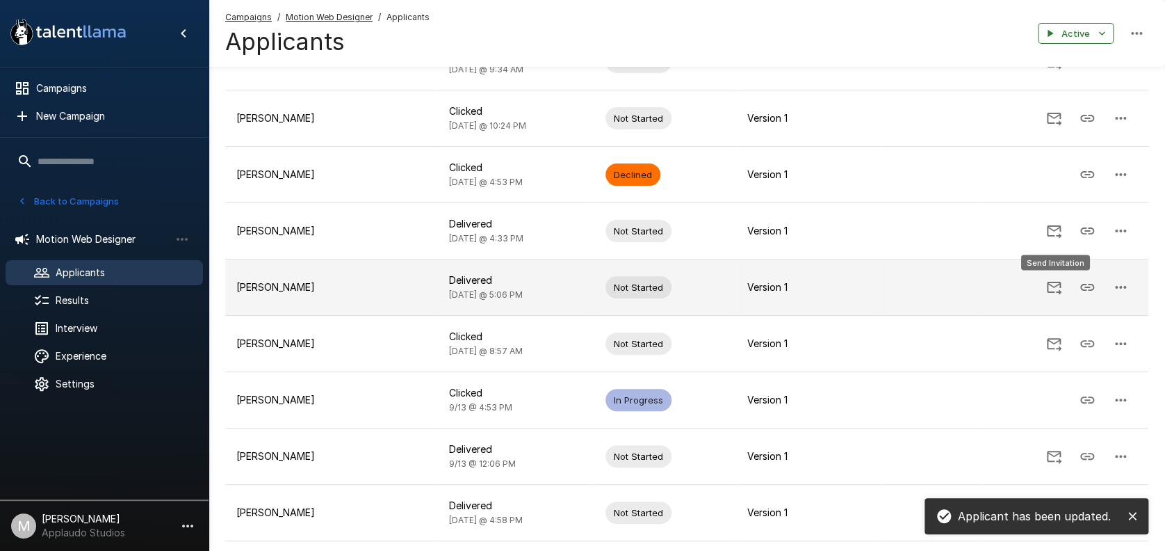
click at [1046, 286] on icon "Send Invitation" at bounding box center [1054, 287] width 17 height 17
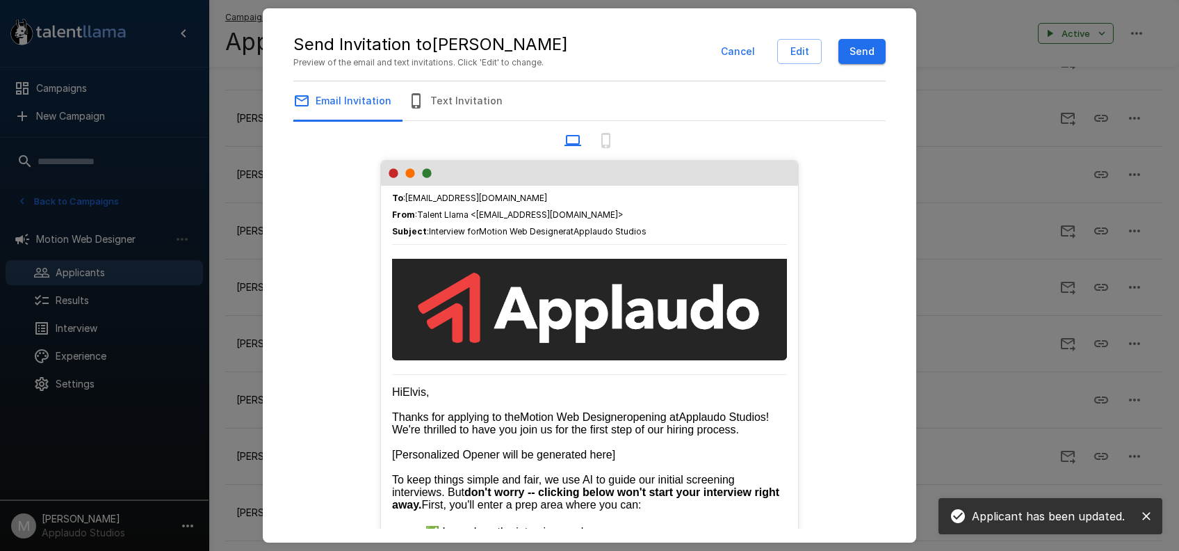
click at [881, 50] on button "Send" at bounding box center [861, 52] width 47 height 26
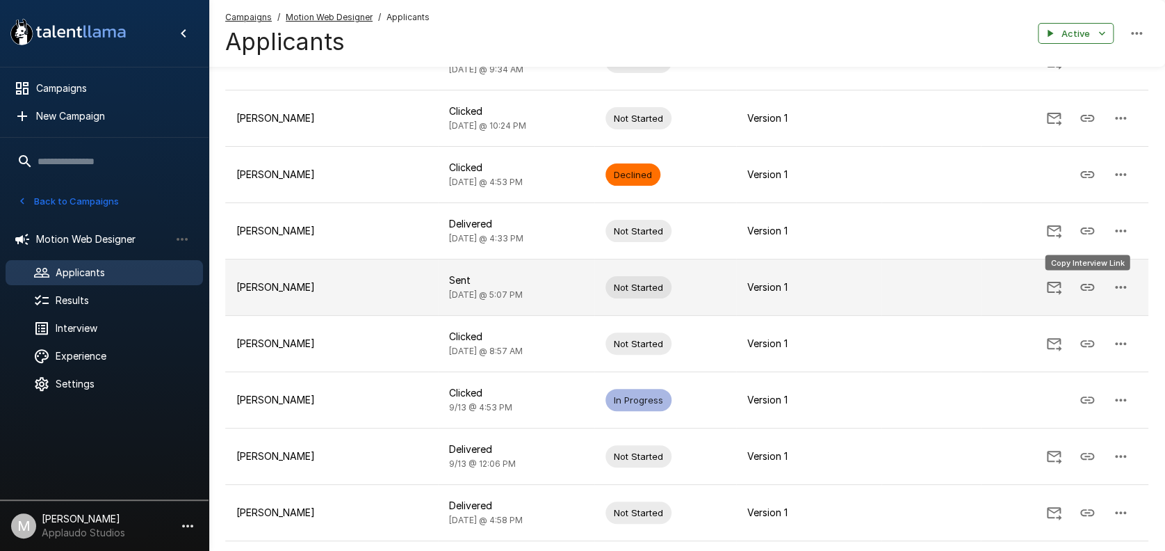
click at [1082, 284] on icon "Copy Interview Link" at bounding box center [1087, 287] width 17 height 17
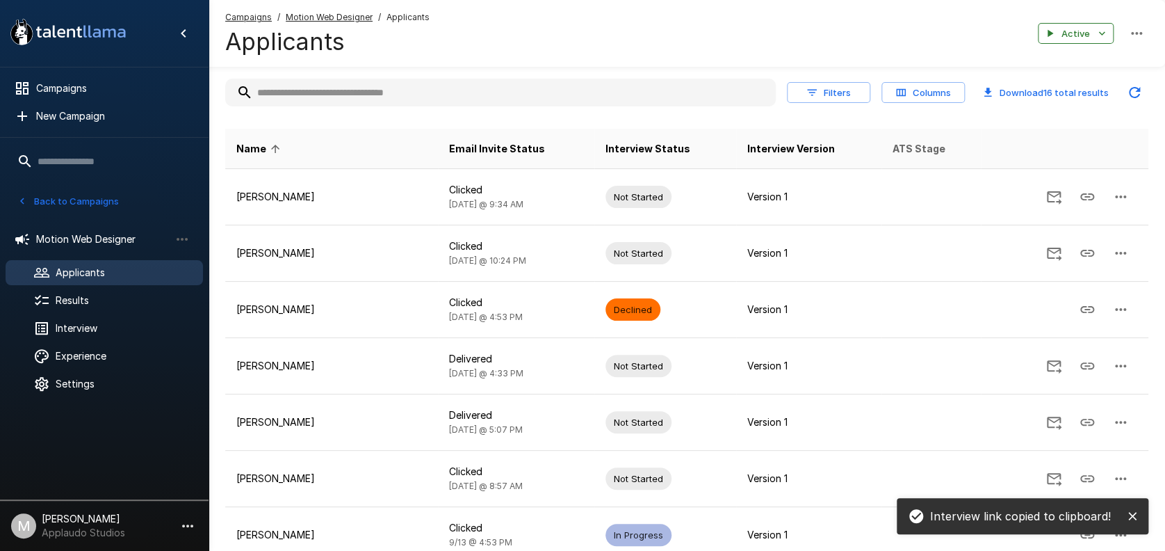
scroll to position [0, 0]
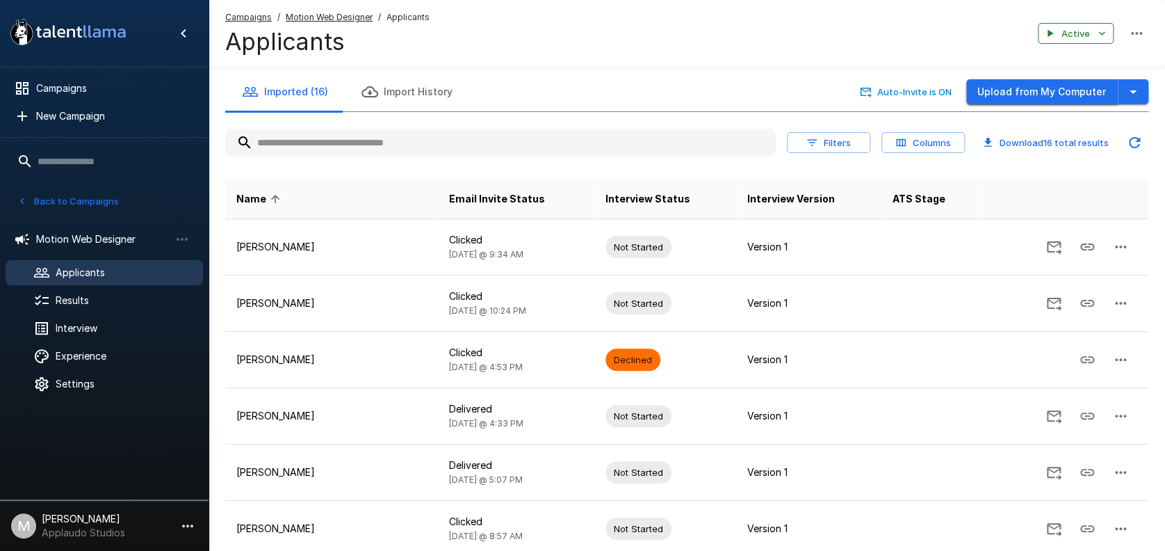
click at [1067, 83] on button "Upload from My Computer" at bounding box center [1042, 92] width 152 height 26
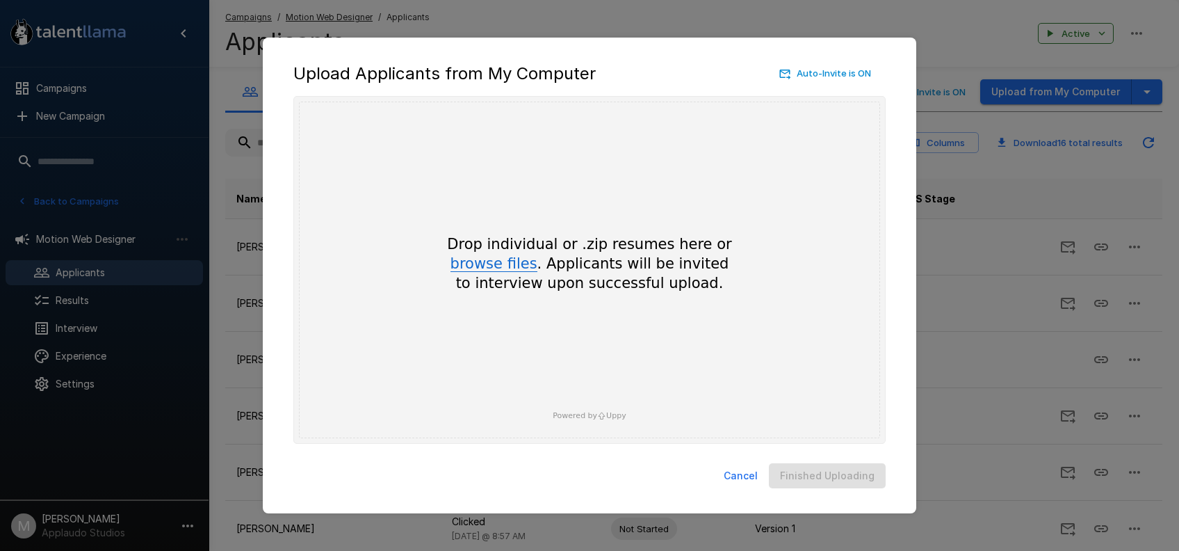
click at [514, 262] on button "browse files" at bounding box center [493, 264] width 87 height 15
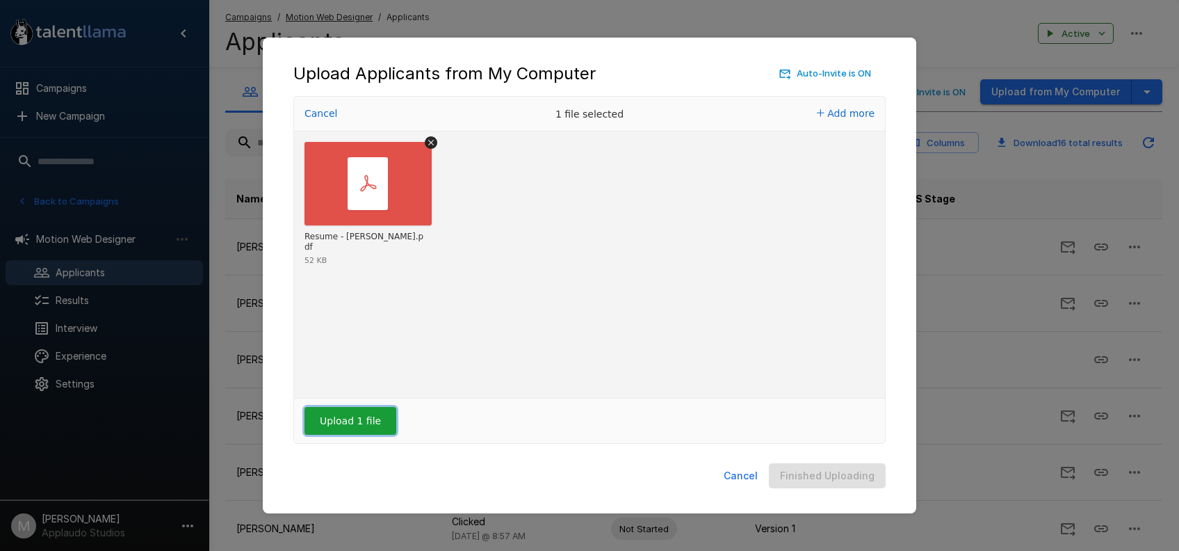
click at [361, 423] on button "Upload 1 file" at bounding box center [350, 421] width 92 height 28
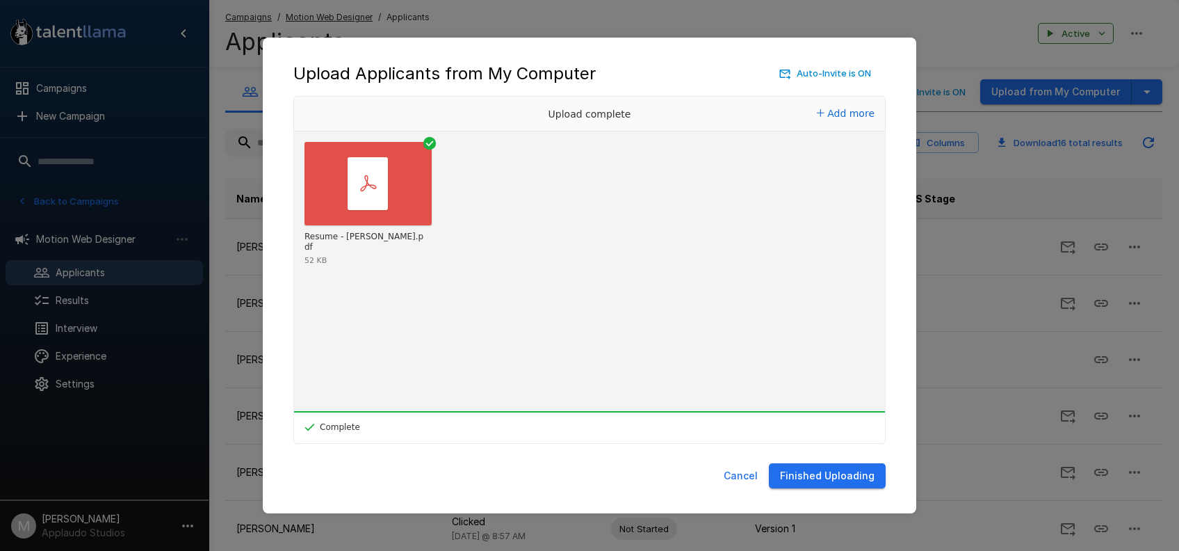
click at [849, 473] on button "Finished Uploading" at bounding box center [827, 476] width 117 height 26
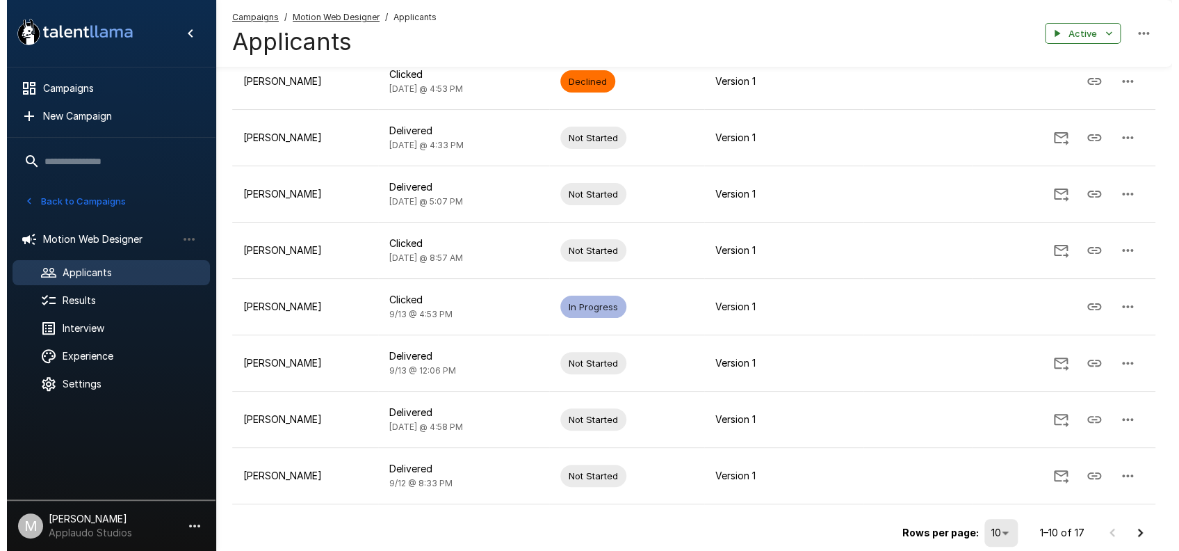
scroll to position [333, 0]
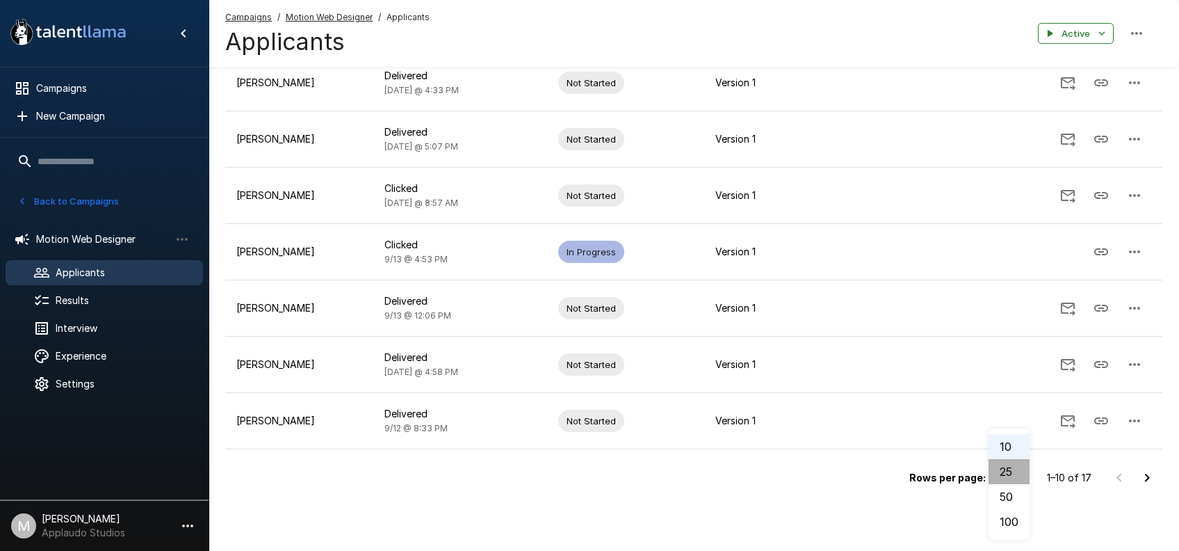
click at [1020, 467] on li "25" at bounding box center [1009, 471] width 41 height 25
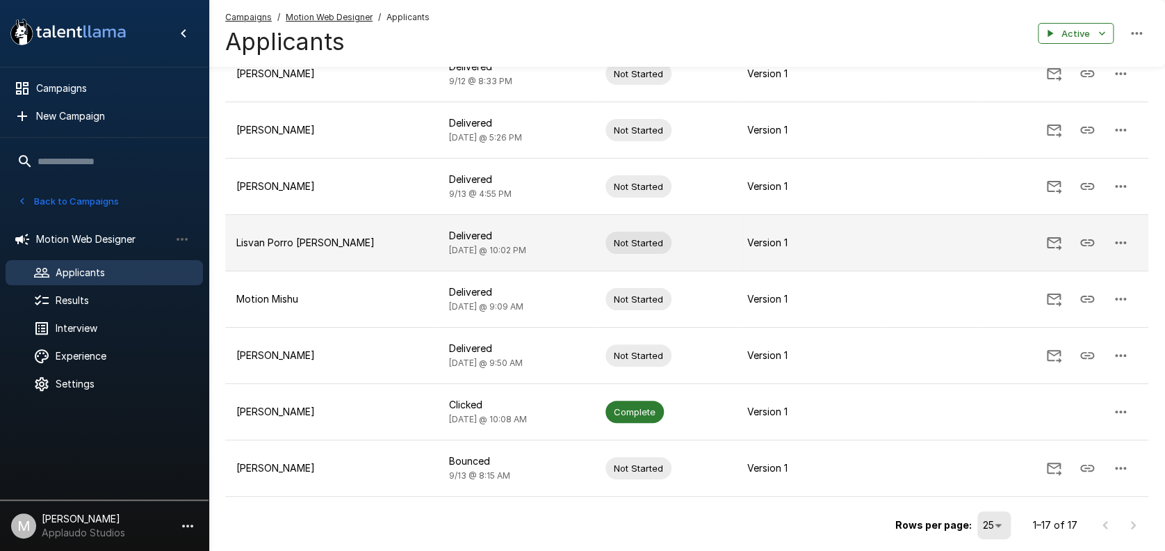
scroll to position [541, 0]
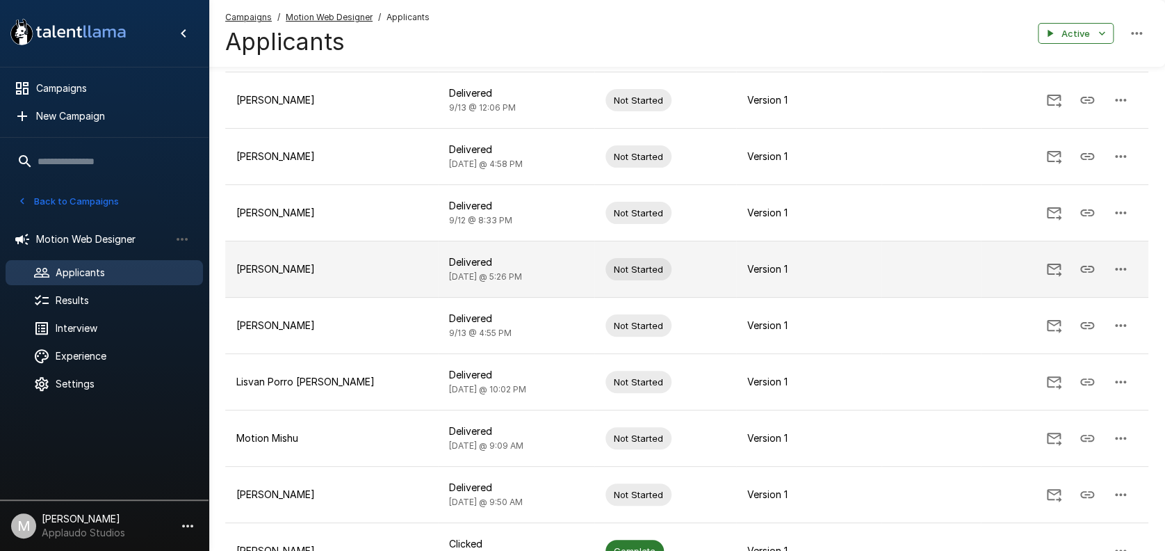
click at [1116, 263] on icon "button" at bounding box center [1120, 269] width 17 height 17
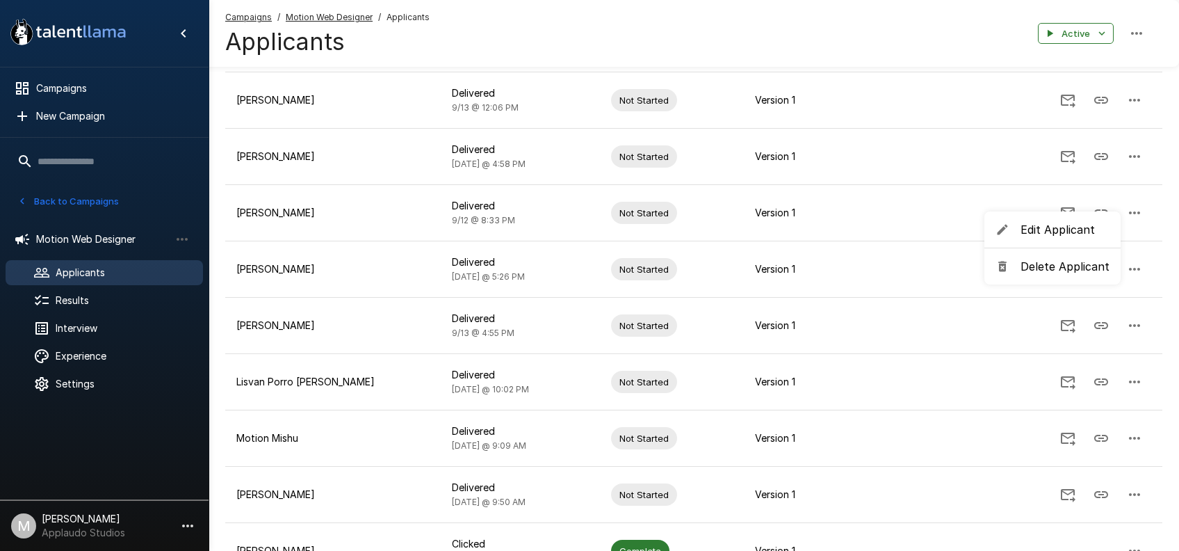
click at [1052, 228] on span "Edit Applicant" at bounding box center [1064, 229] width 89 height 17
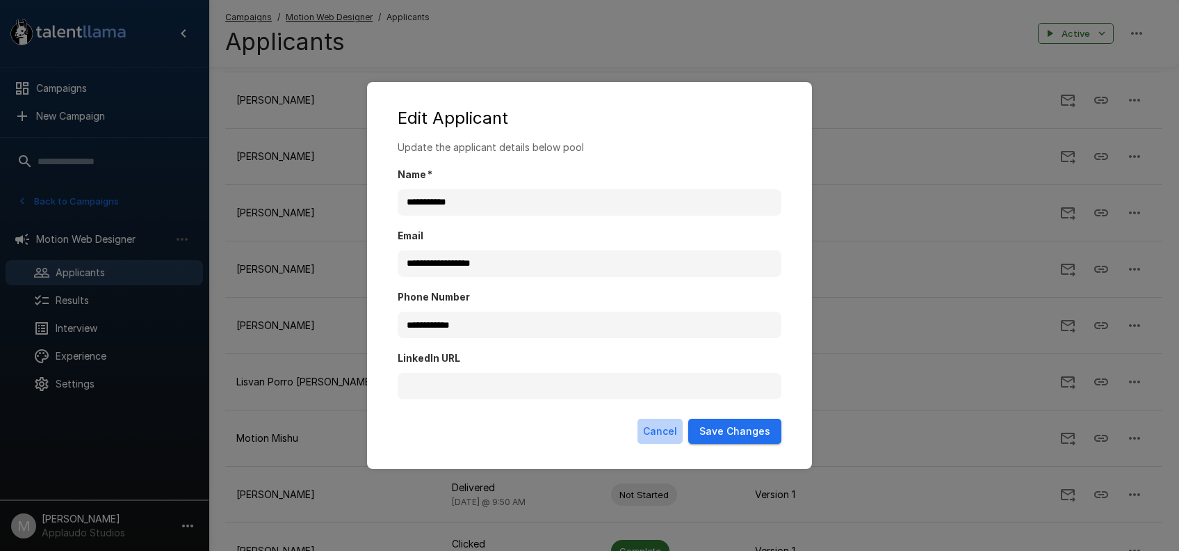
click at [671, 424] on button "Cancel" at bounding box center [659, 431] width 45 height 26
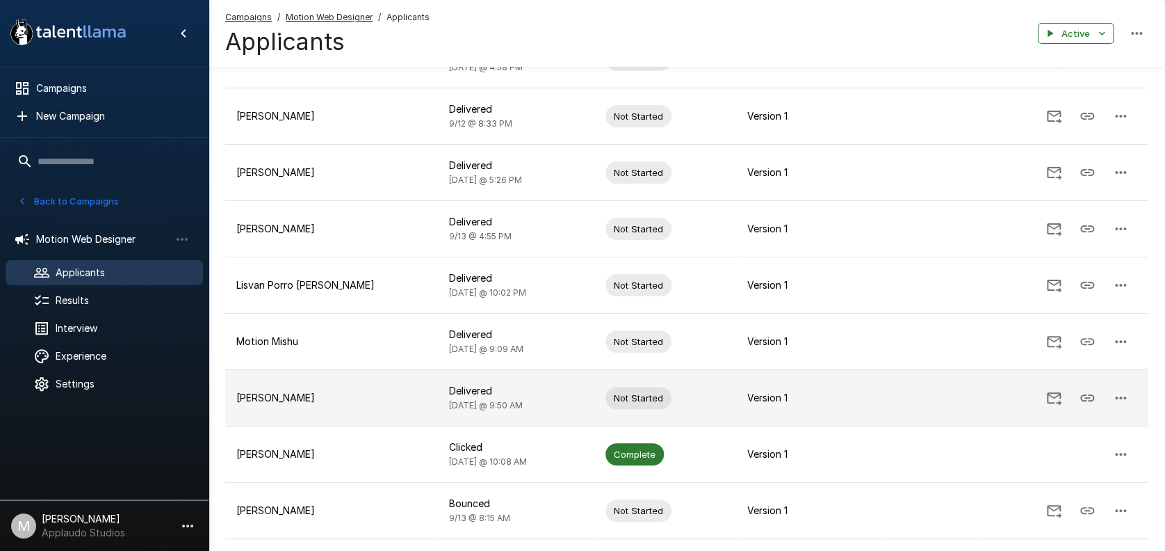
scroll to position [726, 0]
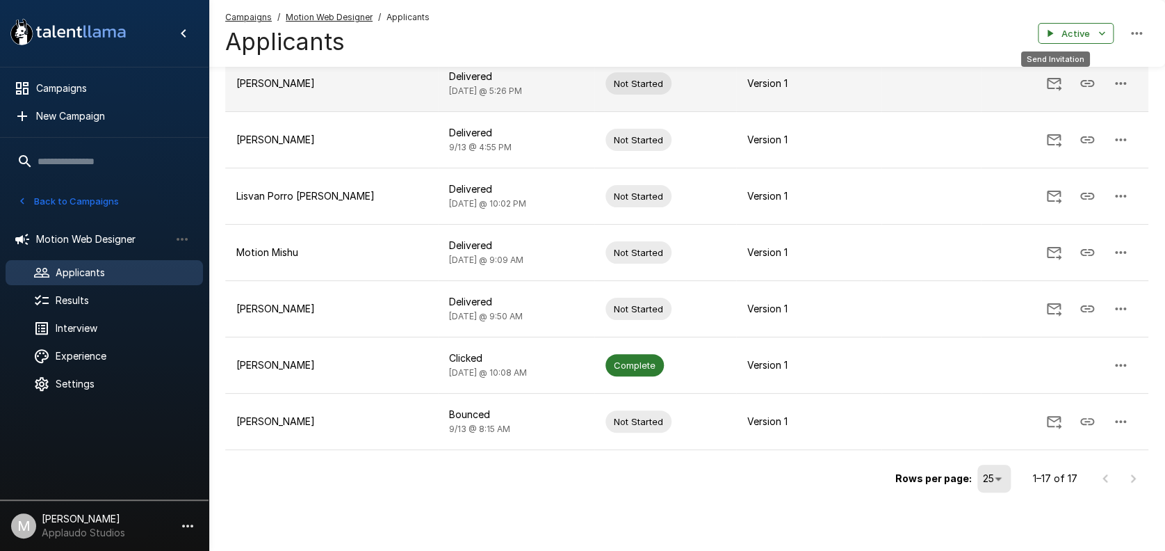
click at [1051, 80] on icon "Send Invitation" at bounding box center [1054, 84] width 15 height 13
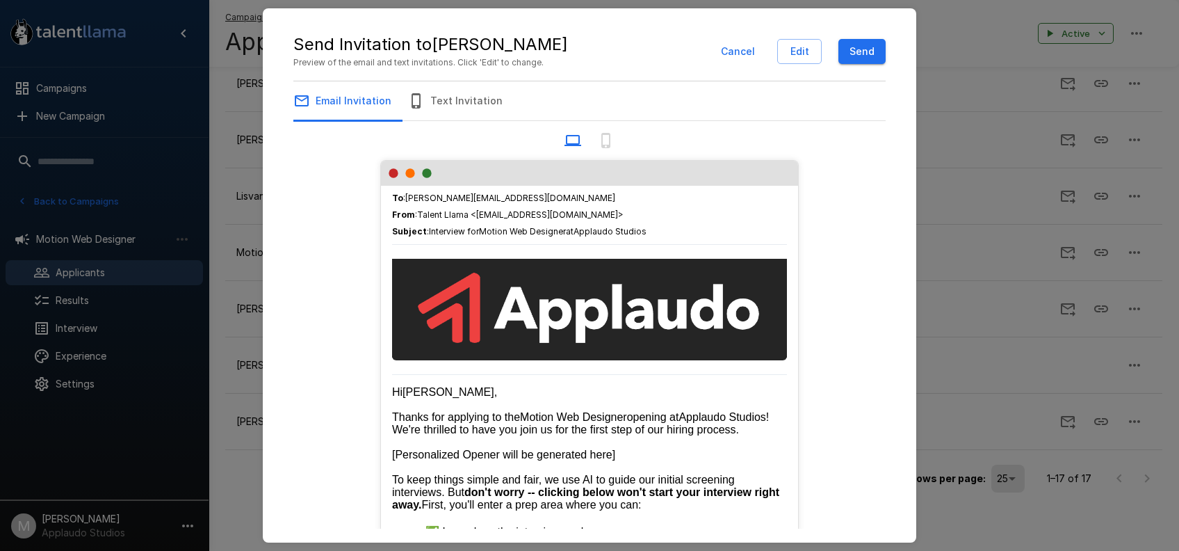
click at [868, 61] on button "Send" at bounding box center [861, 52] width 47 height 26
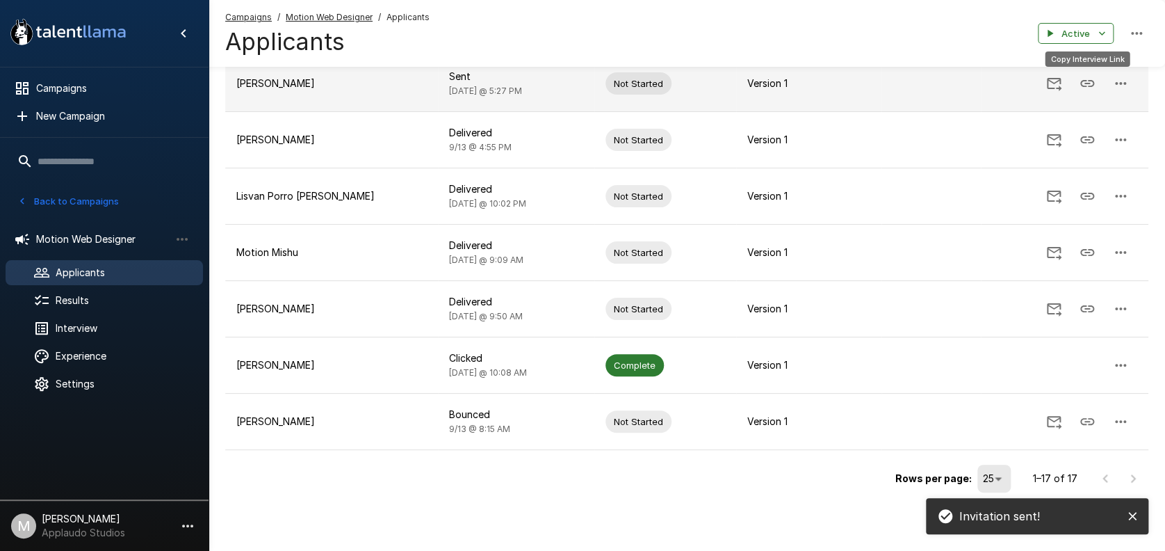
click at [1090, 83] on icon "Copy Interview Link" at bounding box center [1087, 83] width 17 height 17
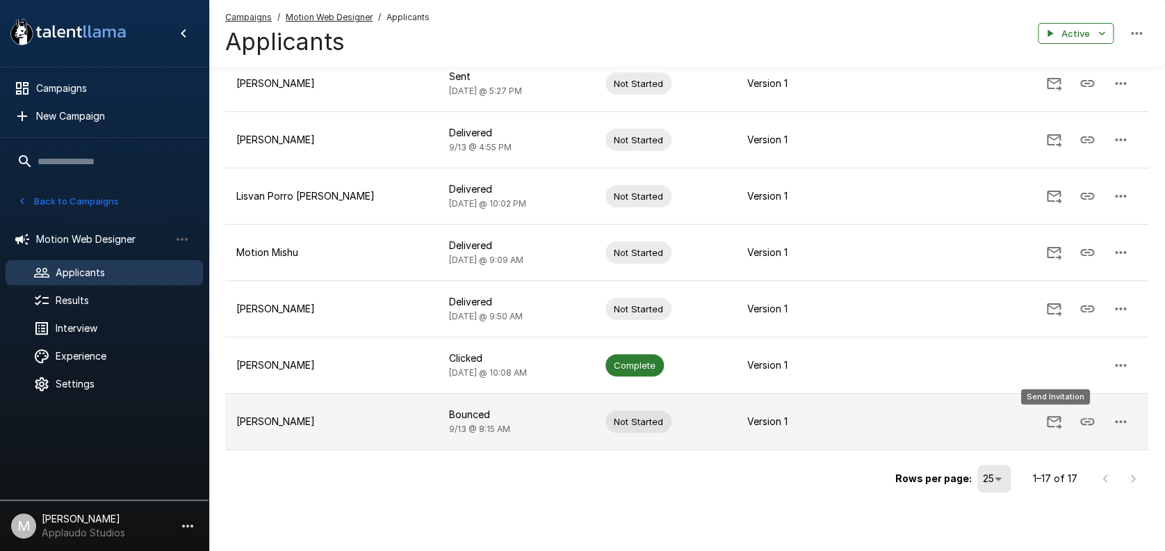
click at [1057, 423] on icon "Send Invitation" at bounding box center [1054, 421] width 17 height 17
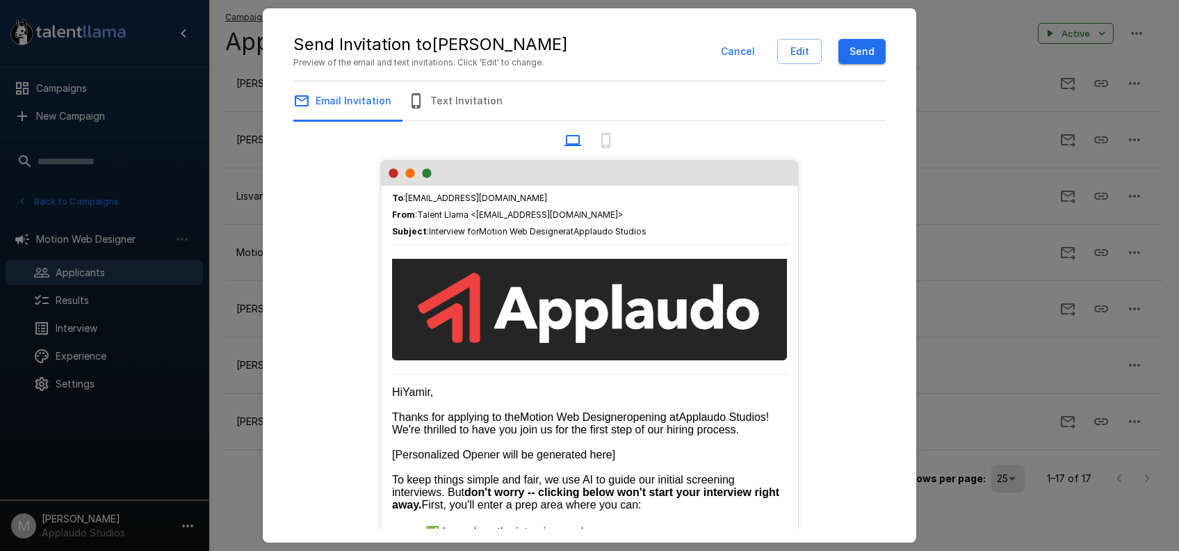
click at [859, 54] on button "Send" at bounding box center [861, 52] width 47 height 26
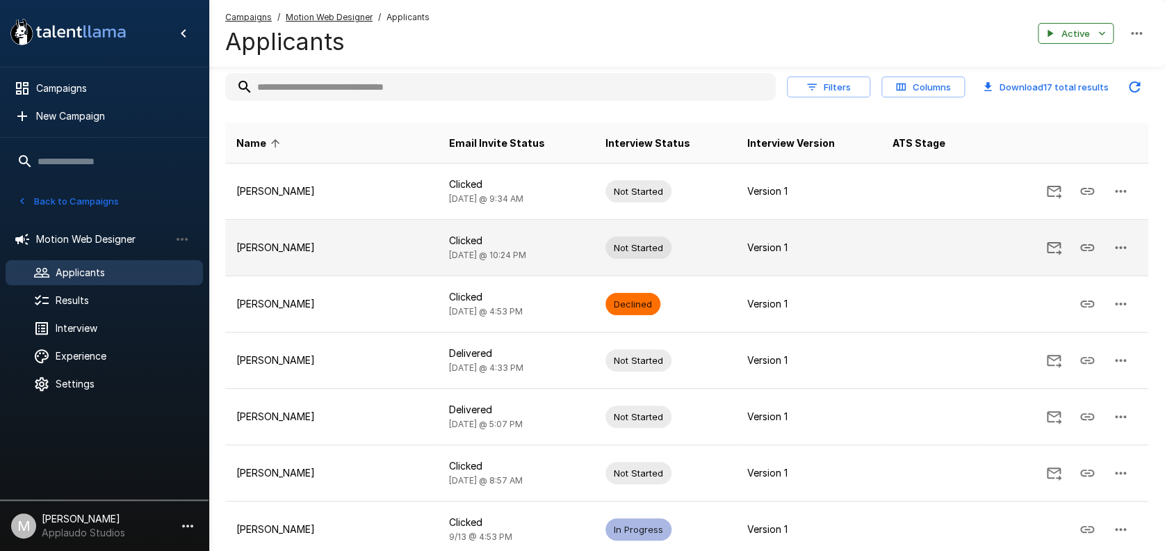
scroll to position [0, 0]
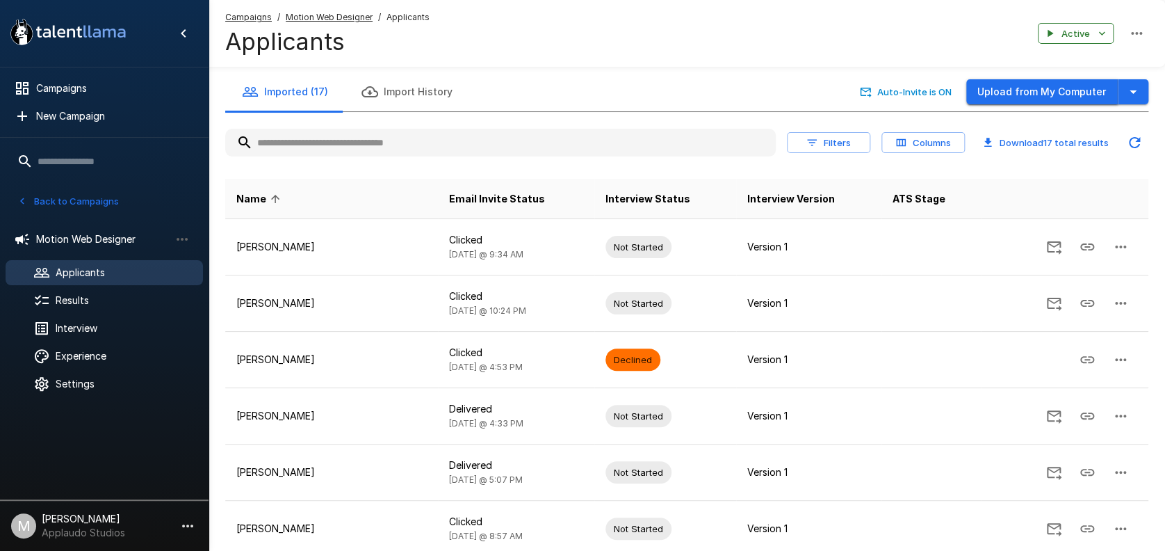
click at [1038, 94] on button "Upload from My Computer" at bounding box center [1042, 92] width 152 height 26
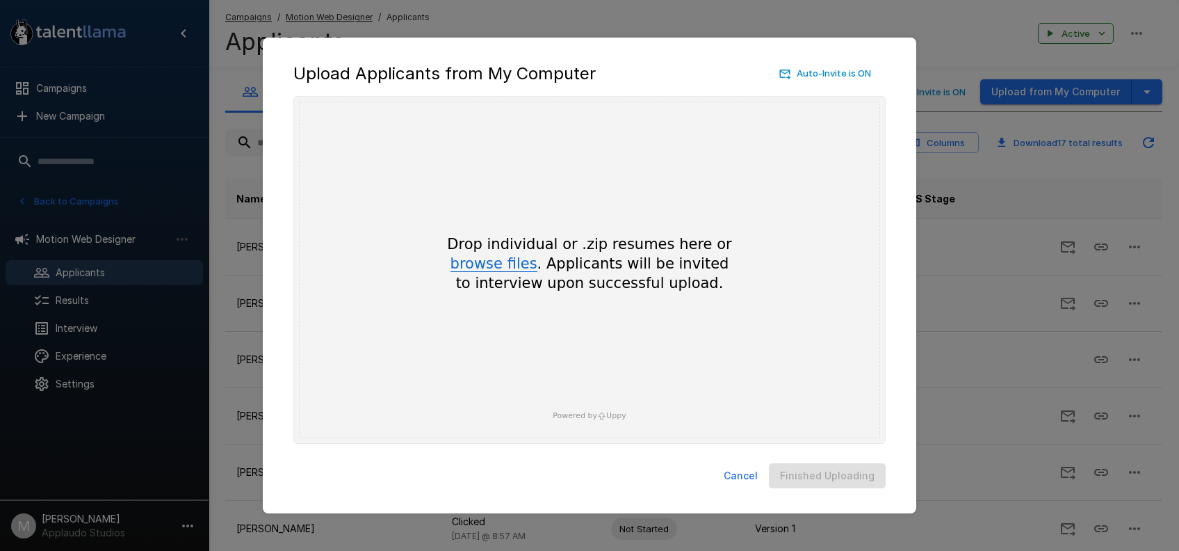
click at [480, 257] on button "browse files" at bounding box center [493, 264] width 87 height 15
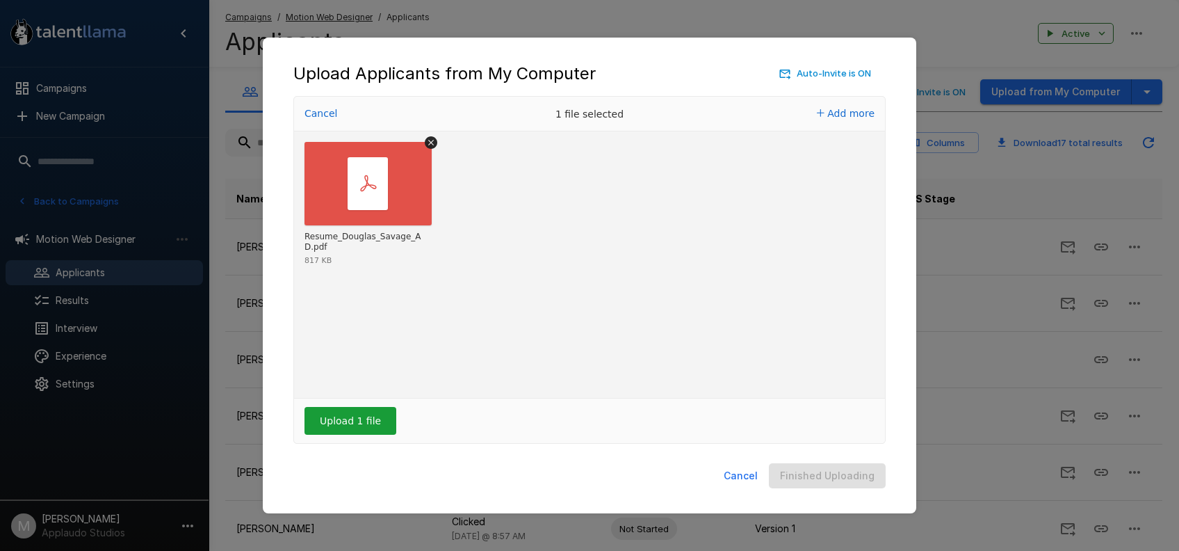
click at [391, 408] on div "Upload 1 file" at bounding box center [589, 420] width 591 height 44
click at [366, 421] on button "Upload 1 file" at bounding box center [350, 421] width 92 height 28
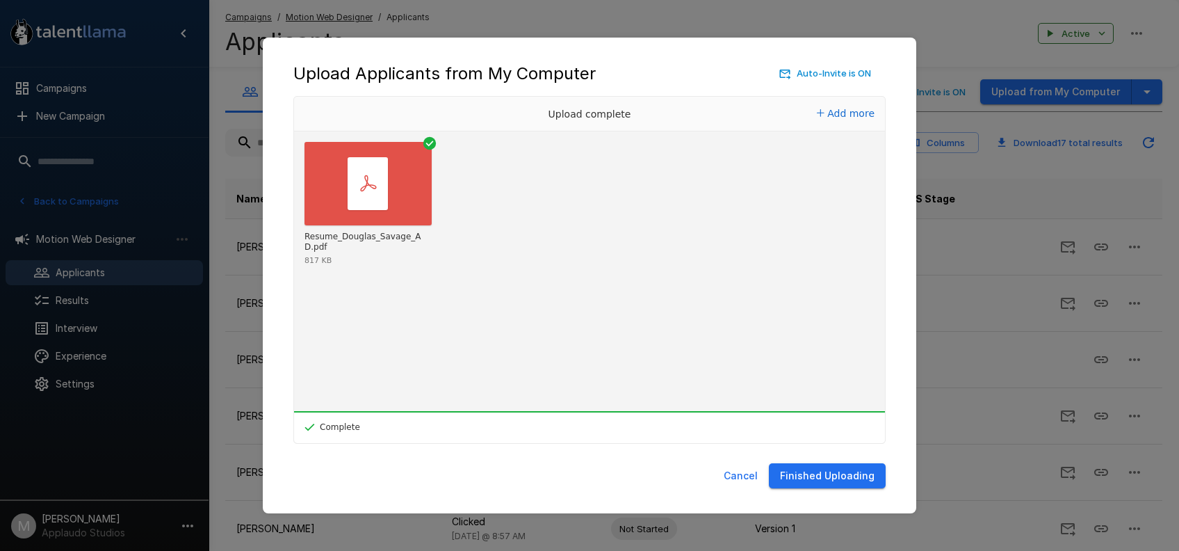
click at [802, 466] on button "Finished Uploading" at bounding box center [827, 476] width 117 height 26
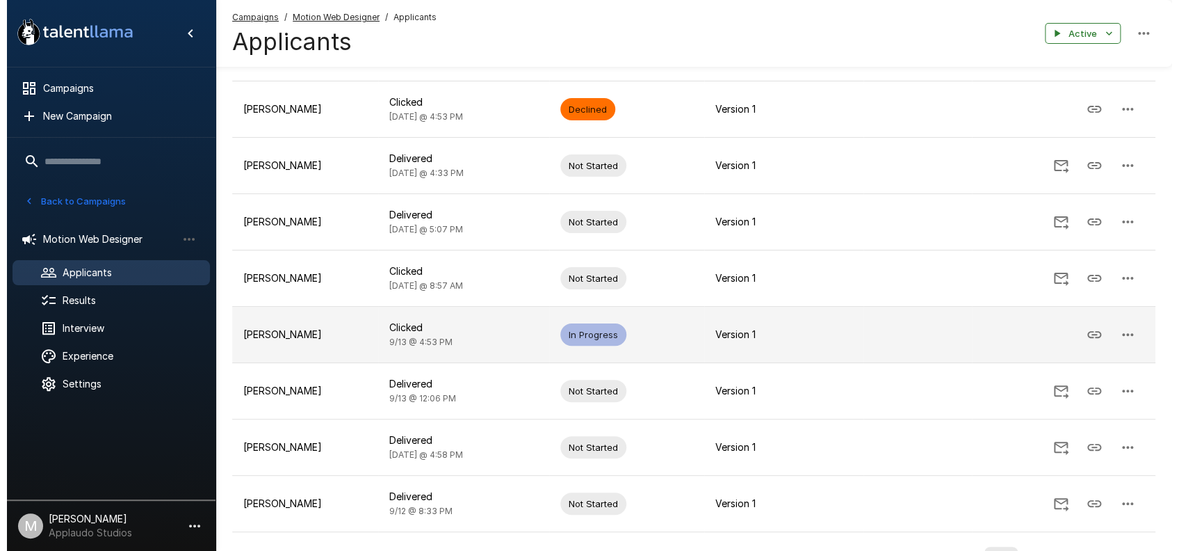
scroll to position [333, 0]
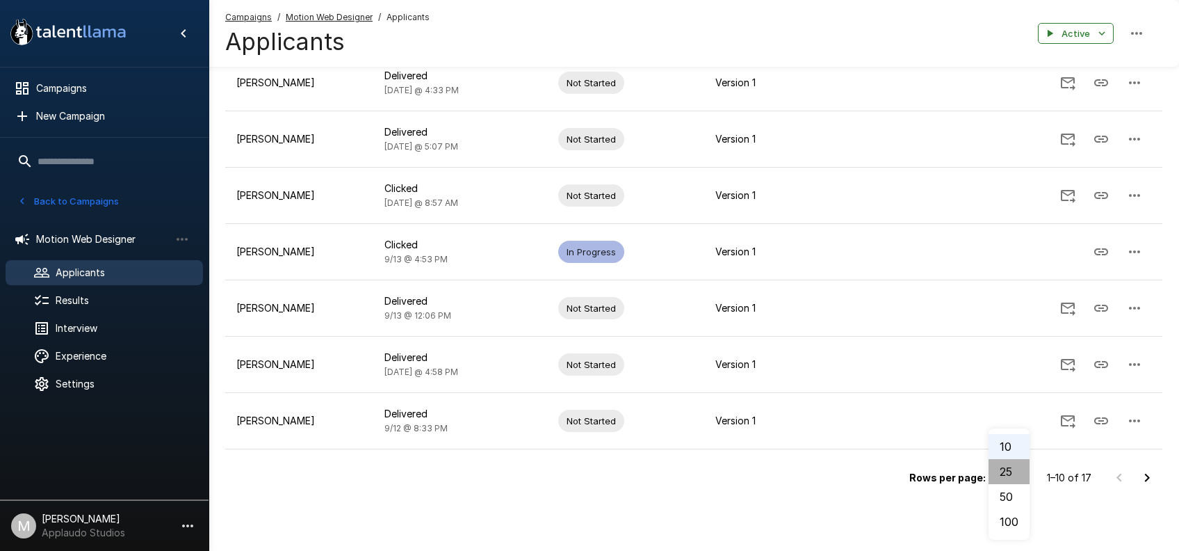
click at [1014, 475] on li "25" at bounding box center [1009, 471] width 41 height 25
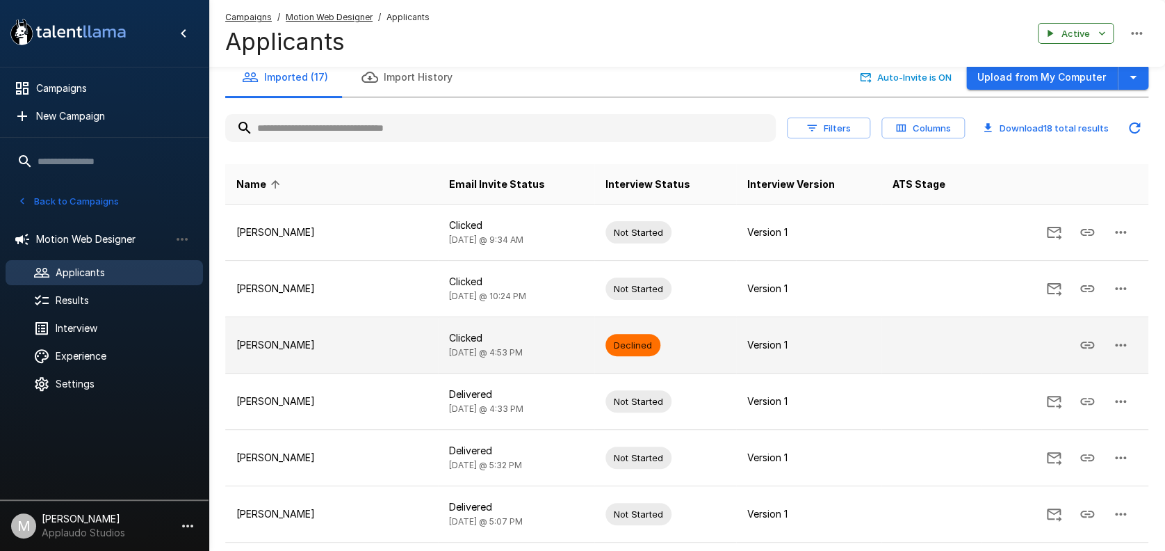
scroll to position [92, 0]
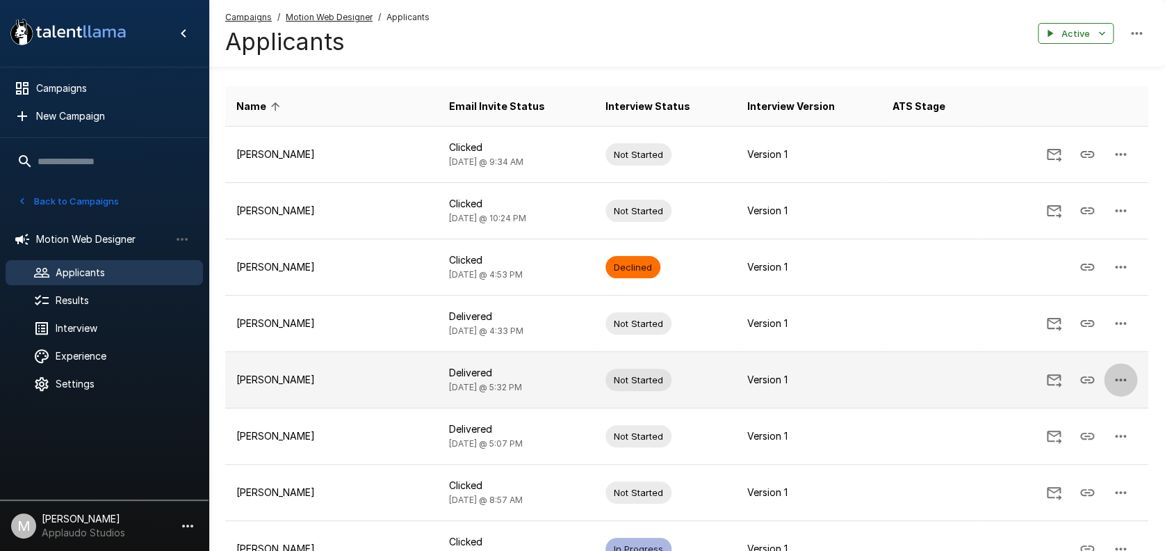
click at [1132, 387] on button "button" at bounding box center [1120, 379] width 33 height 33
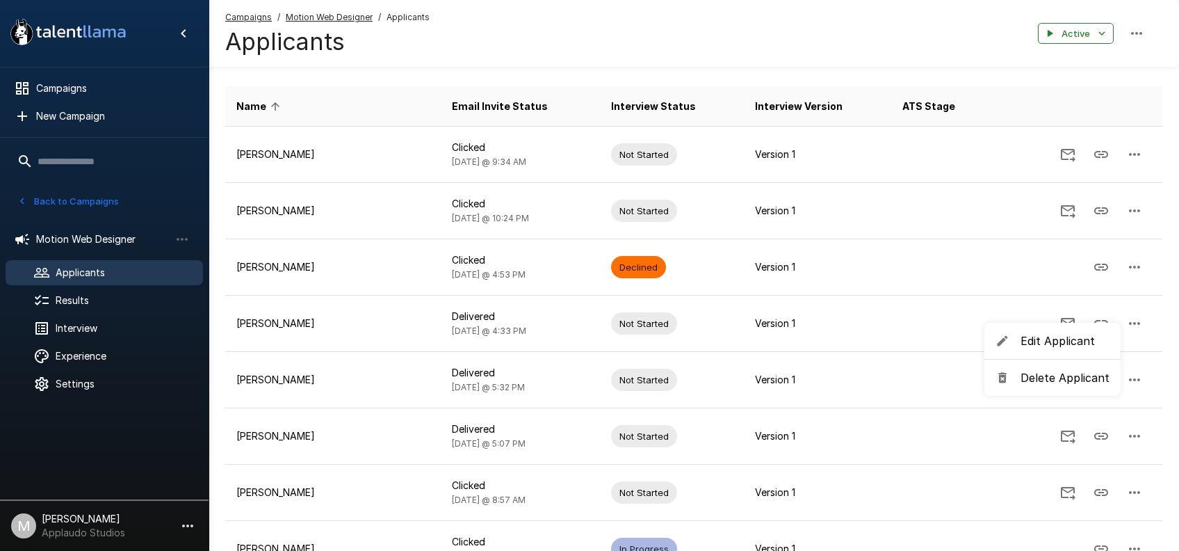
click at [1046, 341] on span "Edit Applicant" at bounding box center [1064, 340] width 89 height 17
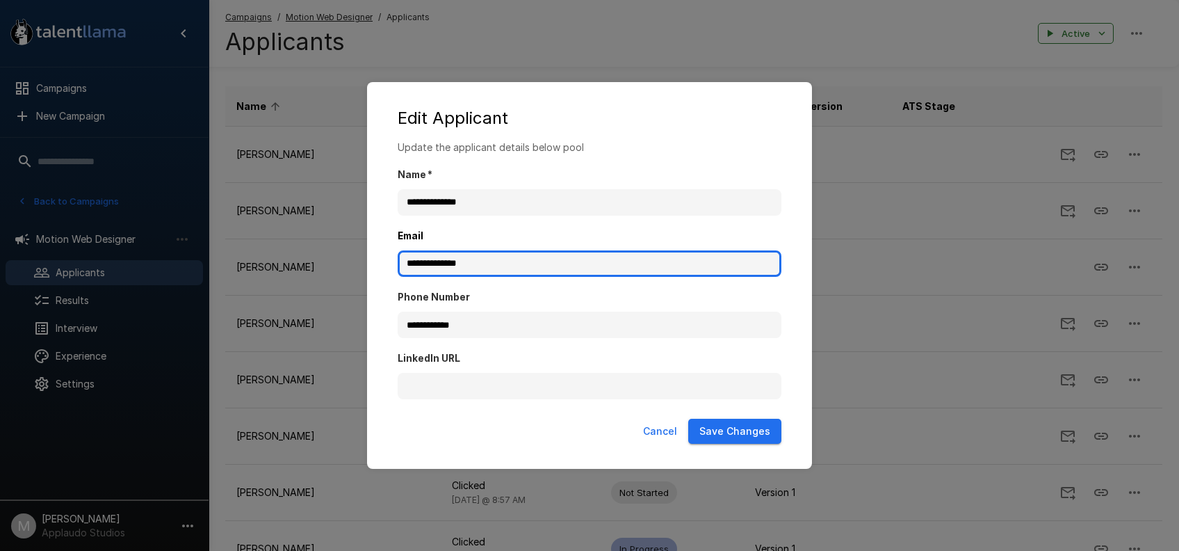
drag, startPoint x: 462, startPoint y: 261, endPoint x: 352, endPoint y: 257, distance: 109.9
click at [352, 257] on div "**********" at bounding box center [589, 275] width 1179 height 551
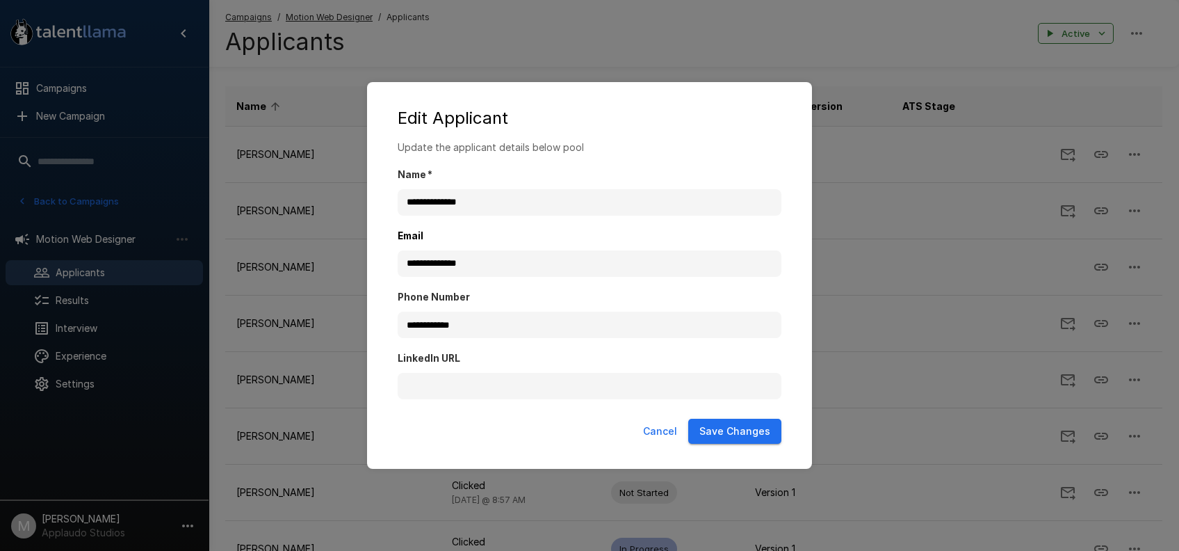
click at [745, 420] on button "Save Changes" at bounding box center [734, 431] width 93 height 26
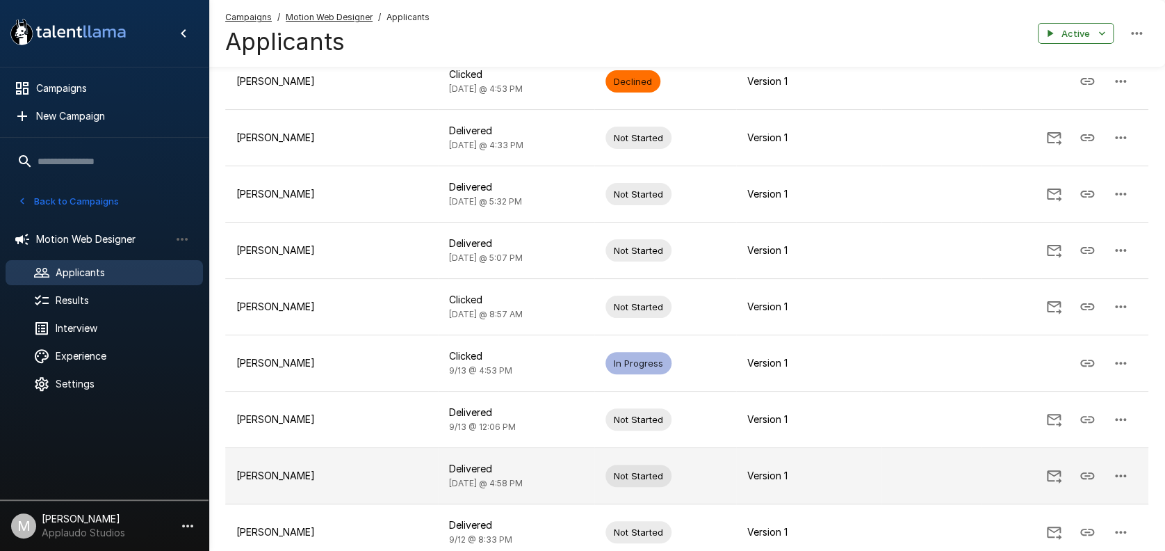
scroll to position [227, 0]
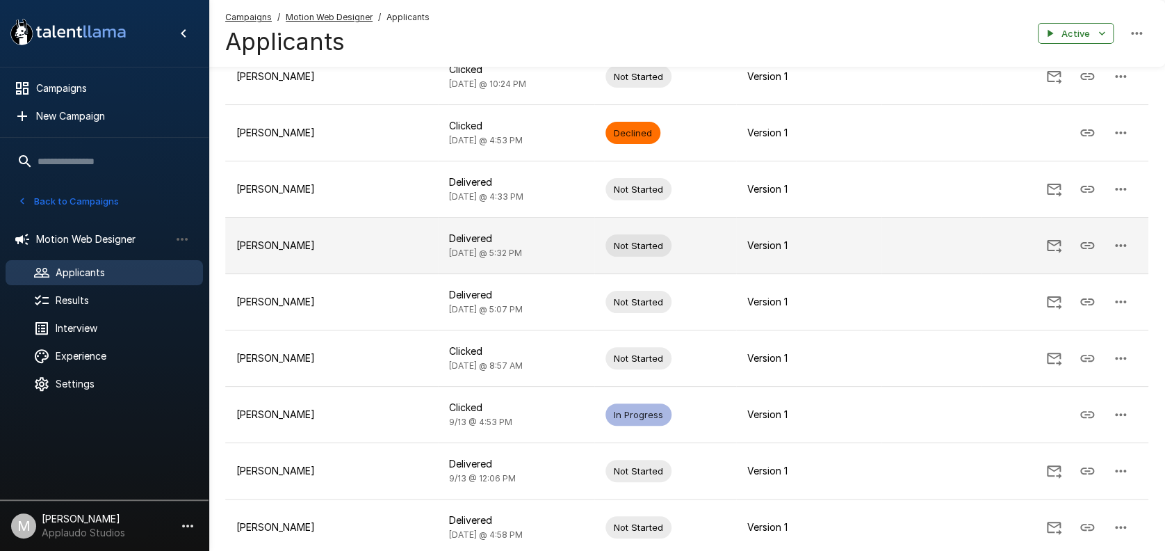
click at [1061, 238] on icon "Send Invitation" at bounding box center [1054, 245] width 17 height 17
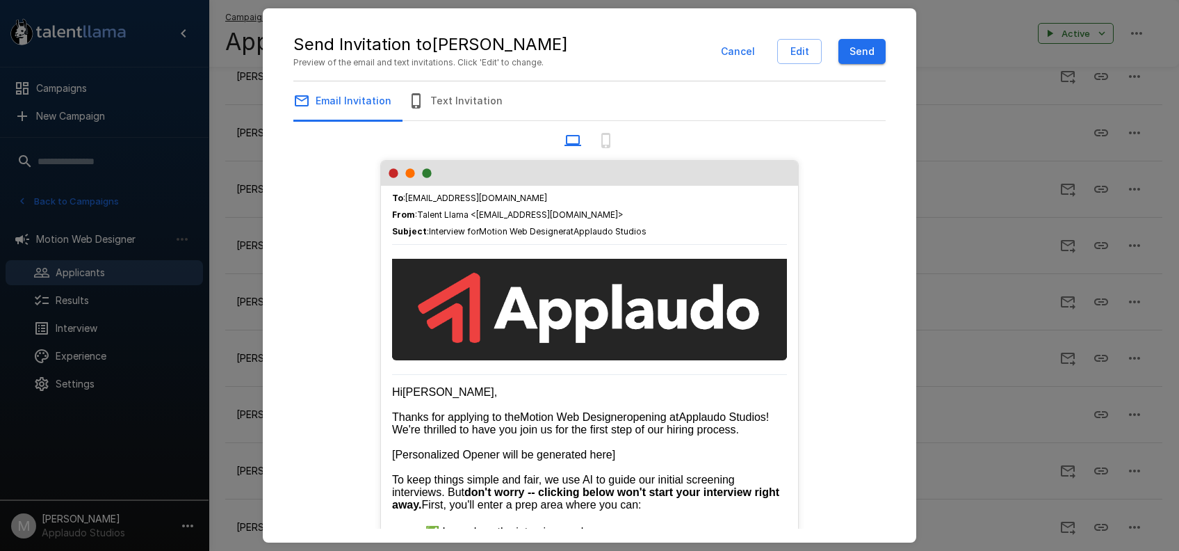
click at [873, 54] on button "Send" at bounding box center [861, 52] width 47 height 26
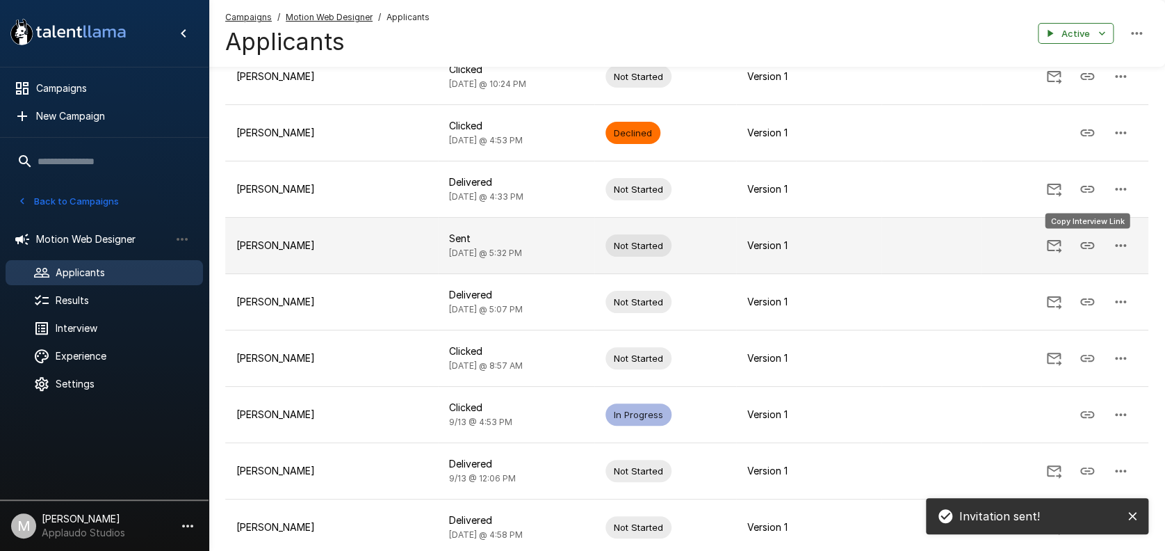
click at [1093, 251] on icon "Copy Interview Link" at bounding box center [1087, 245] width 17 height 17
click at [1089, 245] on icon "Copy Interview Link" at bounding box center [1087, 245] width 17 height 17
